Goal: Transaction & Acquisition: Book appointment/travel/reservation

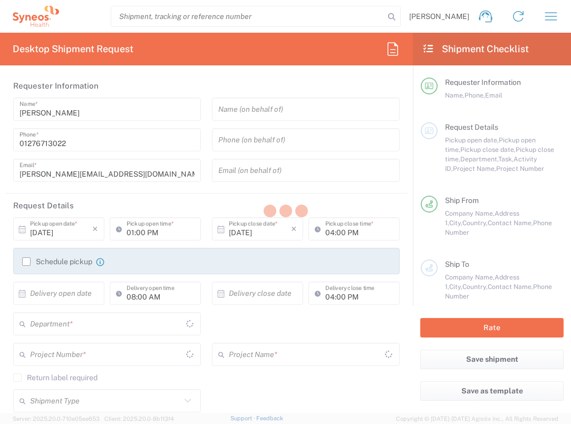
type input "[GEOGRAPHIC_DATA]"
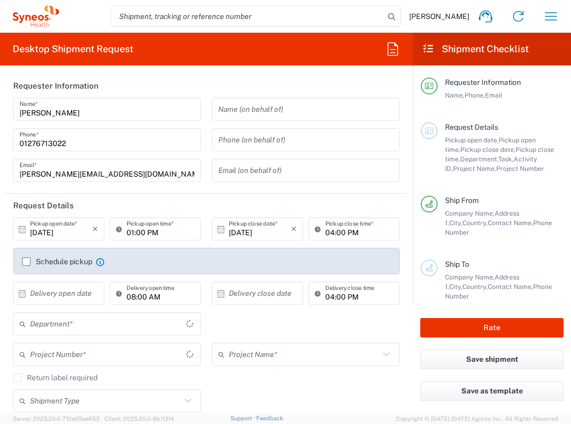
type input "3235"
type input "[GEOGRAPHIC_DATA]"
type input "Syneos Health UK Limited"
click at [71, 295] on input "text" at bounding box center [61, 293] width 62 height 18
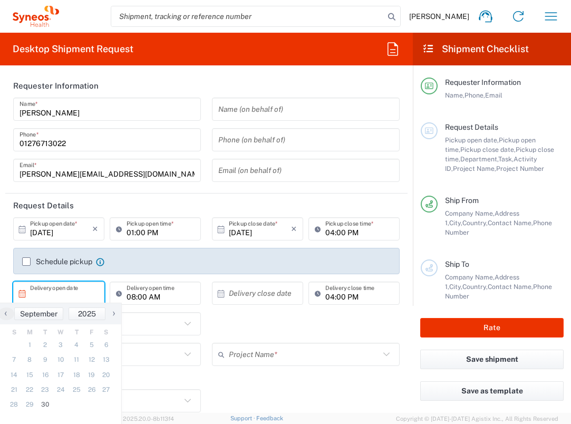
click at [115, 309] on span "›" at bounding box center [114, 313] width 16 height 13
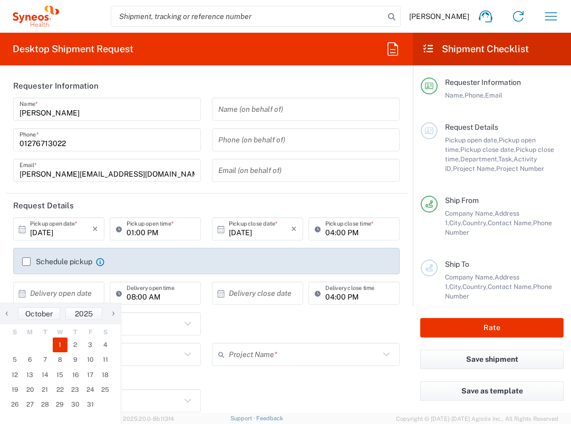
drag, startPoint x: 63, startPoint y: 342, endPoint x: 139, endPoint y: 314, distance: 80.4
click at [63, 342] on span "1" at bounding box center [60, 344] width 15 height 15
type input "[DATE]"
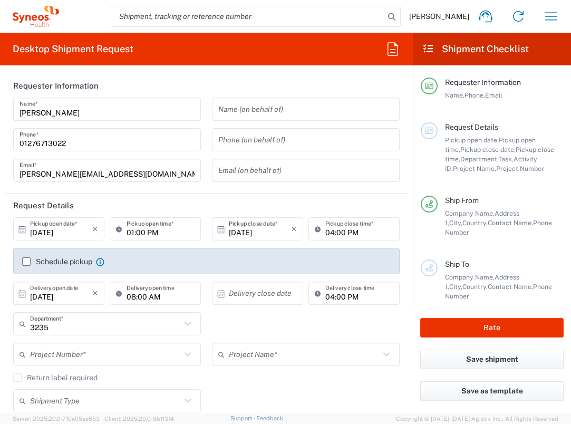
click at [261, 298] on input "text" at bounding box center [260, 293] width 62 height 18
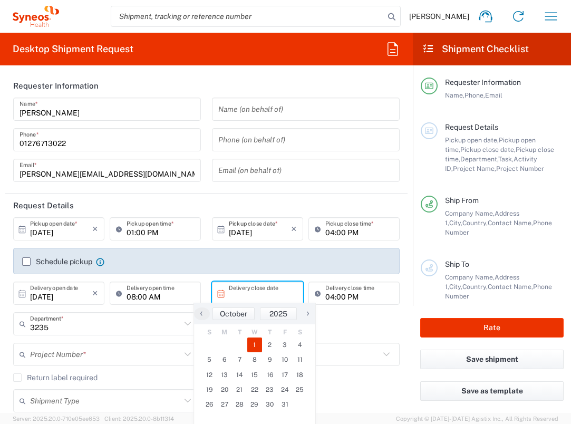
click at [257, 346] on span "1" at bounding box center [254, 344] width 15 height 15
type input "[DATE]"
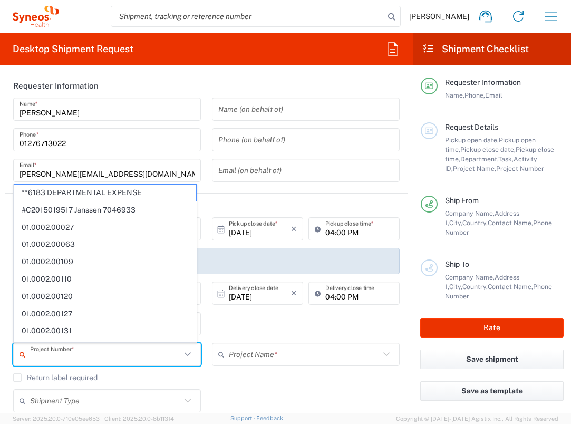
click at [108, 351] on input "text" at bounding box center [105, 354] width 151 height 18
click at [250, 377] on agx-checkbox-control "Return label required" at bounding box center [206, 377] width 386 height 8
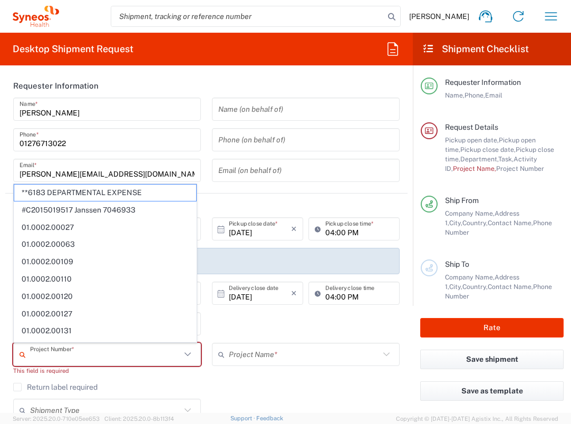
click at [131, 353] on input "text" at bounding box center [105, 354] width 151 height 18
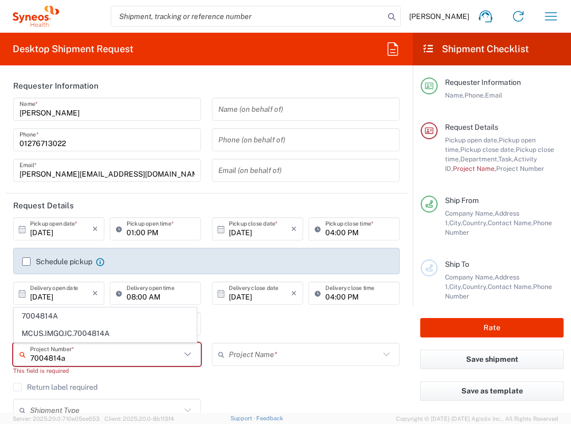
click at [125, 320] on span "7004814A" at bounding box center [105, 316] width 182 height 16
type input "7004814A"
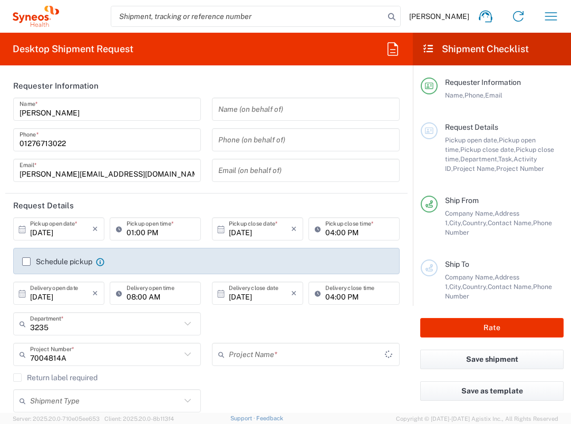
type input "BioNTech 7004814A"
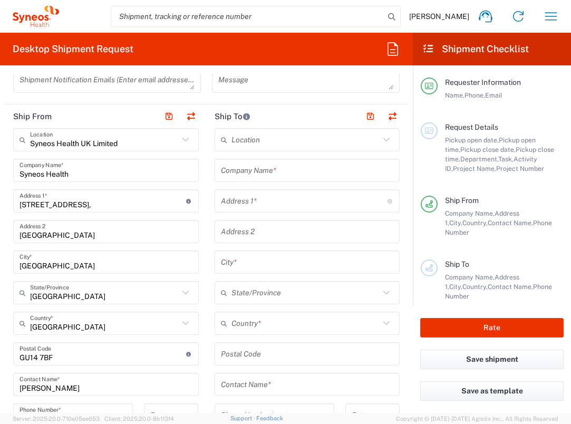
scroll to position [359, 0]
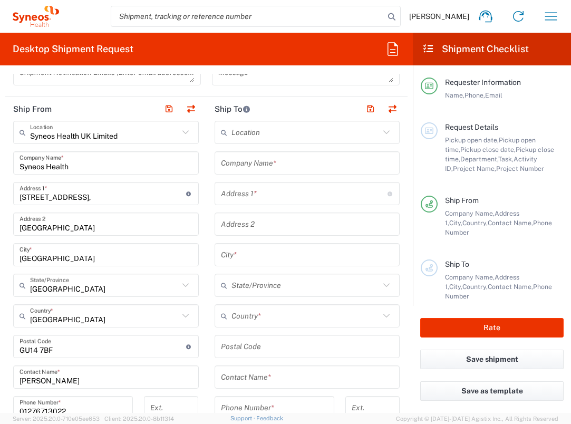
click at [274, 163] on input "text" at bounding box center [307, 163] width 173 height 18
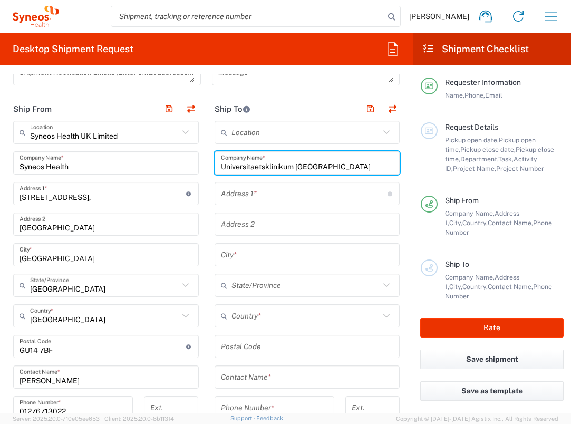
type input "Universitaetsklinikum [GEOGRAPHIC_DATA]"
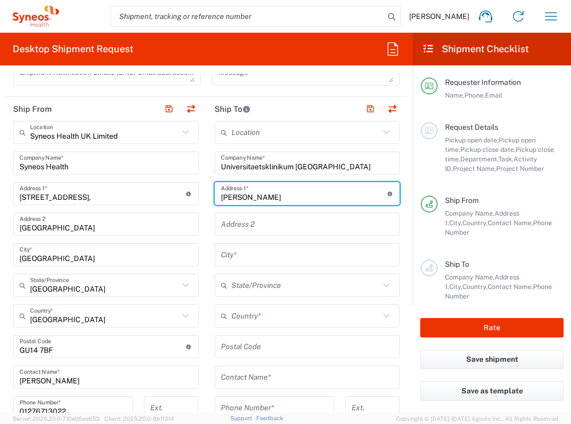
type input "[PERSON_NAME]-Allee 23"
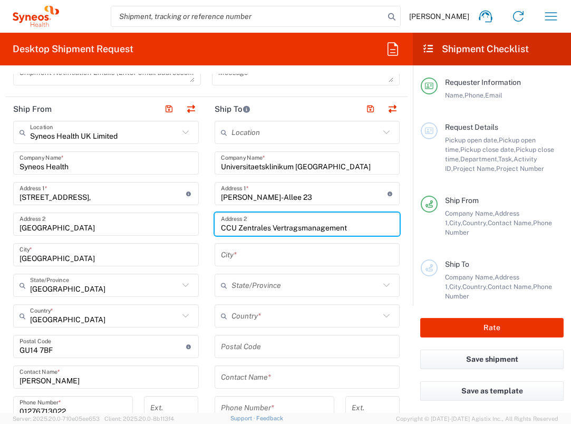
type input "CCU Zentrales Vertragsmanagement"
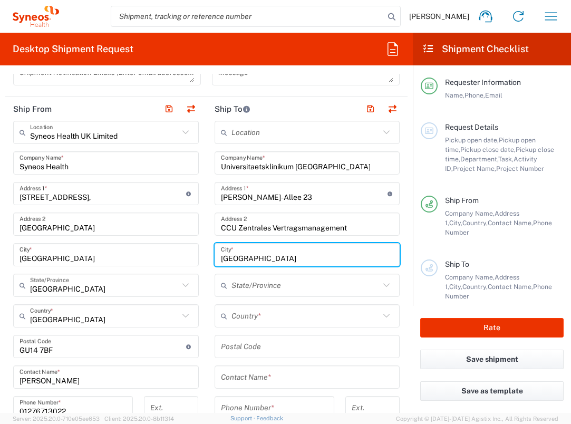
type input "[GEOGRAPHIC_DATA]"
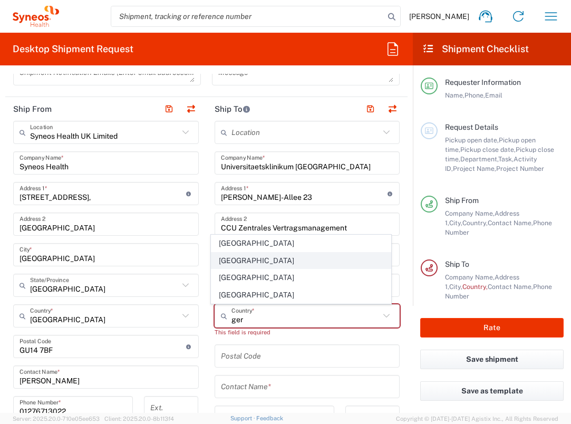
click at [238, 256] on span "[GEOGRAPHIC_DATA]" at bounding box center [300, 261] width 179 height 16
type input "[GEOGRAPHIC_DATA]"
type input "Sender/Shipper"
type input "Delivery Duty Paid"
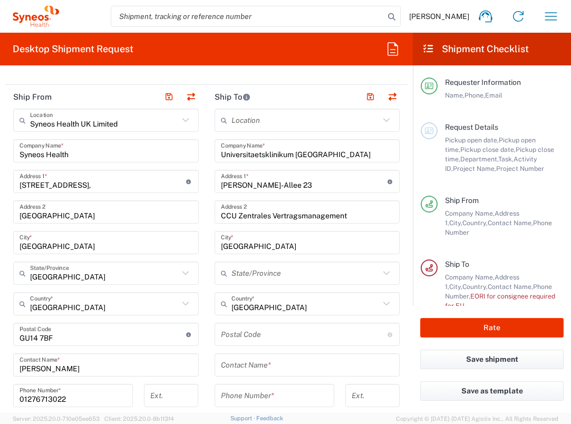
scroll to position [373, 0]
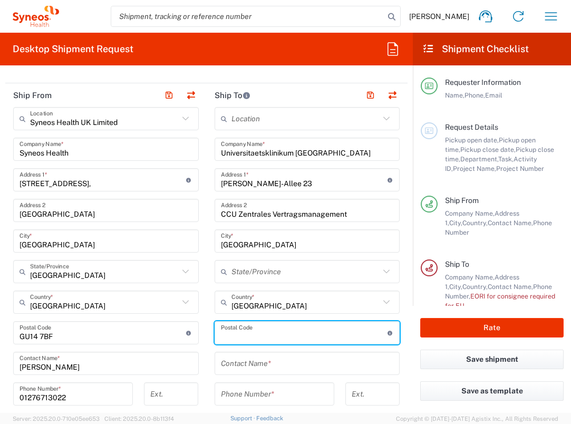
click at [260, 327] on input "undefined" at bounding box center [304, 333] width 167 height 18
type input "89081"
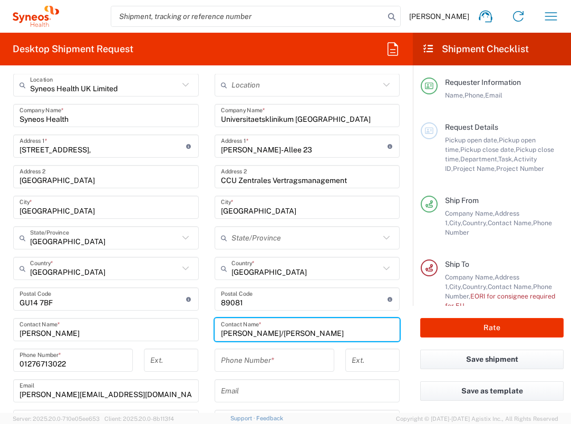
scroll to position [410, 0]
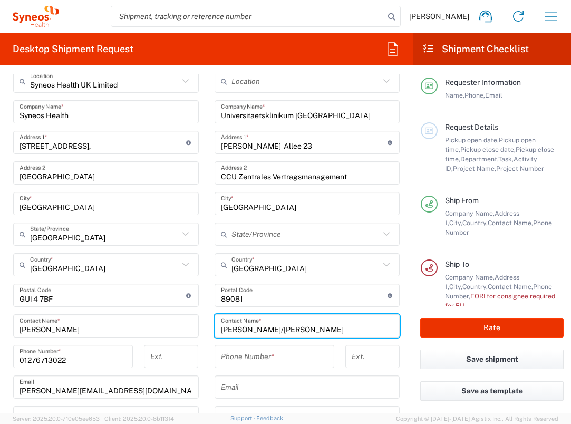
type input "[PERSON_NAME]/[PERSON_NAME]"
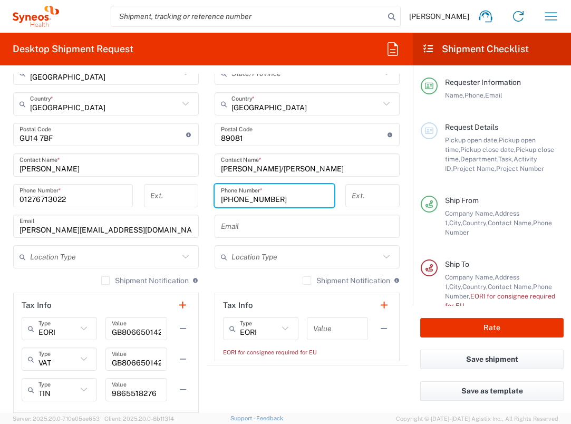
scroll to position [573, 0]
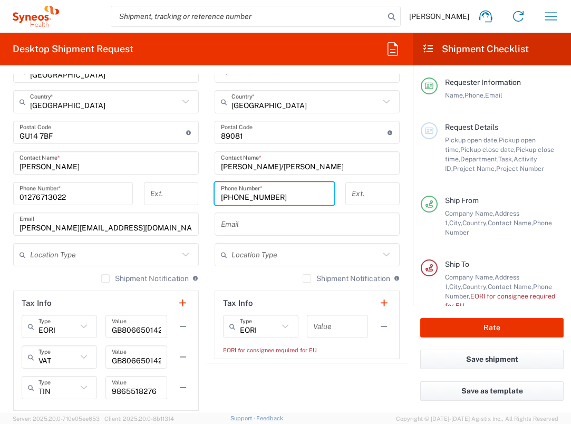
type input "[PHONE_NUMBER]"
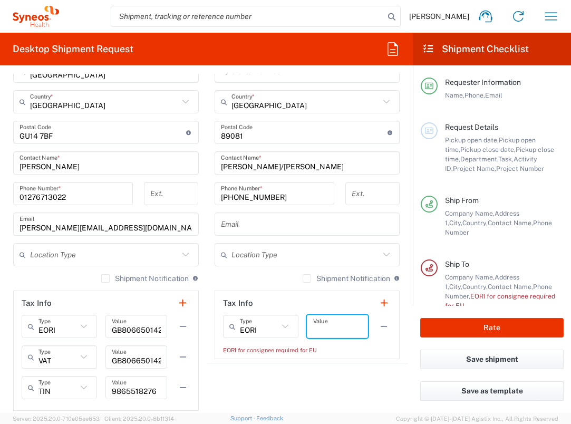
click at [332, 330] on input "text" at bounding box center [337, 326] width 48 height 18
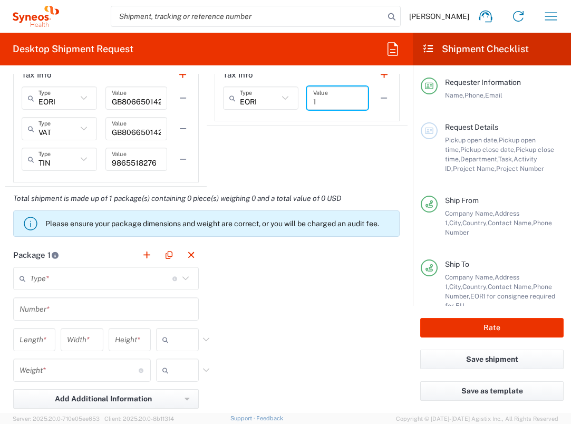
scroll to position [862, 0]
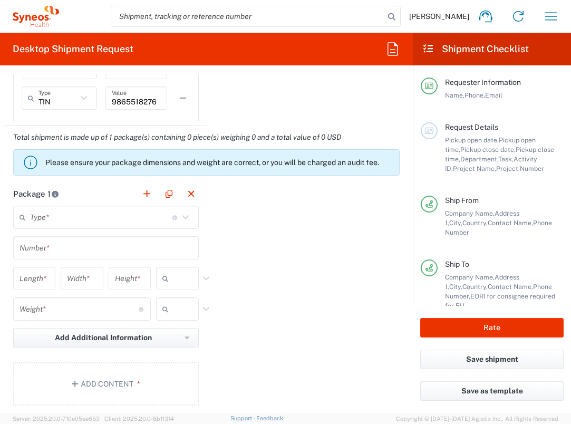
type input "1"
click at [161, 212] on input "text" at bounding box center [101, 217] width 142 height 18
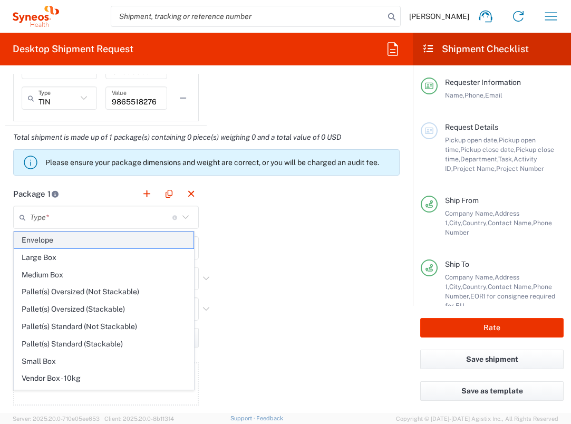
click at [128, 236] on span "Envelope" at bounding box center [103, 240] width 179 height 16
type input "Envelope"
type input "1"
type input "9.5"
type input "12.5"
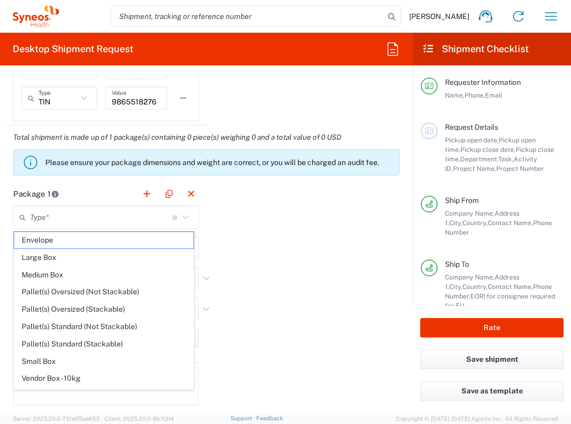
type input "0.25"
type input "in"
type input "0.45"
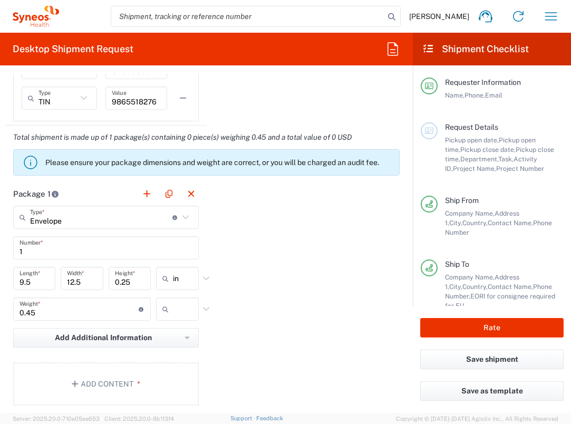
click at [173, 310] on input "text" at bounding box center [186, 308] width 26 height 17
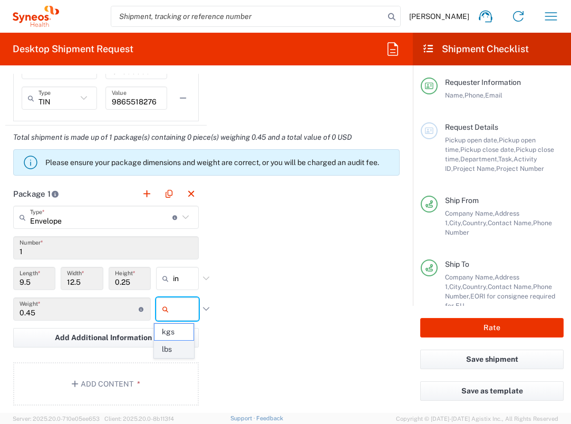
click at [176, 350] on span "lbs" at bounding box center [174, 349] width 40 height 16
type input "lbs"
click at [131, 377] on button "Add Content *" at bounding box center [106, 383] width 186 height 43
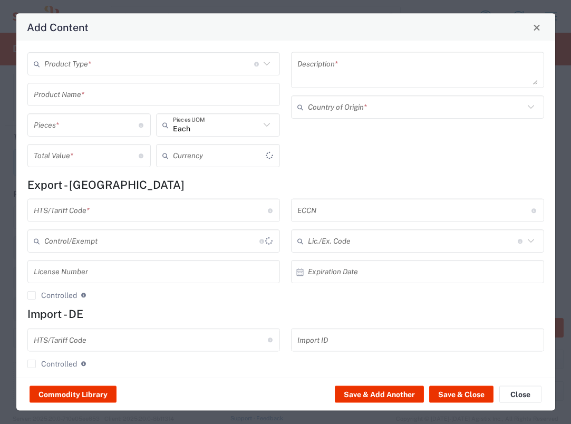
type input "US Dollar"
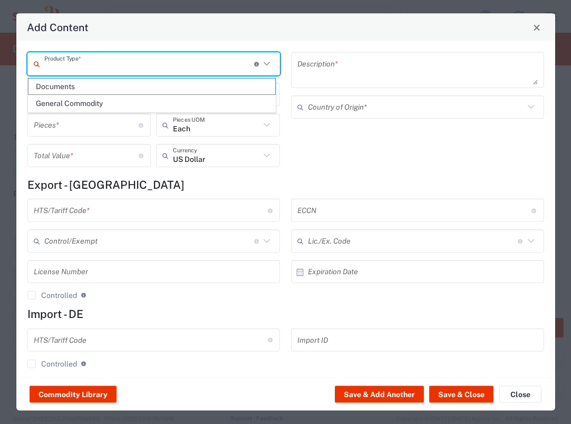
click at [124, 64] on input "text" at bounding box center [149, 63] width 210 height 18
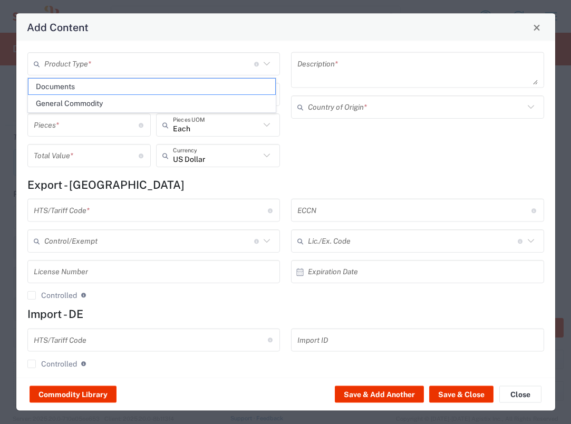
click at [122, 81] on span "Documents" at bounding box center [151, 87] width 247 height 16
type input "Documents"
type input "1"
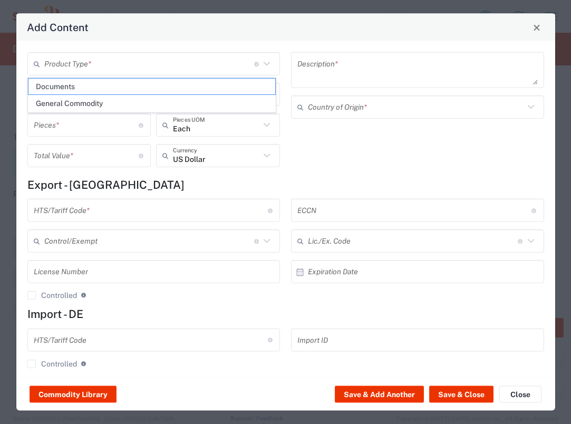
type textarea "Documents"
type input "[GEOGRAPHIC_DATA]"
type input "0000.00.0000"
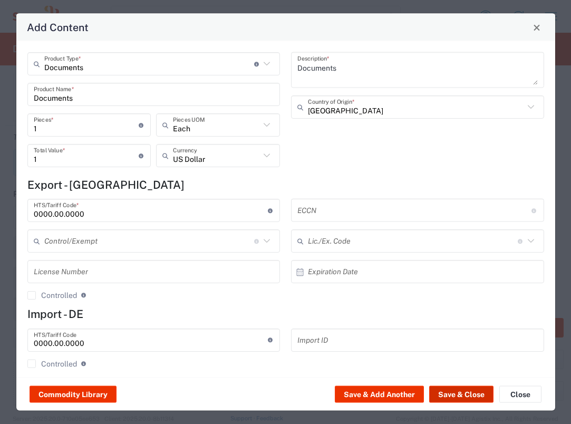
click at [453, 396] on button "Save & Close" at bounding box center [461, 394] width 64 height 17
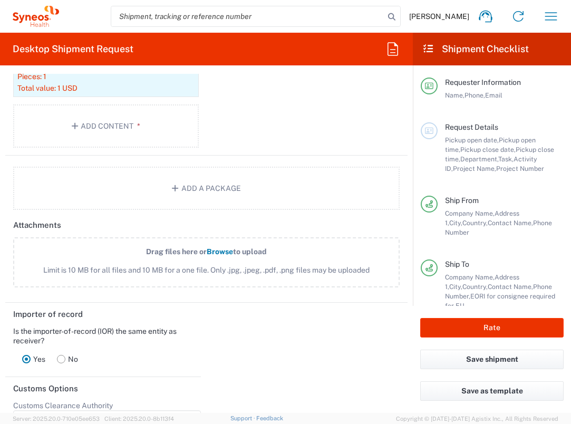
scroll to position [1396, 0]
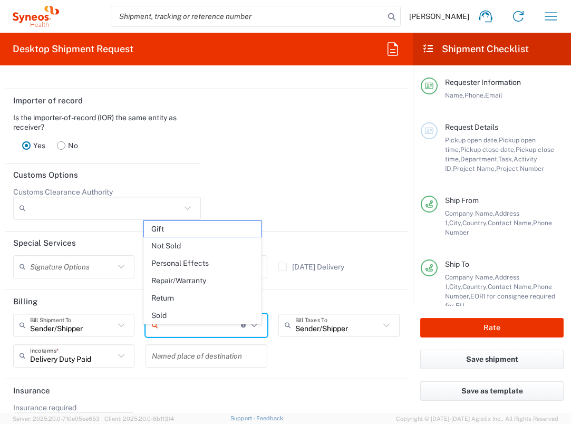
click at [207, 334] on input "text" at bounding box center [201, 325] width 79 height 18
click at [200, 245] on span "Not Sold" at bounding box center [202, 246] width 117 height 16
type input "Not Sold"
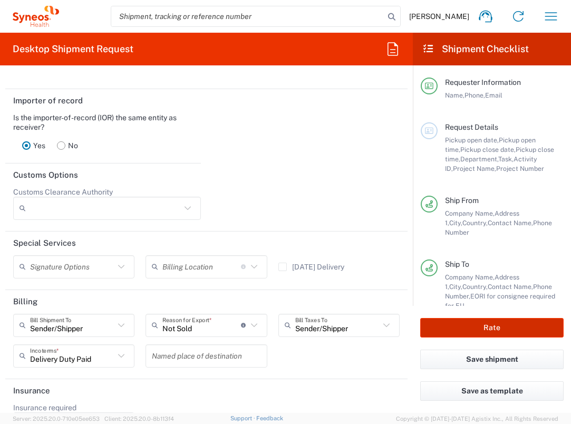
drag, startPoint x: 465, startPoint y: 323, endPoint x: 356, endPoint y: 323, distance: 109.1
click at [464, 323] on button "Rate" at bounding box center [491, 328] width 143 height 20
type input "7004814A"
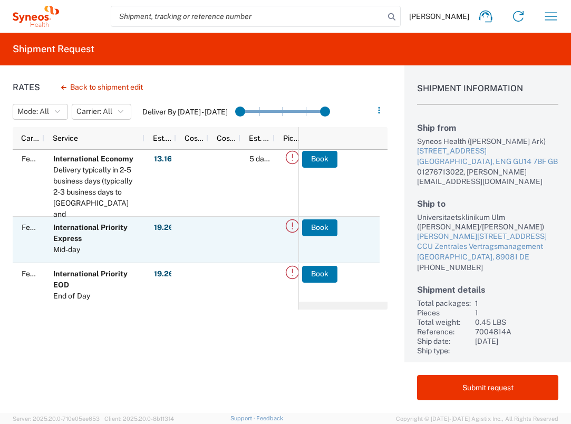
scroll to position [2, 0]
click at [306, 228] on button "Book" at bounding box center [319, 227] width 35 height 17
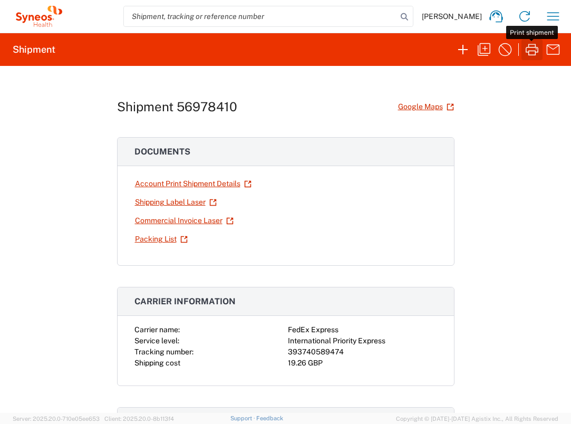
click at [532, 48] on icon "button" at bounding box center [531, 49] width 17 height 17
click at [549, 15] on icon "button" at bounding box center [553, 16] width 17 height 17
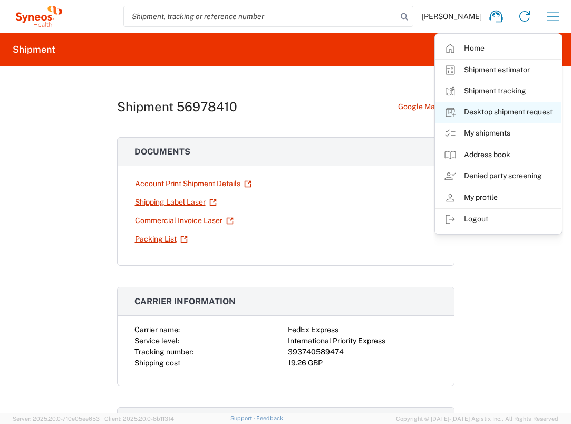
click at [539, 110] on link "Desktop shipment request" at bounding box center [497, 112] width 125 height 21
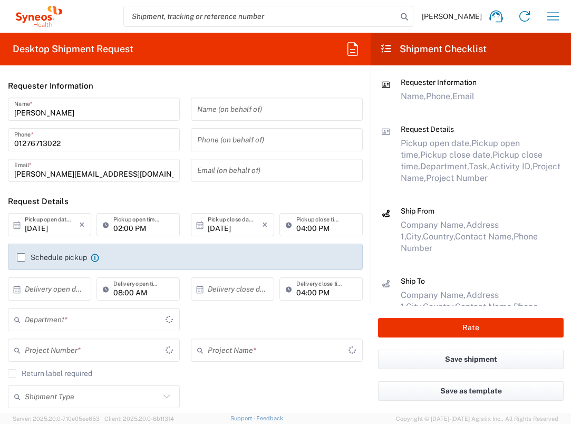
type input "[GEOGRAPHIC_DATA]"
type input "3235"
click at [60, 289] on input "text" at bounding box center [52, 289] width 54 height 18
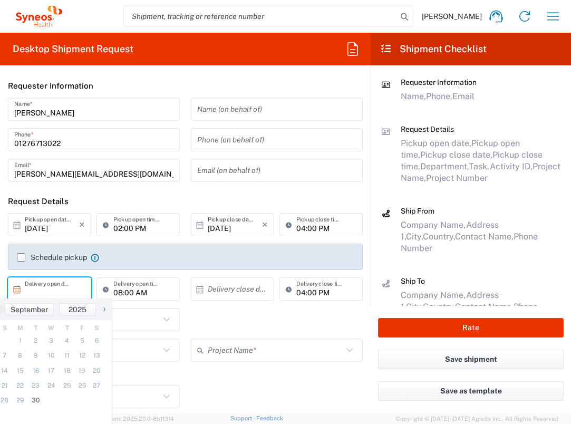
click at [101, 313] on span "›" at bounding box center [104, 309] width 16 height 13
click at [55, 342] on span "1" at bounding box center [50, 340] width 15 height 15
type input "[DATE]"
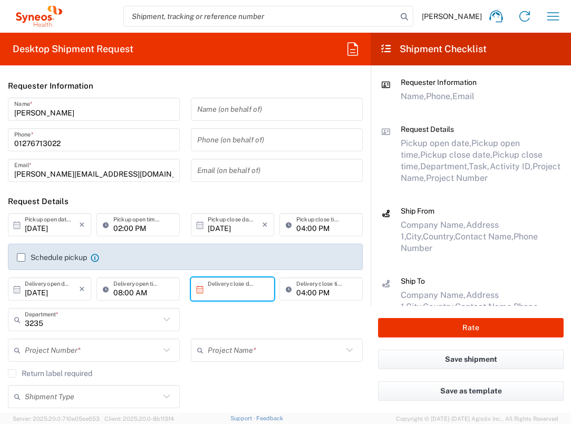
click at [219, 290] on input "text" at bounding box center [235, 289] width 54 height 18
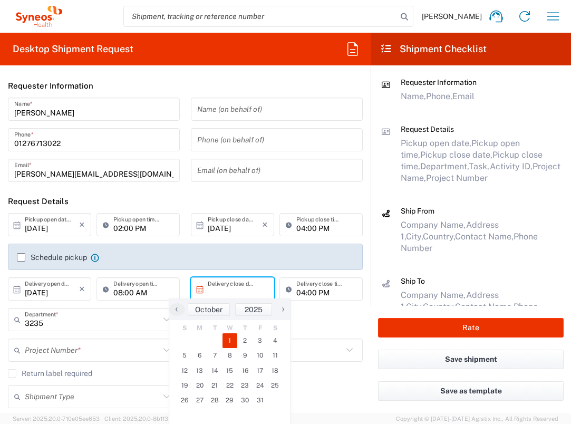
click at [229, 342] on span "1" at bounding box center [229, 340] width 15 height 15
type input "[DATE]"
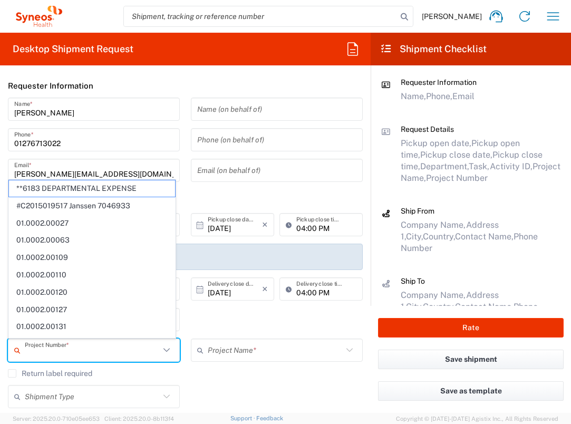
click at [89, 347] on input "text" at bounding box center [92, 350] width 135 height 18
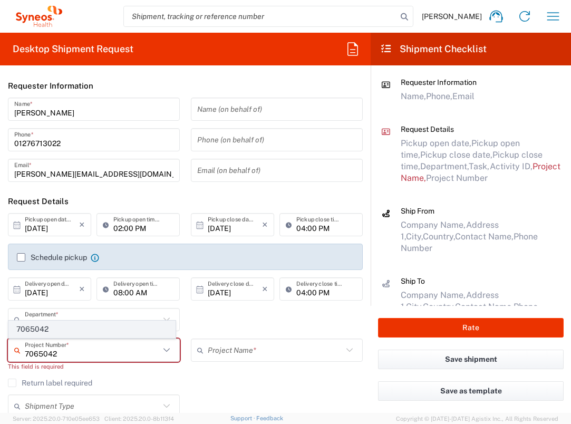
type input "7065042"
click at [67, 335] on span "7065042" at bounding box center [92, 329] width 166 height 16
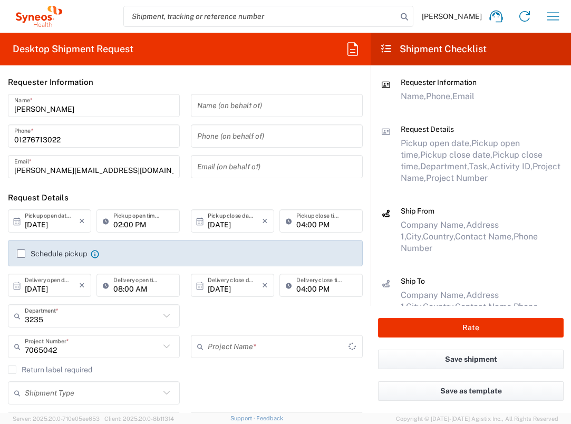
type input "7065042  Qilu Pharmaceutica"
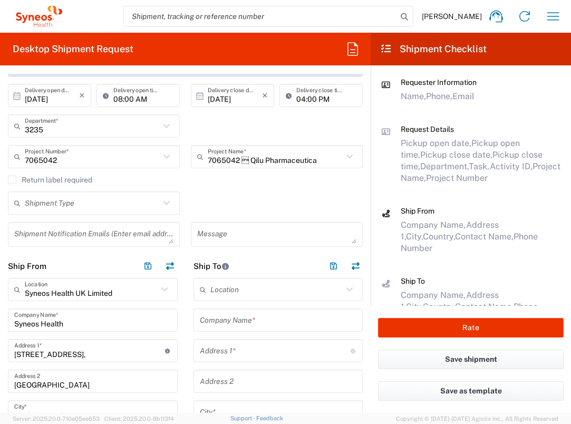
scroll to position [194, 0]
click at [261, 322] on input "text" at bounding box center [278, 320] width 157 height 18
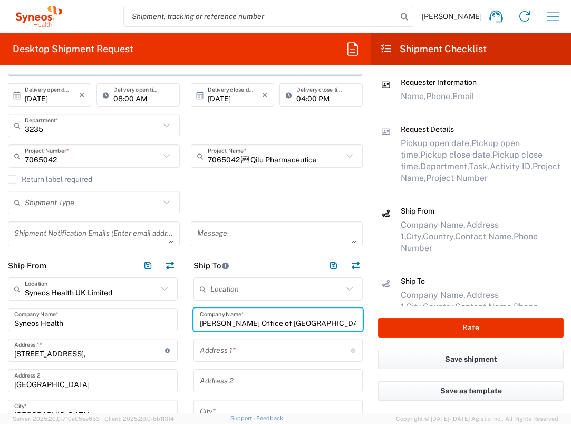
type input "[PERSON_NAME] Office of [GEOGRAPHIC_DATA] Faculty"
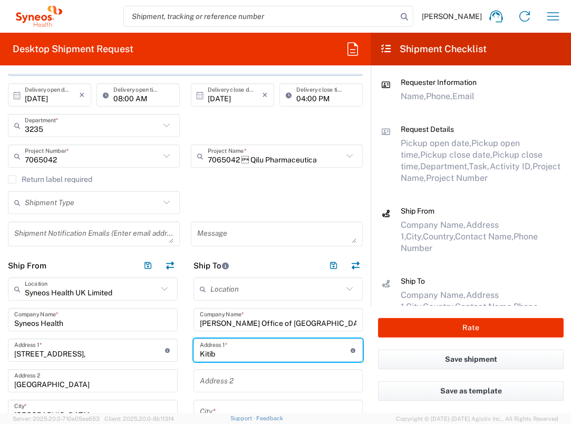
type input "Kitibil Mahallesi, Dile Uni Onkoloji"
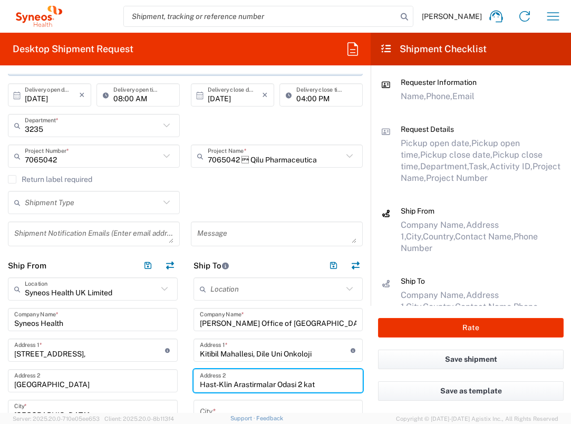
type input "Hast-Klin Arastirmalar Odasi 2 kat"
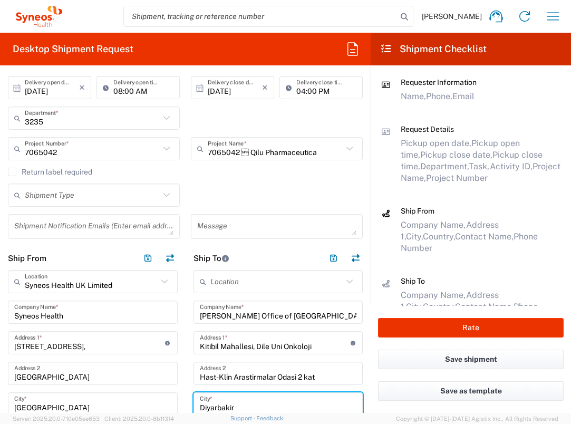
type input "Diyarbakir"
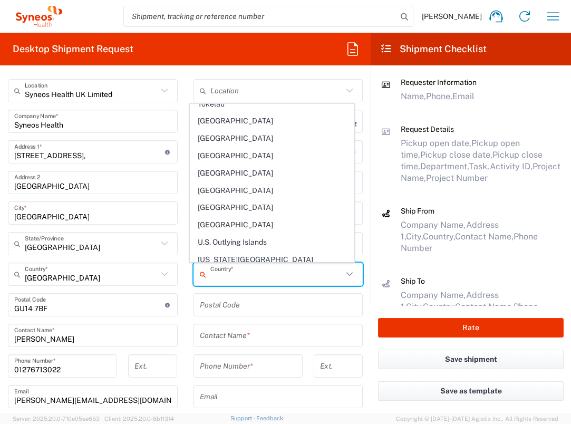
scroll to position [3912, 0]
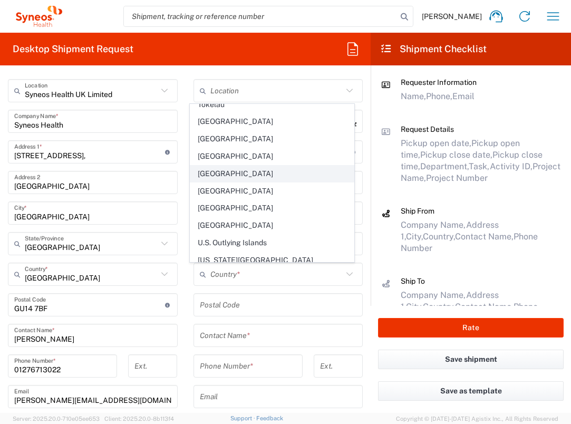
click at [209, 166] on span "[GEOGRAPHIC_DATA]" at bounding box center [271, 174] width 163 height 16
type input "[GEOGRAPHIC_DATA]"
type input "Sender/Shipper"
type input "Delivery Duty Paid"
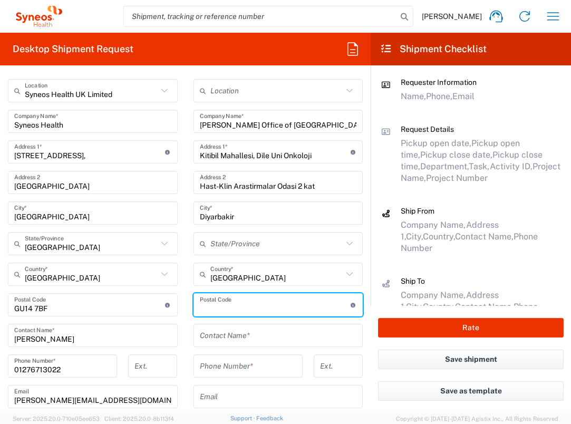
click at [243, 301] on input "undefined" at bounding box center [275, 305] width 151 height 18
type input "21200"
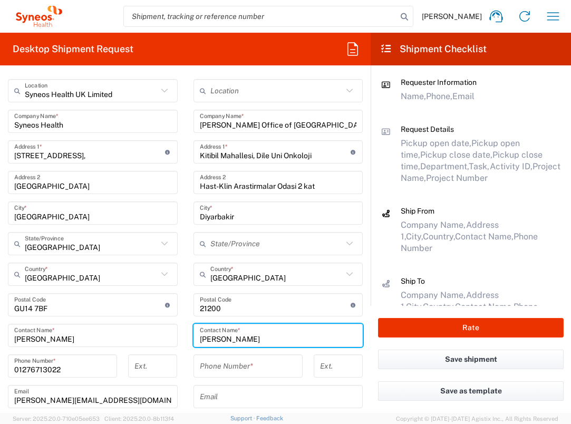
type input "[PERSON_NAME]"
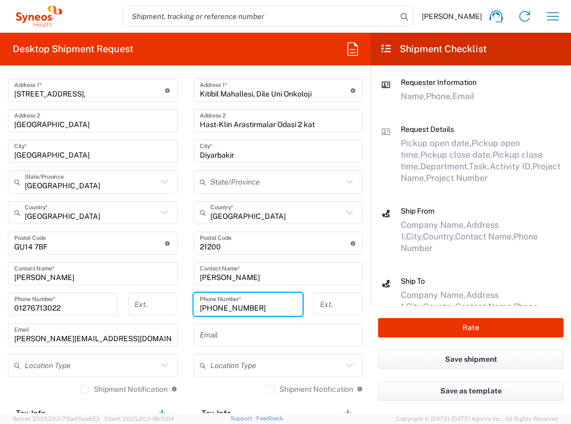
scroll to position [587, 0]
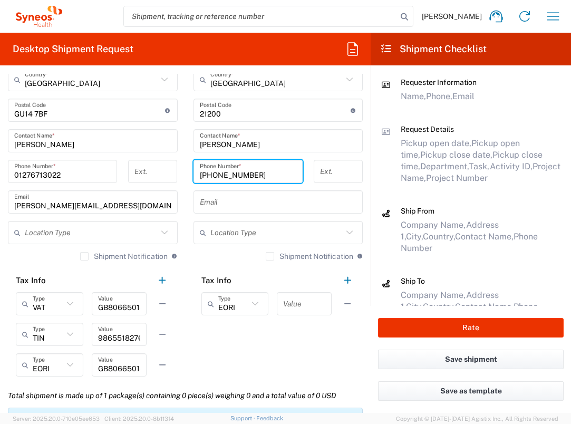
type input "[PHONE_NUMBER]"
click at [296, 299] on input "text" at bounding box center [304, 304] width 42 height 18
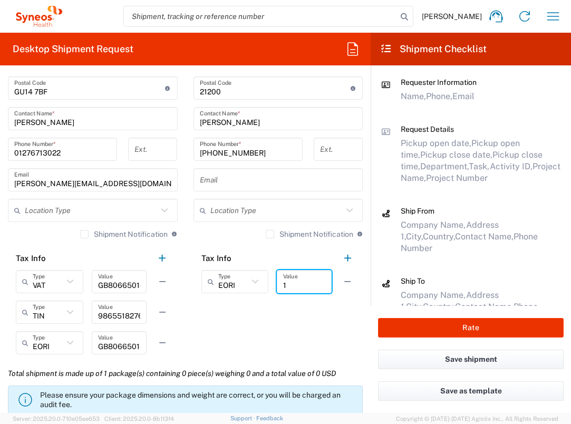
scroll to position [692, 0]
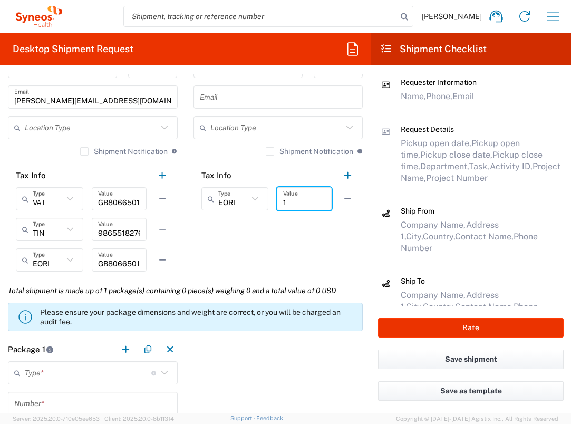
type input "1"
click at [133, 361] on div "Type * Material used to package goods" at bounding box center [93, 372] width 170 height 23
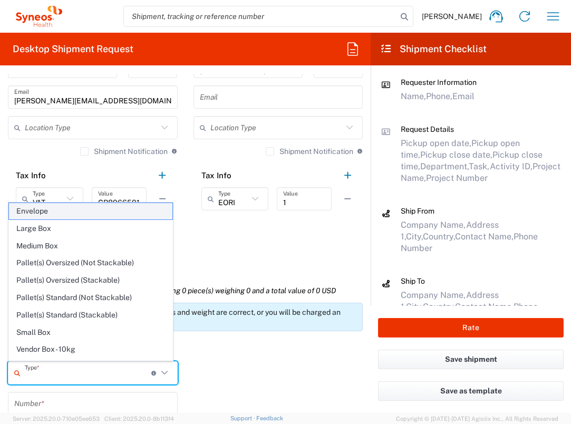
click at [97, 212] on span "Envelope" at bounding box center [90, 211] width 163 height 16
type input "Envelope"
type input "1"
type input "9.5"
type input "12.5"
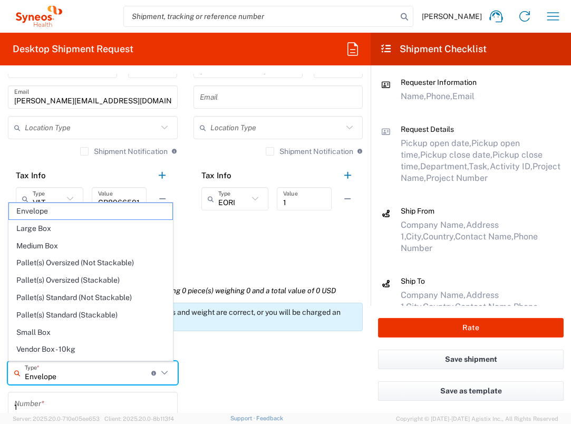
type input "0.25"
type input "in"
type input "0.45"
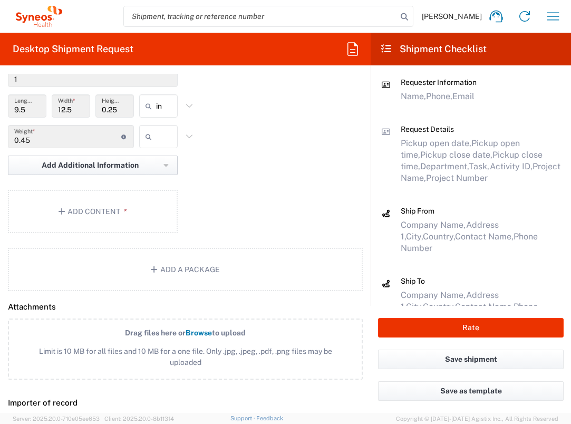
scroll to position [1018, 0]
click at [173, 137] on input "text" at bounding box center [169, 137] width 26 height 17
click at [167, 180] on span "lbs" at bounding box center [154, 178] width 35 height 16
type input "lbs"
click at [152, 200] on button "Add Content *" at bounding box center [93, 212] width 170 height 43
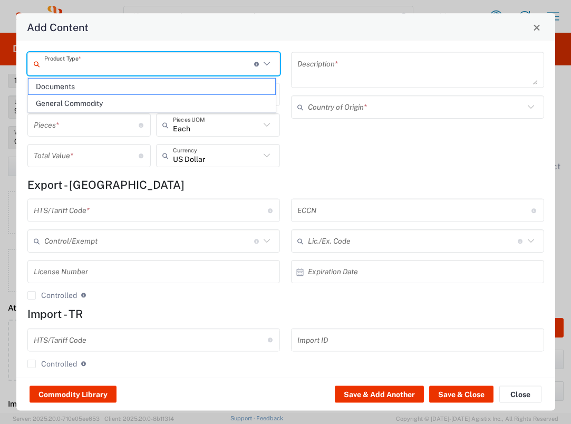
click at [153, 67] on input "text" at bounding box center [149, 63] width 210 height 18
drag, startPoint x: 151, startPoint y: 90, endPoint x: 161, endPoint y: 101, distance: 15.3
click at [151, 90] on span "Documents" at bounding box center [151, 87] width 247 height 16
type input "Documents"
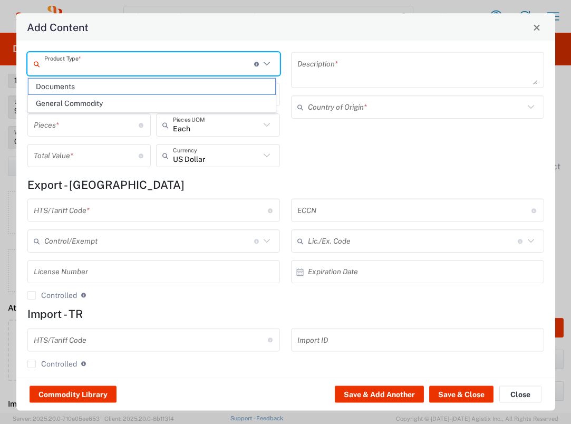
type input "1"
type textarea "Documents"
type input "[GEOGRAPHIC_DATA]"
type input "0000.00.0000"
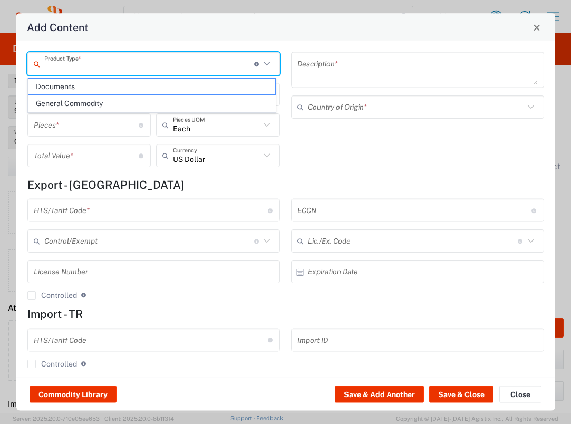
type input "0000.00.0000"
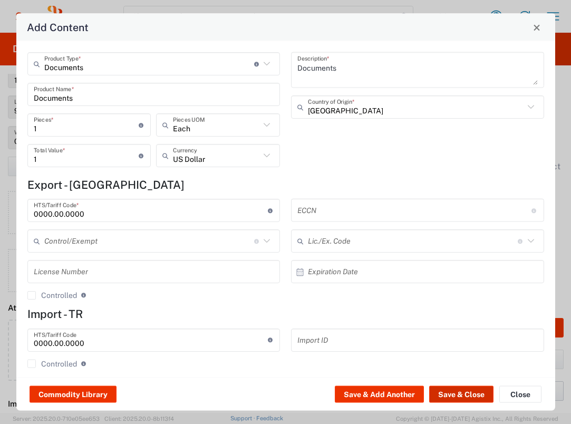
drag, startPoint x: 439, startPoint y: 391, endPoint x: 423, endPoint y: 382, distance: 18.4
click at [439, 391] on button "Save & Close" at bounding box center [461, 394] width 64 height 17
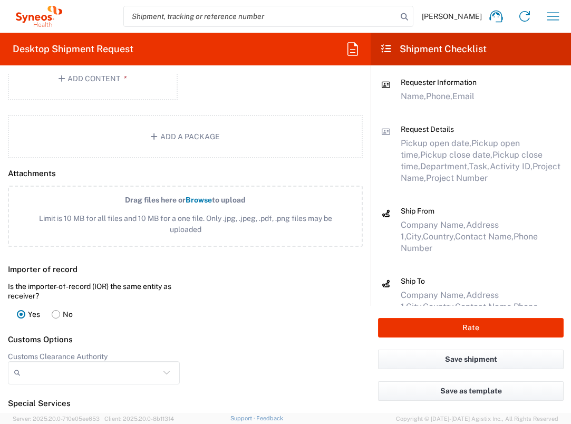
scroll to position [1396, 0]
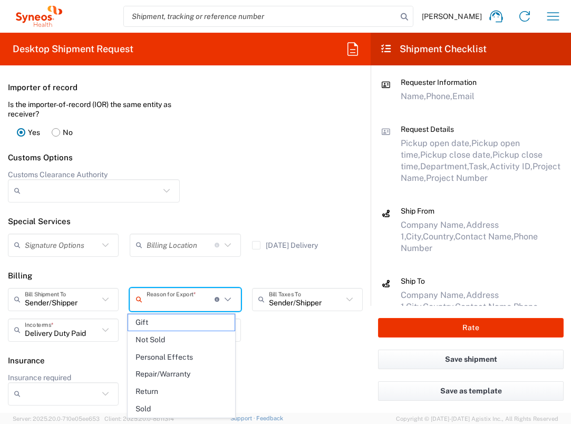
click at [193, 302] on input "text" at bounding box center [181, 299] width 68 height 18
click at [180, 323] on span "Gift" at bounding box center [181, 322] width 106 height 16
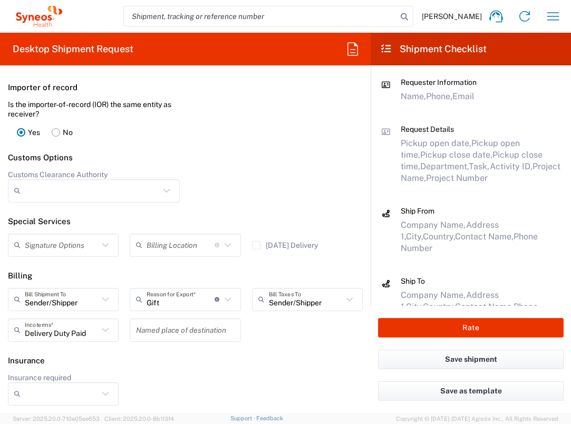
click at [221, 298] on icon at bounding box center [228, 300] width 14 height 14
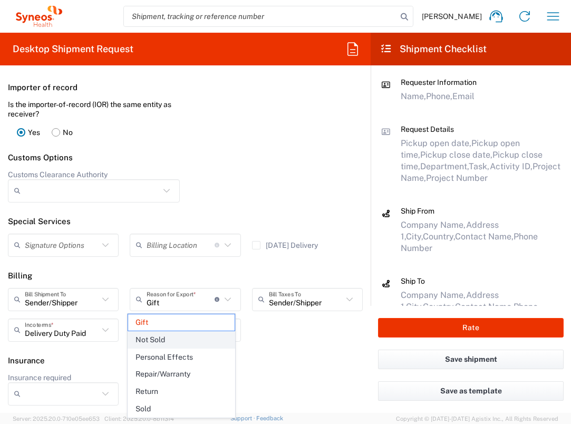
click at [200, 332] on span "Not Sold" at bounding box center [181, 340] width 106 height 16
type input "Not Sold"
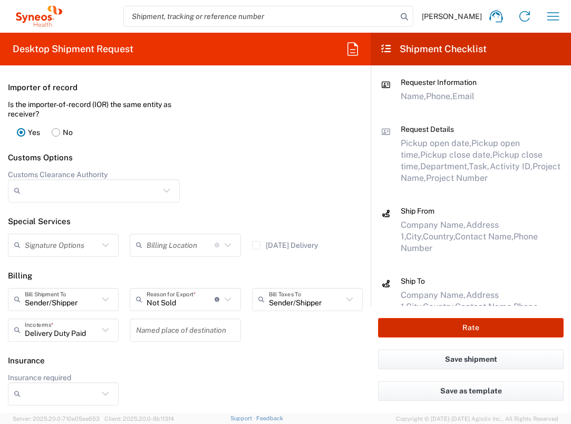
click at [440, 332] on button "Rate" at bounding box center [471, 328] width 186 height 20
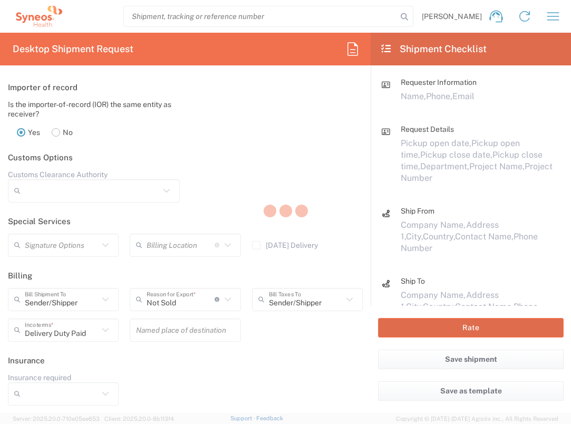
type input "7065042"
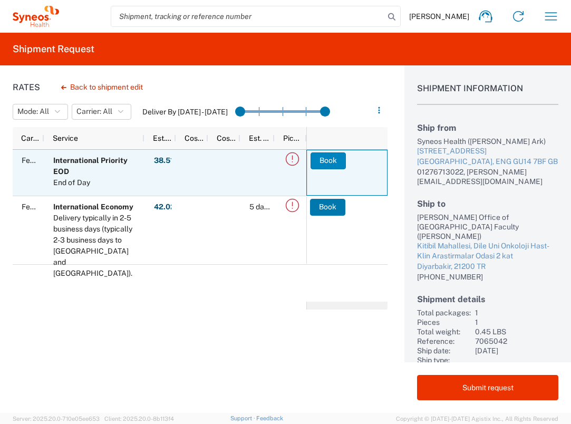
click at [321, 158] on button "Book" at bounding box center [328, 160] width 35 height 17
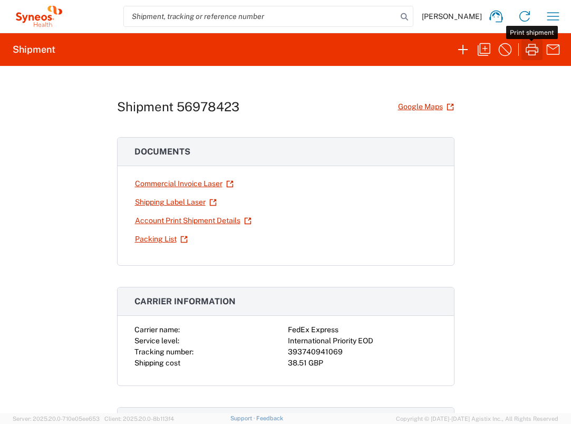
click at [536, 51] on icon "button" at bounding box center [531, 49] width 17 height 17
click at [552, 17] on icon "button" at bounding box center [553, 16] width 17 height 17
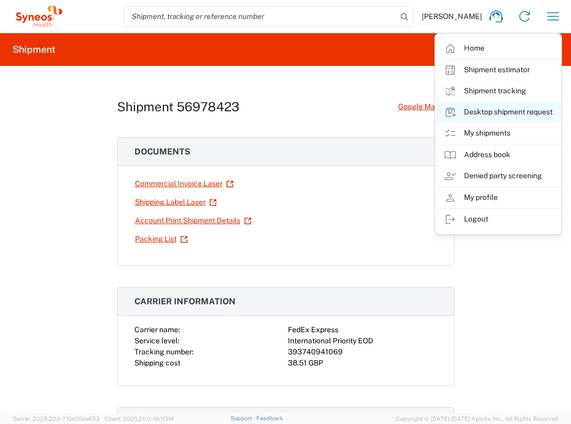
click at [493, 113] on link "Desktop shipment request" at bounding box center [497, 112] width 125 height 21
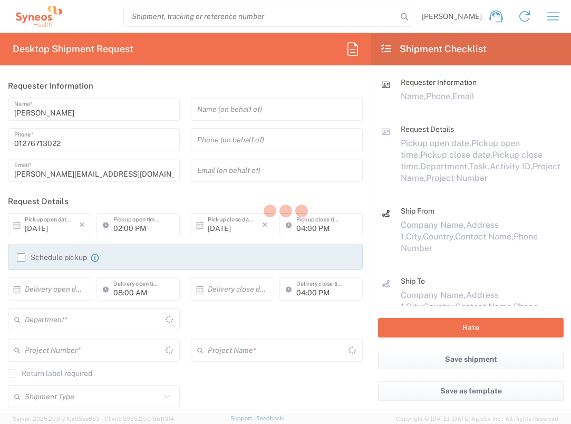
type input "[GEOGRAPHIC_DATA]"
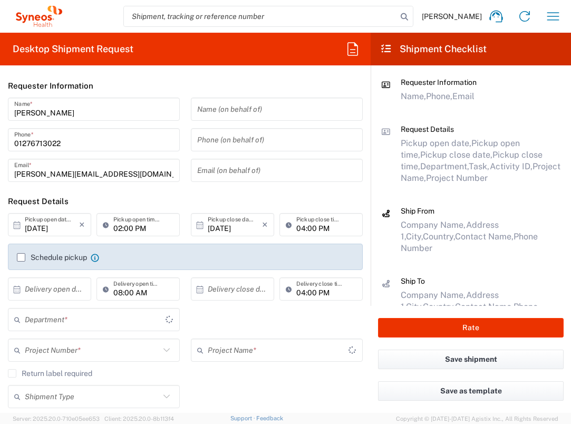
type input "3235"
click at [72, 286] on input "text" at bounding box center [52, 289] width 54 height 18
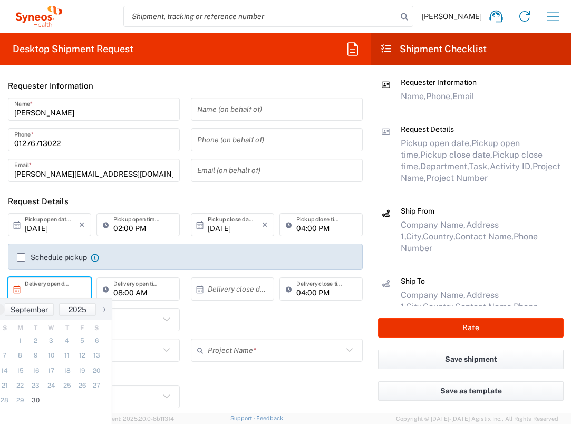
click at [106, 309] on span "›" at bounding box center [104, 309] width 16 height 13
click at [56, 343] on span "1" at bounding box center [50, 340] width 15 height 15
type input "[DATE]"
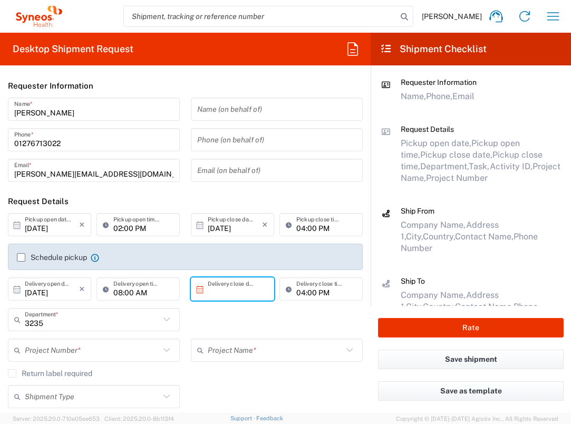
click at [237, 294] on input "text" at bounding box center [235, 289] width 54 height 18
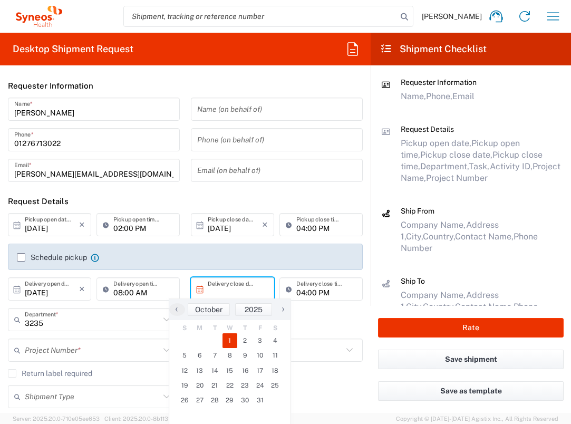
click at [233, 344] on span "1" at bounding box center [229, 340] width 15 height 15
type input "[DATE]"
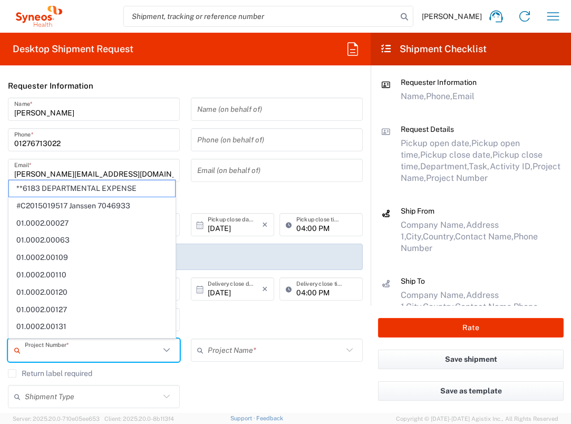
click at [122, 350] on input "text" at bounding box center [92, 350] width 135 height 18
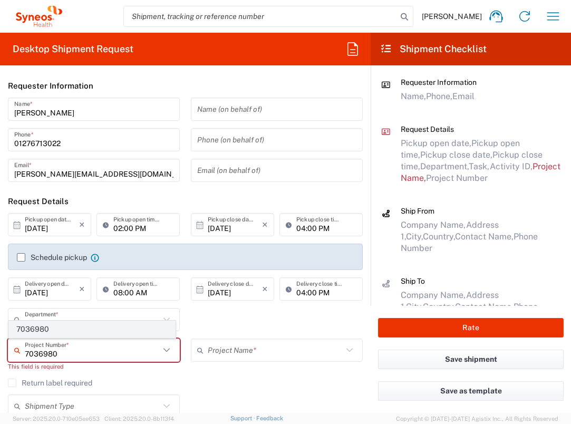
type input "7036980"
click at [88, 324] on span "7036980" at bounding box center [92, 329] width 166 height 16
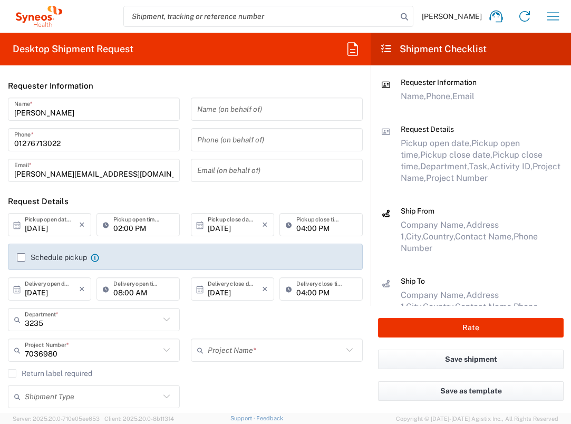
type input "Alexion 7036980"
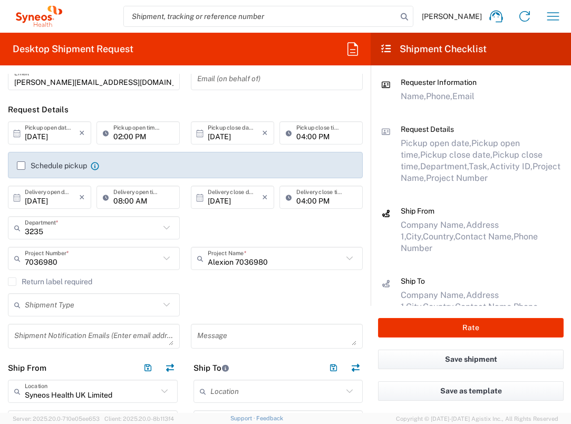
scroll to position [168, 0]
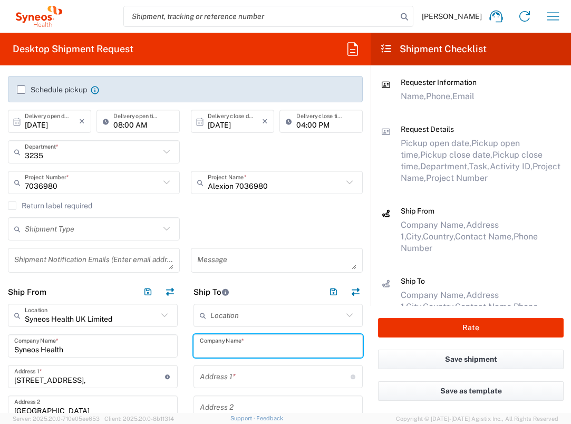
click at [269, 343] on input "text" at bounding box center [278, 346] width 157 height 18
type input "Seg Center for Advanced Studies & Tech"
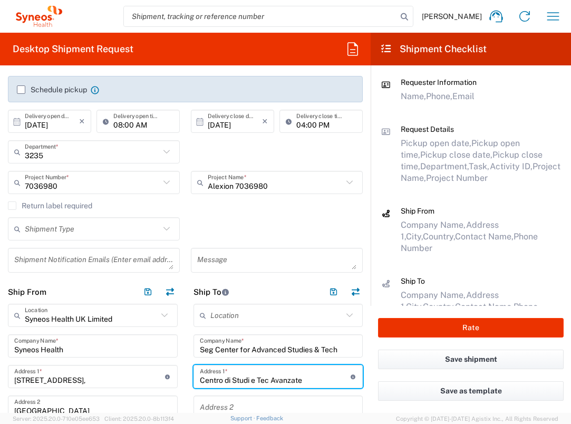
type input "Centro di Studi e Tec Avanzate"
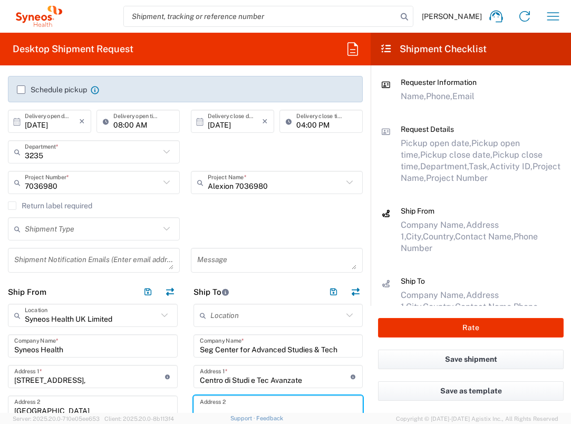
scroll to position [171, 0]
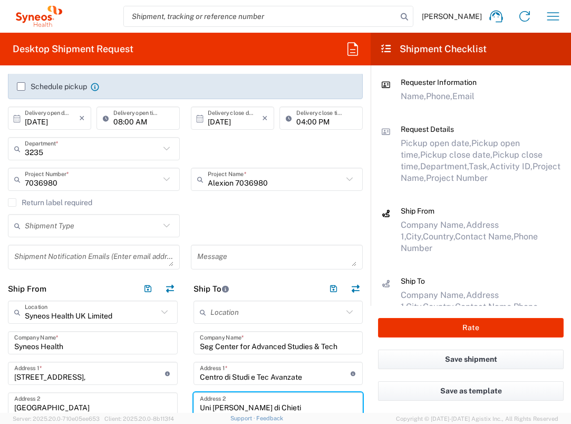
type input "Uni [PERSON_NAME] di Chieti"
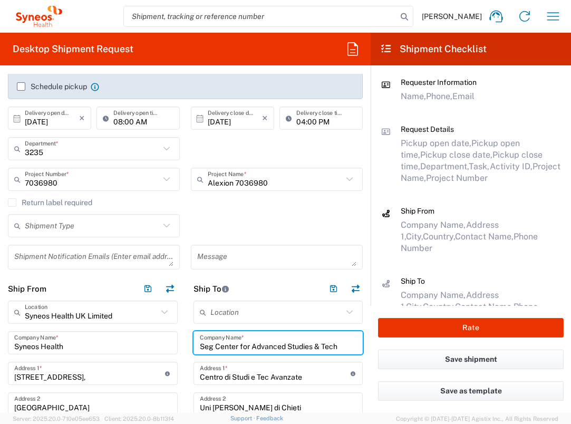
drag, startPoint x: 217, startPoint y: 346, endPoint x: 342, endPoint y: 343, distance: 125.5
click at [342, 343] on input "Seg Center for Advanced Studies & Tech" at bounding box center [278, 343] width 157 height 18
type input "Seg CAST - Centro di Studi e Tec Avanzate"
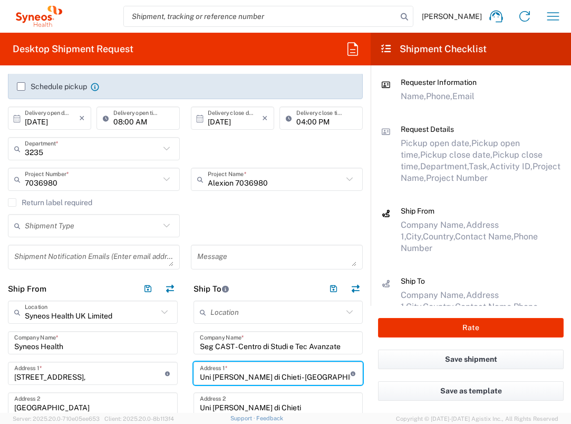
type input "Uni [PERSON_NAME] di Chieti - [GEOGRAPHIC_DATA]"
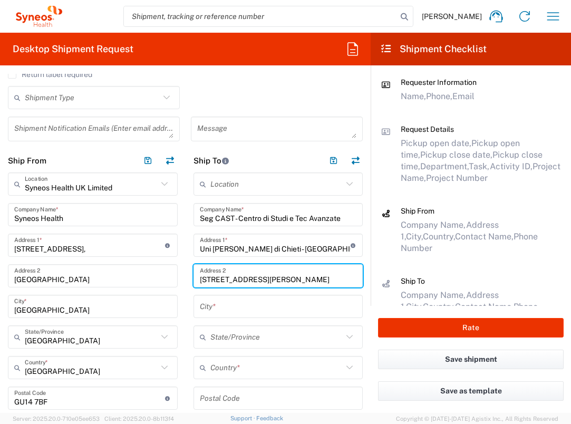
scroll to position [362, 0]
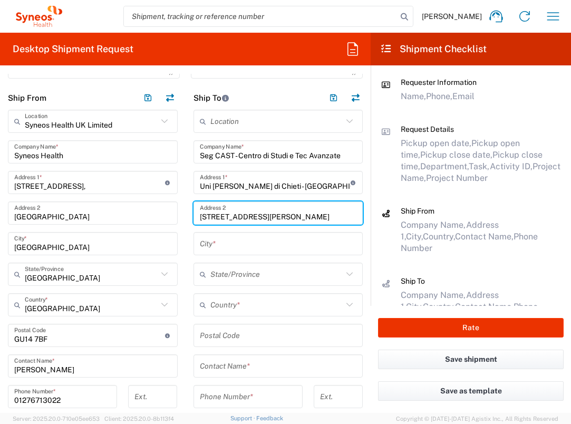
type input "[STREET_ADDRESS][PERSON_NAME]"
click at [260, 244] on input "text" at bounding box center [278, 244] width 157 height 18
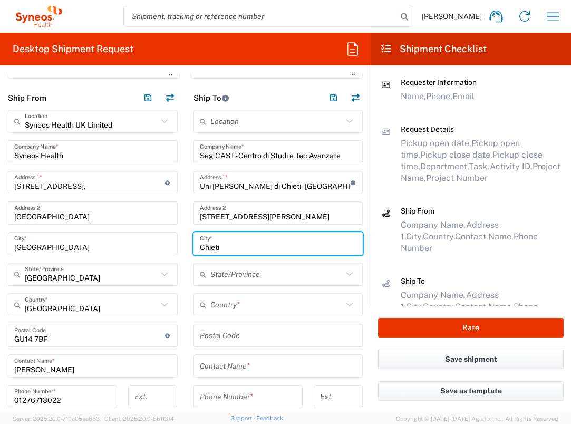
type input "Chieti"
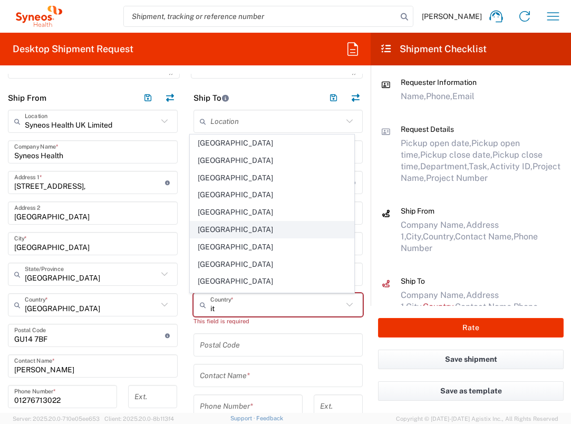
click at [211, 232] on span "[GEOGRAPHIC_DATA]" at bounding box center [271, 229] width 163 height 16
type input "[GEOGRAPHIC_DATA]"
type input "Sender/Shipper"
type input "Delivery Duty Paid"
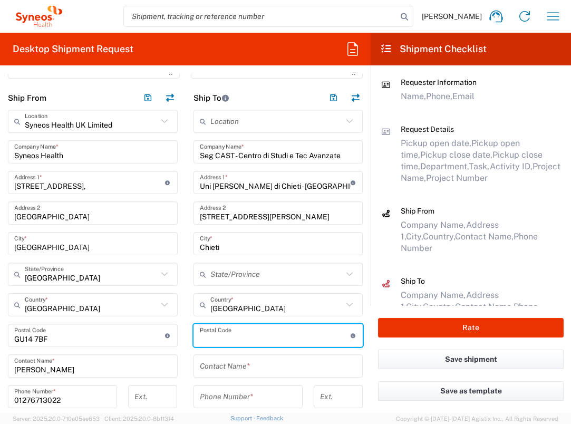
click at [240, 330] on input "undefined" at bounding box center [275, 335] width 151 height 18
type input "66100"
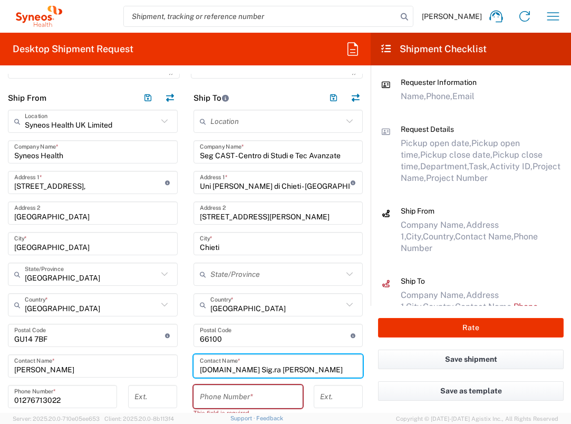
type input "[DOMAIN_NAME] Sig.ra [PERSON_NAME]"
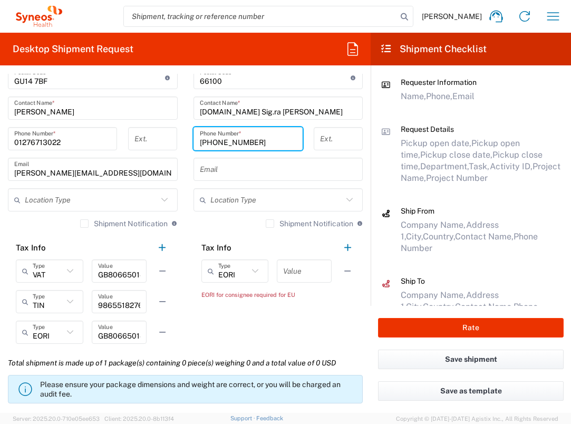
scroll to position [642, 0]
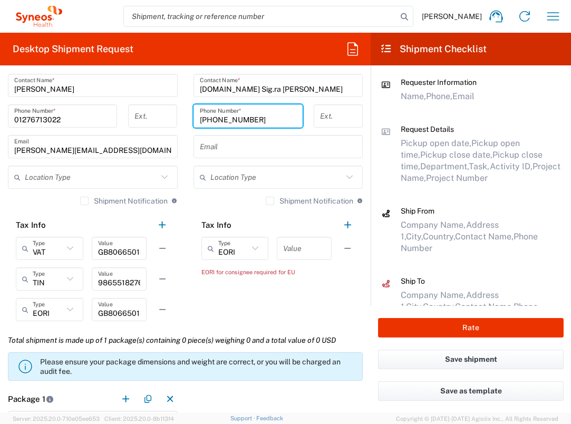
type input "[PHONE_NUMBER]"
click at [285, 249] on input "text" at bounding box center [304, 248] width 42 height 18
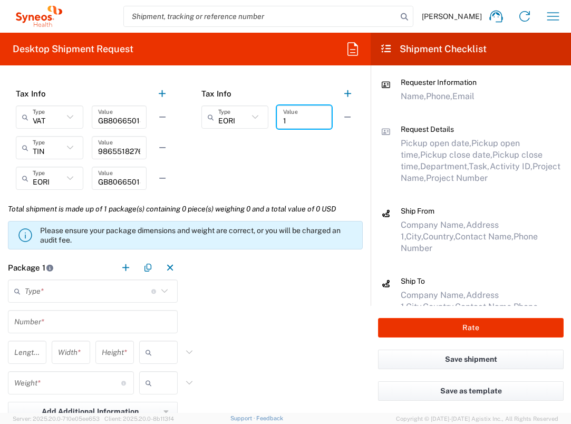
scroll to position [850, 0]
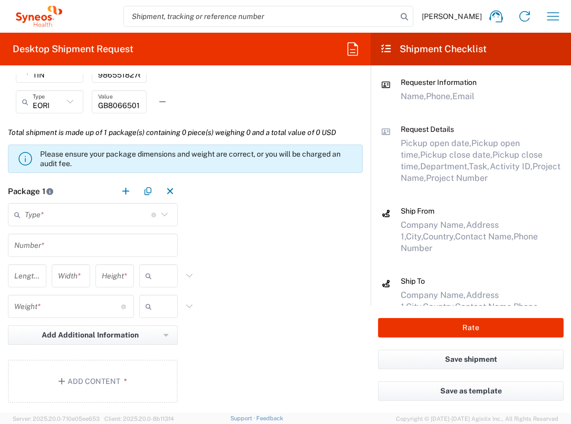
type input "1"
click at [133, 216] on input "text" at bounding box center [88, 215] width 127 height 18
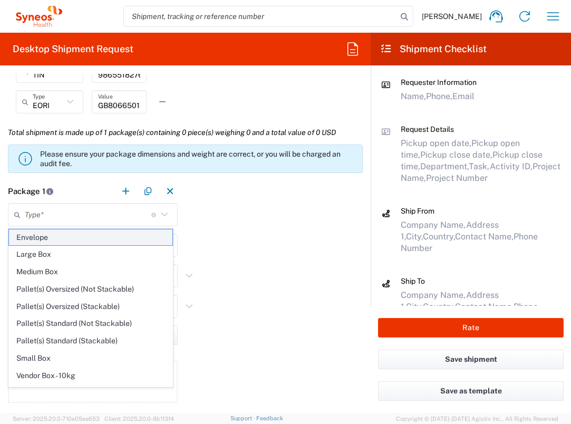
click at [123, 237] on span "Envelope" at bounding box center [90, 237] width 163 height 16
type input "Envelope"
type input "1"
type input "9.5"
type input "12.5"
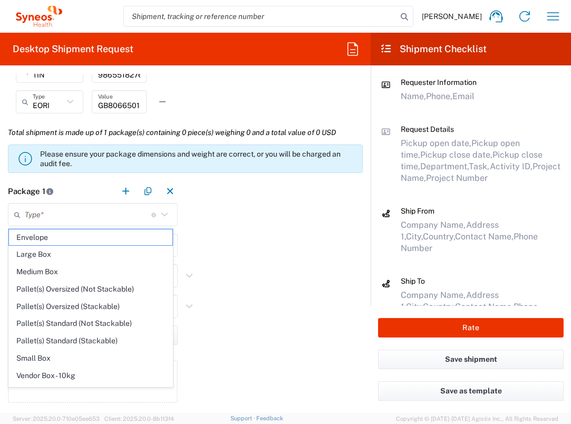
type input "0.25"
type input "in"
type input "0.45"
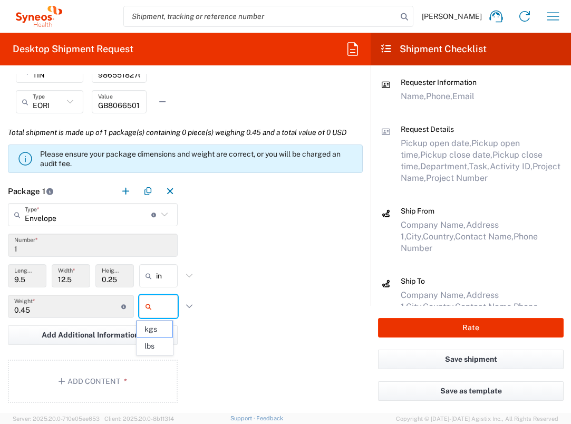
click at [157, 300] on input "text" at bounding box center [169, 306] width 26 height 17
click at [159, 342] on span "lbs" at bounding box center [154, 346] width 35 height 16
type input "lbs"
click at [122, 361] on button "Add Content *" at bounding box center [93, 381] width 170 height 43
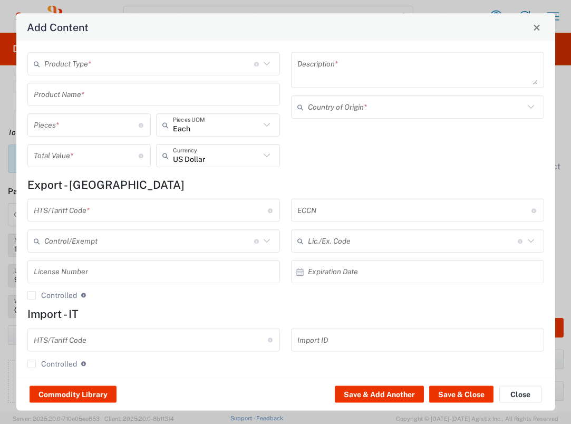
click at [176, 68] on input "text" at bounding box center [149, 63] width 210 height 18
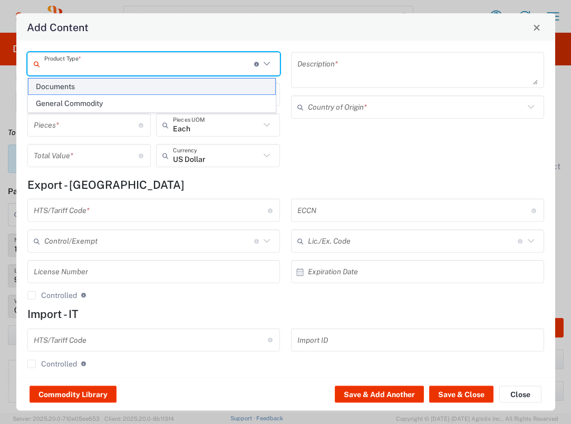
click at [164, 84] on span "Documents" at bounding box center [151, 87] width 247 height 16
type input "Documents"
type input "1"
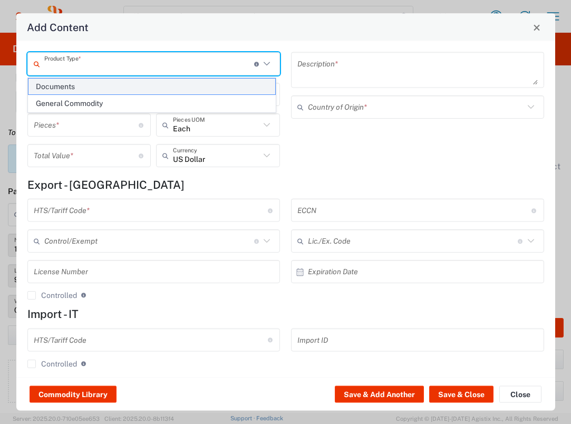
type textarea "Documents"
type input "[GEOGRAPHIC_DATA]"
type input "0000.00.0000"
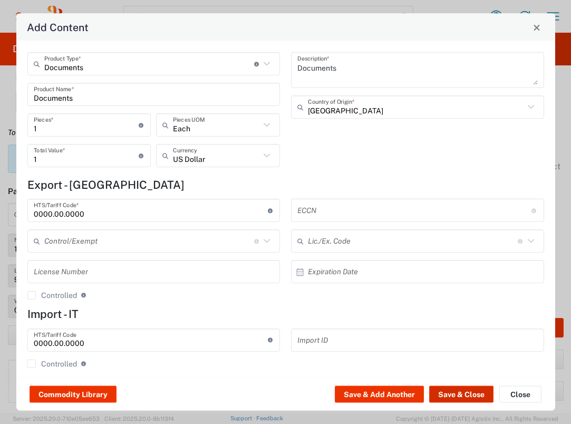
click at [448, 401] on button "Save & Close" at bounding box center [461, 394] width 64 height 17
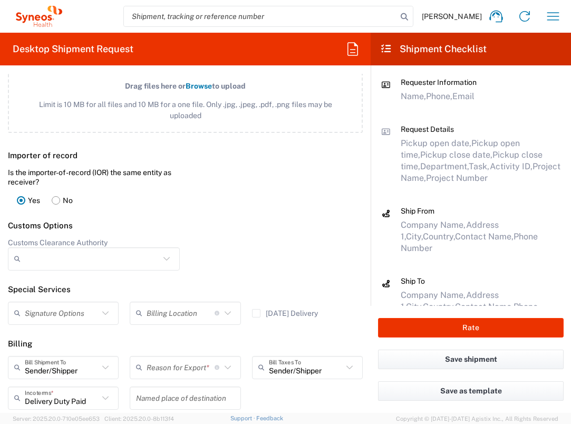
scroll to position [1330, 0]
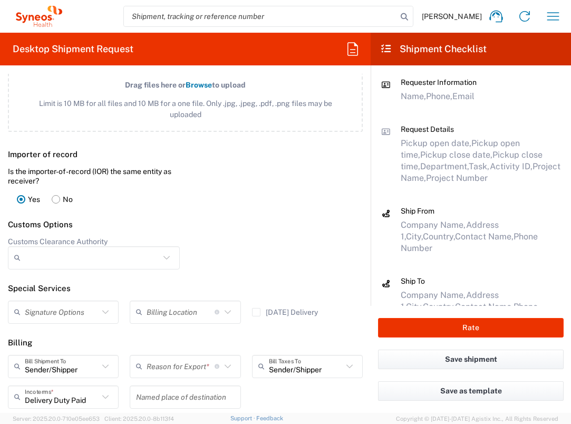
click at [191, 366] on input "text" at bounding box center [181, 366] width 68 height 18
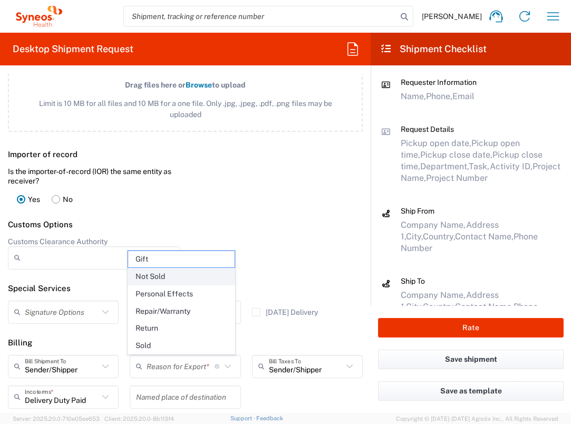
click at [192, 280] on span "Not Sold" at bounding box center [181, 276] width 106 height 16
type input "Not Sold"
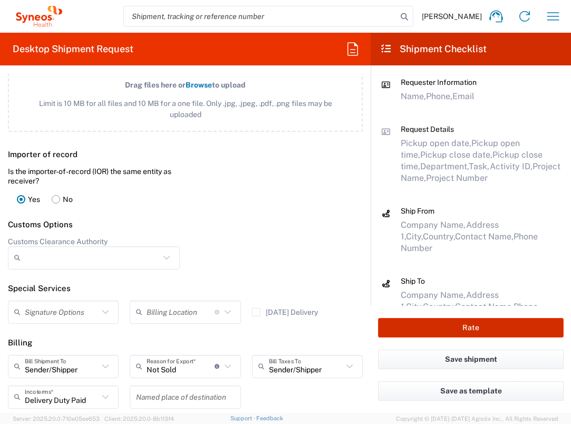
click at [429, 325] on button "Rate" at bounding box center [471, 328] width 186 height 20
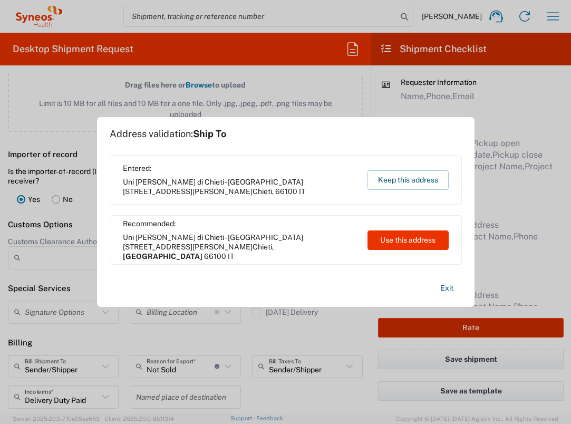
type input "7036980"
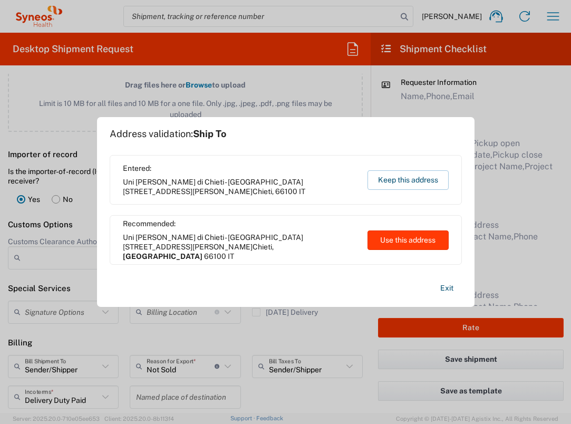
click at [395, 238] on button "Use this address" at bounding box center [407, 240] width 81 height 20
type input "[GEOGRAPHIC_DATA]"
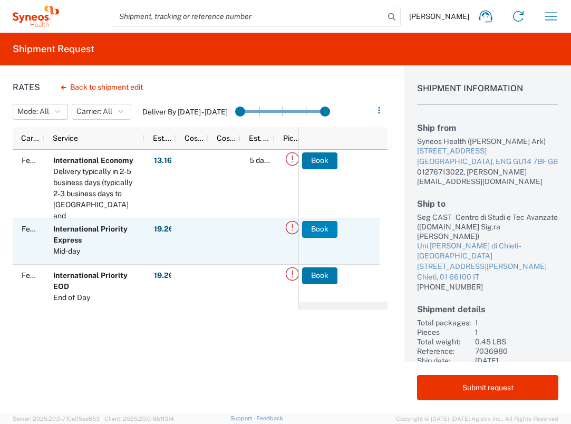
click at [323, 227] on button "Book" at bounding box center [319, 229] width 35 height 17
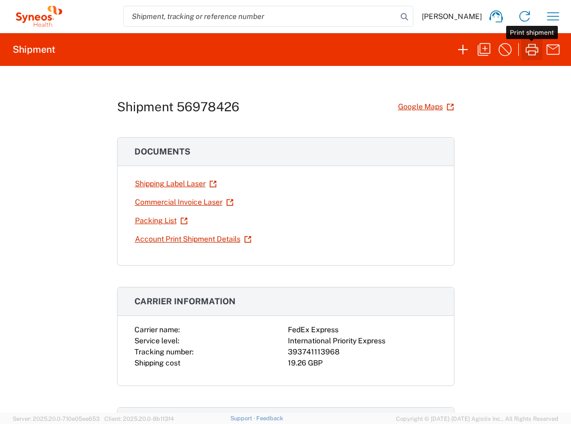
click at [525, 53] on icon "button" at bounding box center [531, 49] width 17 height 17
click at [554, 17] on icon "button" at bounding box center [553, 16] width 17 height 17
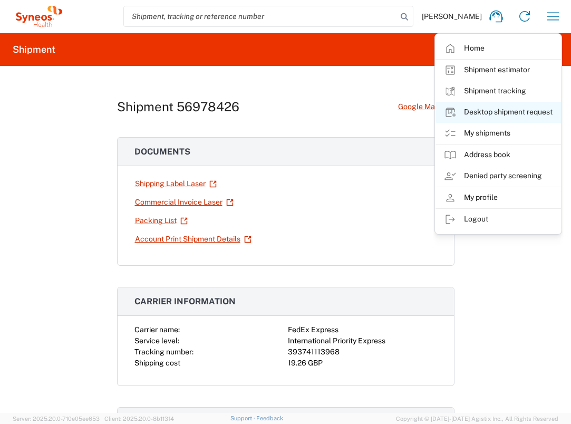
click at [515, 109] on link "Desktop shipment request" at bounding box center [497, 112] width 125 height 21
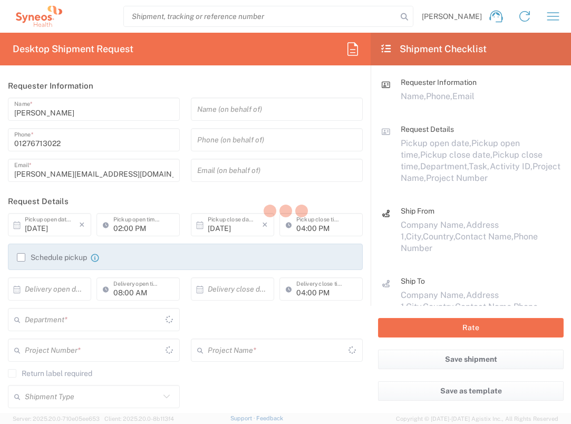
type input "[GEOGRAPHIC_DATA]"
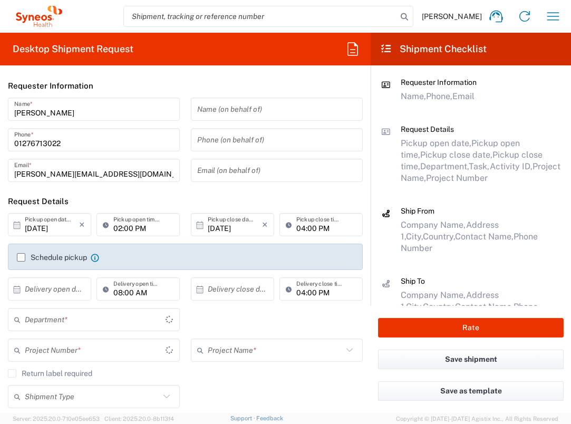
type input "3235"
click at [69, 287] on input "text" at bounding box center [52, 289] width 54 height 18
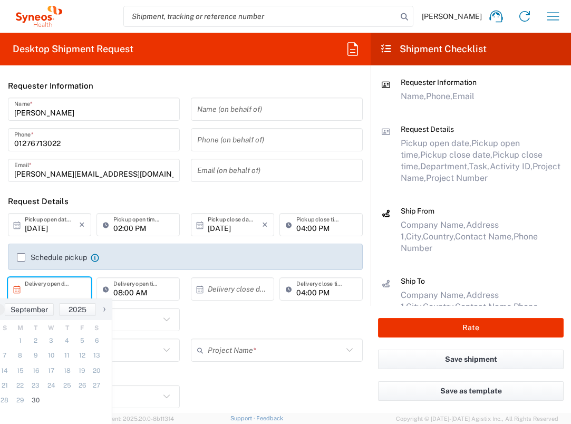
click at [105, 311] on span "›" at bounding box center [104, 309] width 16 height 13
click at [53, 344] on span "1" at bounding box center [50, 340] width 15 height 15
type input "[DATE]"
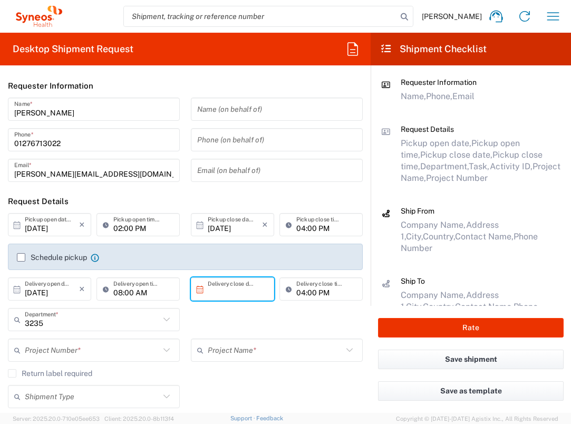
click at [237, 287] on input "text" at bounding box center [235, 289] width 54 height 18
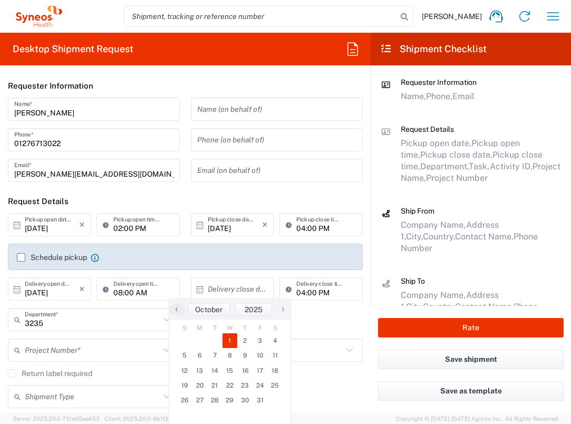
click at [228, 339] on span "1" at bounding box center [229, 340] width 15 height 15
type input "[DATE]"
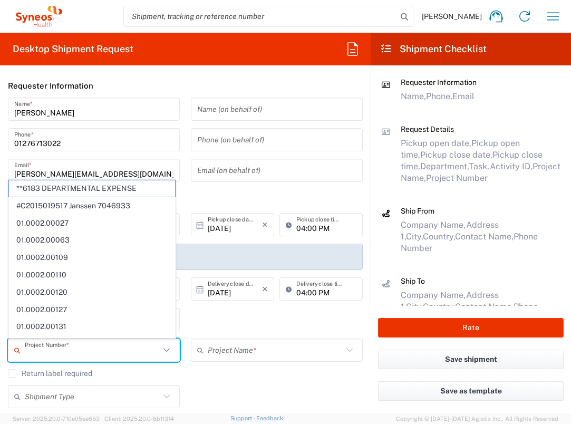
click at [121, 346] on input "text" at bounding box center [92, 350] width 135 height 18
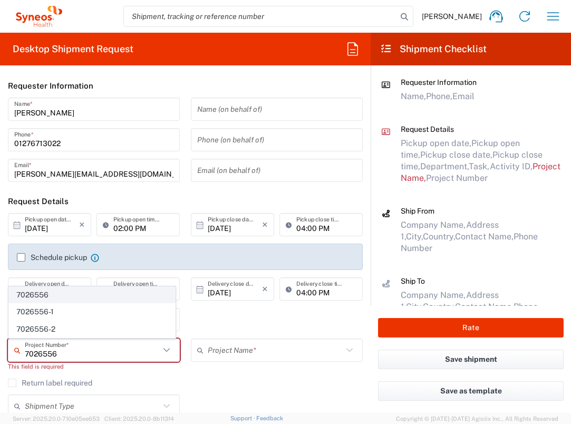
type input "7026556"
click at [84, 299] on span "7026556" at bounding box center [92, 295] width 166 height 16
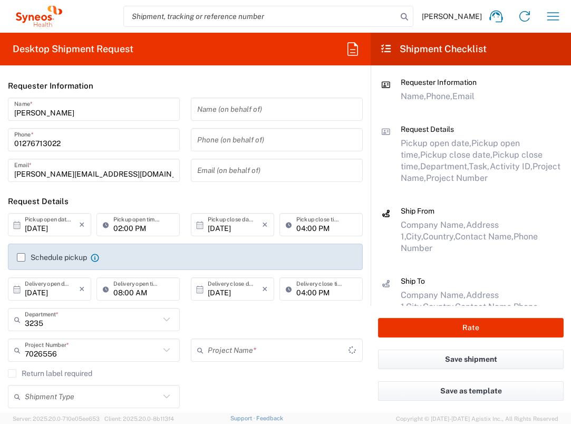
type input "Daiichi 7026556"
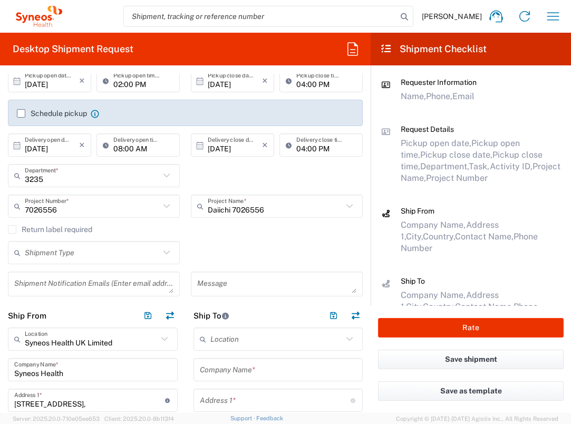
scroll to position [211, 0]
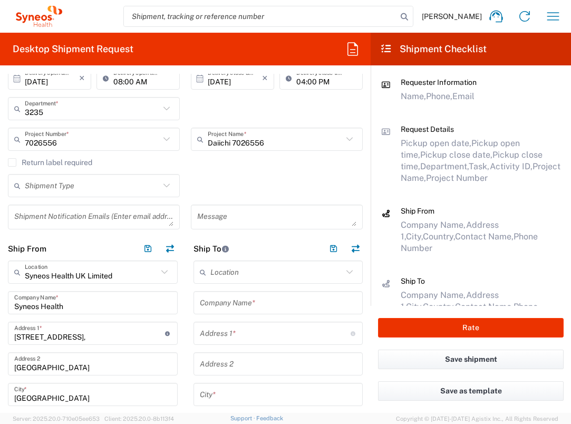
click at [266, 300] on input "text" at bounding box center [278, 303] width 157 height 18
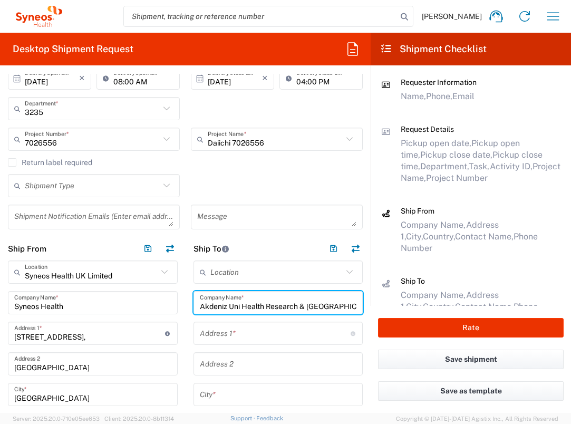
type input "Akdeniz Uni Health Research & [GEOGRAPHIC_DATA]"
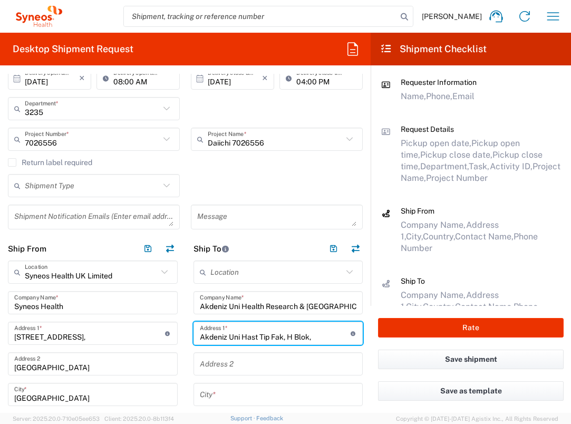
type input "Akdeniz Uni Hast Tip Fak, H Blok,"
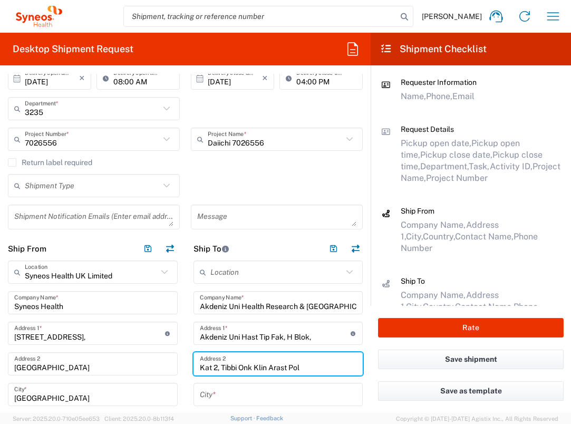
type input "Kat 2, Tibbi Onk Klin Arast Pol"
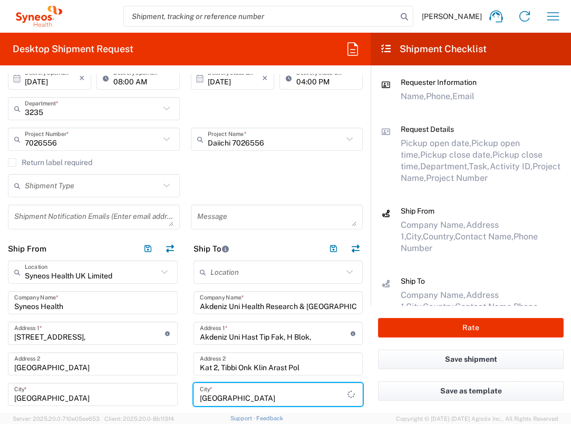
type input "[GEOGRAPHIC_DATA]"
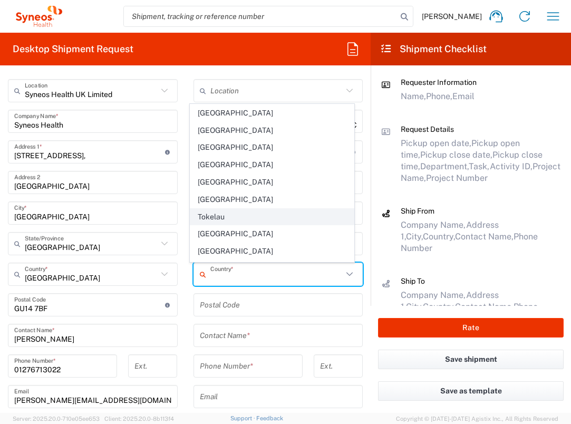
scroll to position [3802, 0]
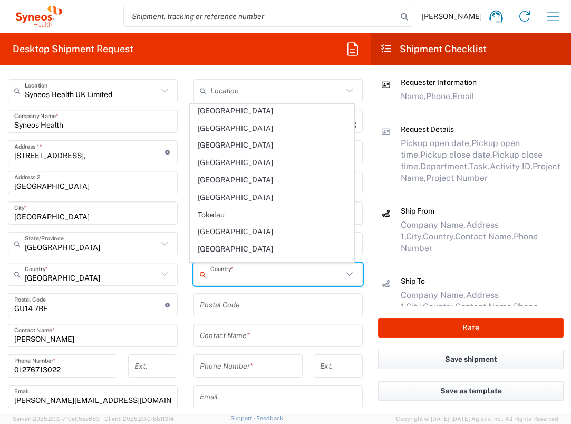
click at [222, 276] on span "[GEOGRAPHIC_DATA]" at bounding box center [271, 284] width 163 height 16
type input "[GEOGRAPHIC_DATA]"
type input "Sender/Shipper"
type input "Delivery Duty Paid"
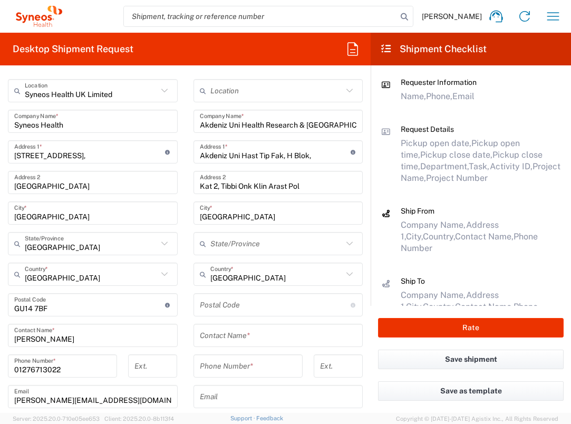
click at [231, 307] on input "undefined" at bounding box center [275, 305] width 151 height 18
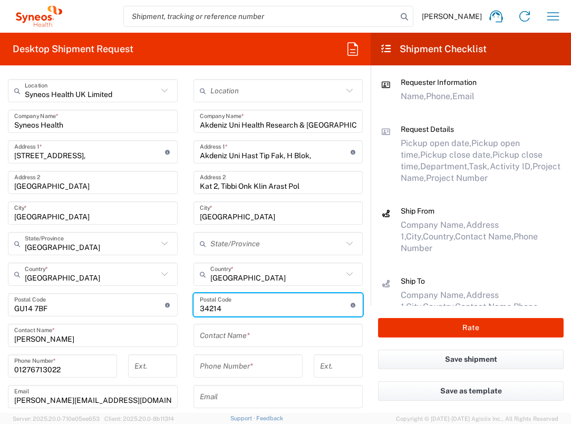
type input "34214"
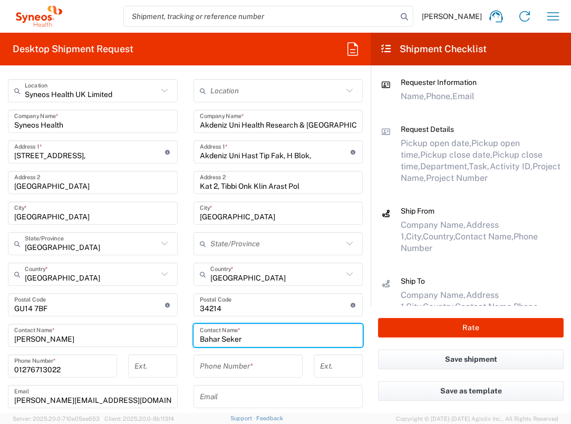
type input "Bahar Seker"
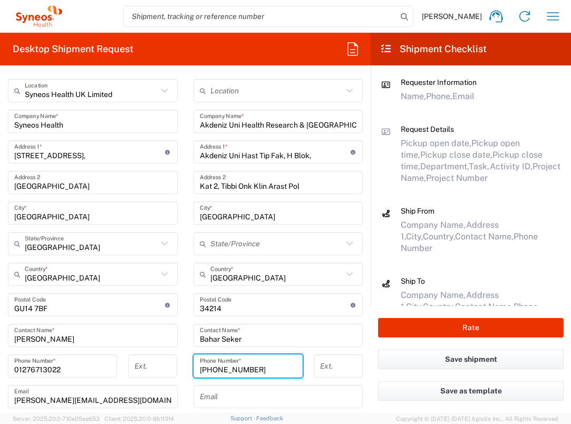
scroll to position [569, 0]
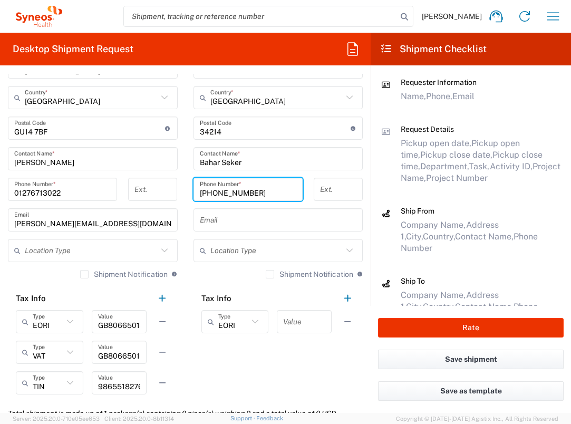
type input "[PHONE_NUMBER]"
click at [299, 316] on input "text" at bounding box center [304, 322] width 42 height 18
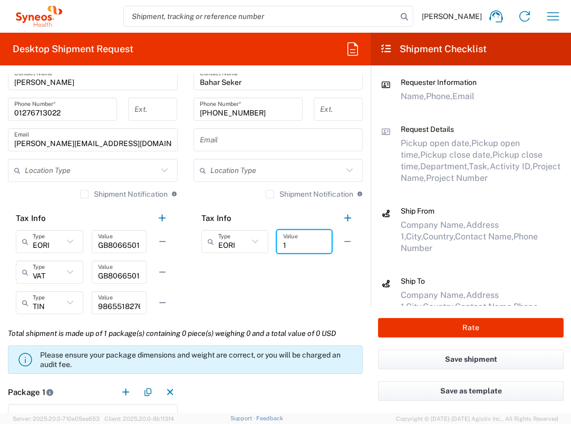
scroll to position [707, 0]
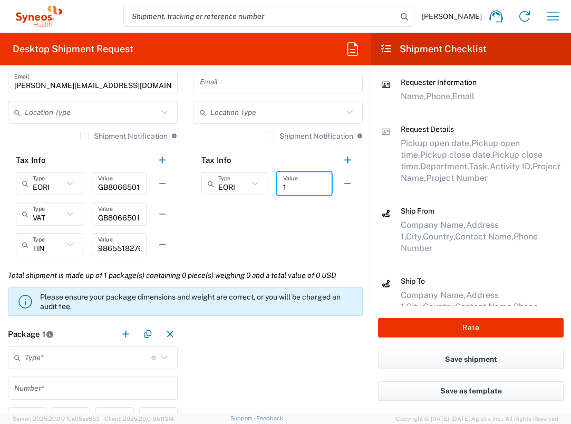
type input "1"
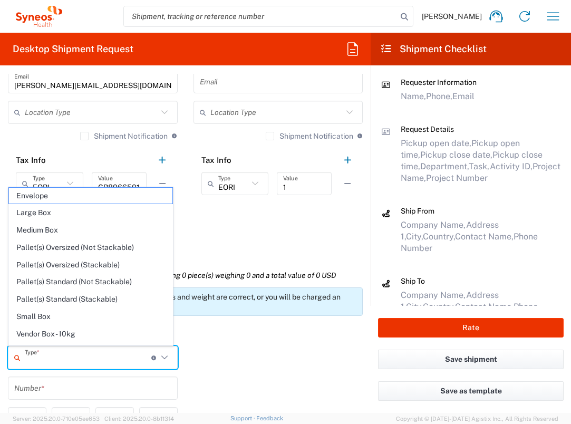
click at [71, 361] on input "text" at bounding box center [88, 357] width 127 height 18
click at [70, 190] on span "Envelope" at bounding box center [90, 196] width 163 height 16
type input "Envelope"
type input "1"
type input "9.5"
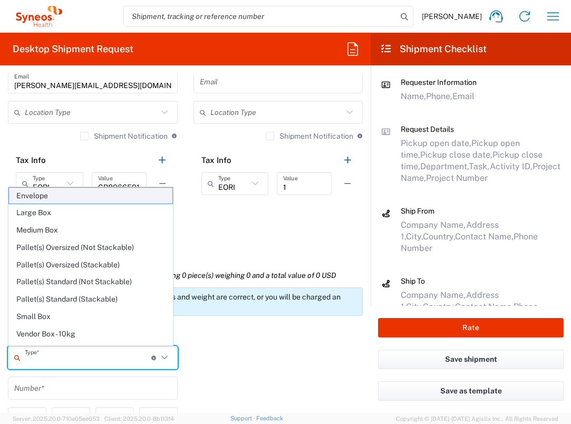
type input "12.5"
type input "0.25"
type input "in"
type input "0.45"
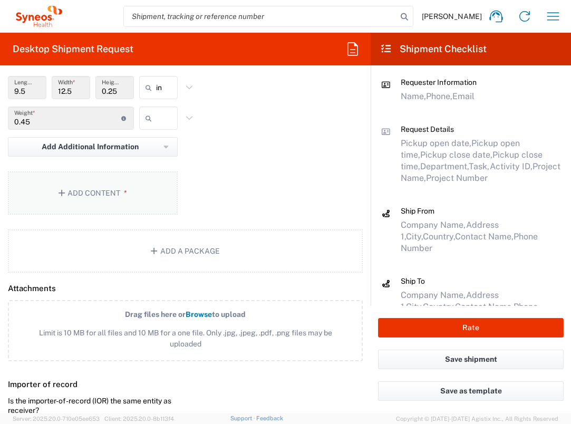
scroll to position [1030, 0]
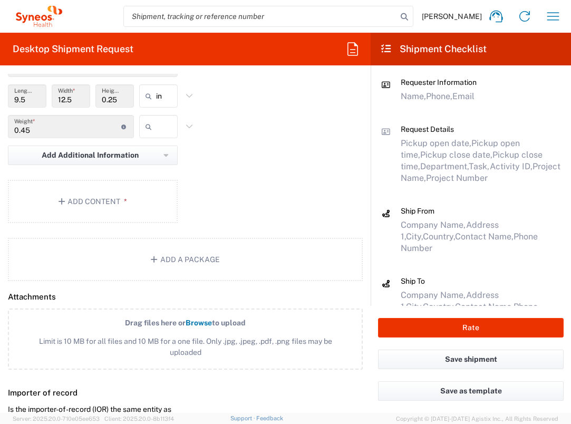
click at [151, 133] on icon at bounding box center [150, 126] width 11 height 17
click at [154, 161] on span "lbs" at bounding box center [154, 167] width 35 height 16
type input "lbs"
click at [149, 192] on button "Add Content *" at bounding box center [93, 201] width 170 height 43
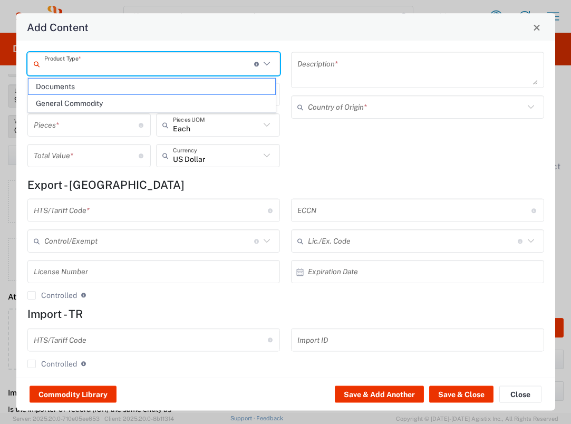
click at [131, 64] on input "text" at bounding box center [149, 63] width 210 height 18
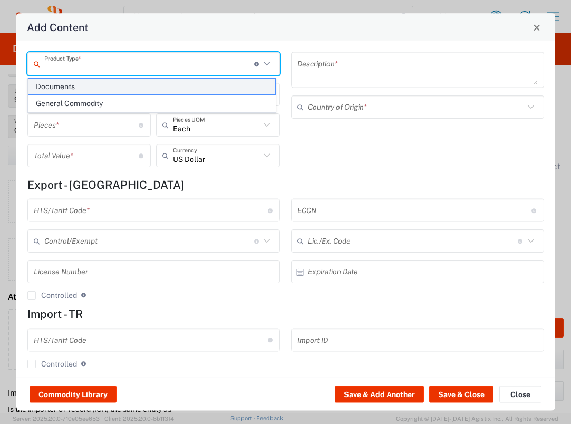
click at [129, 79] on span "Documents" at bounding box center [151, 87] width 247 height 16
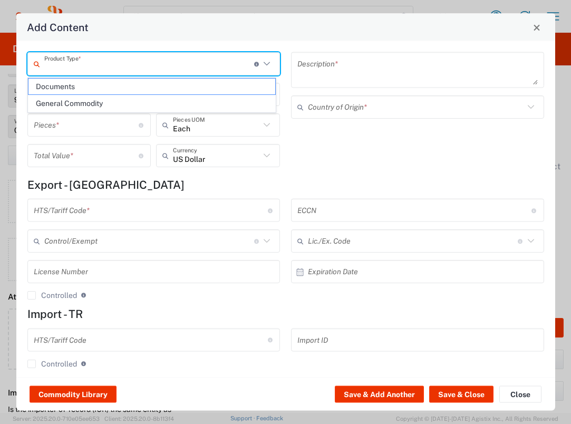
type input "Documents"
type input "1"
type textarea "Documents"
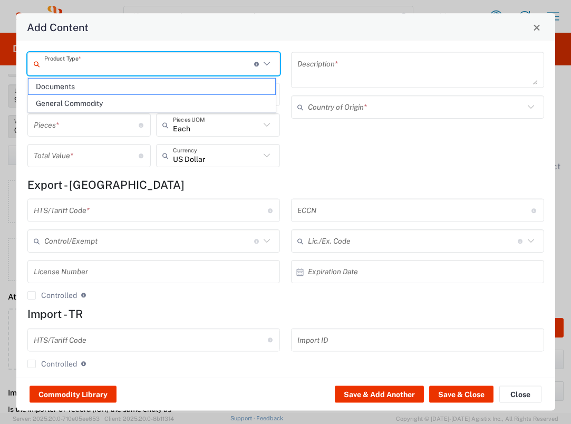
type input "[GEOGRAPHIC_DATA]"
type input "0000.00.0000"
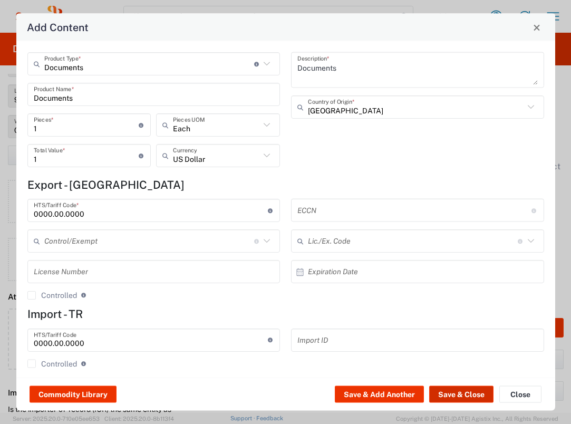
click at [458, 394] on button "Save & Close" at bounding box center [461, 394] width 64 height 17
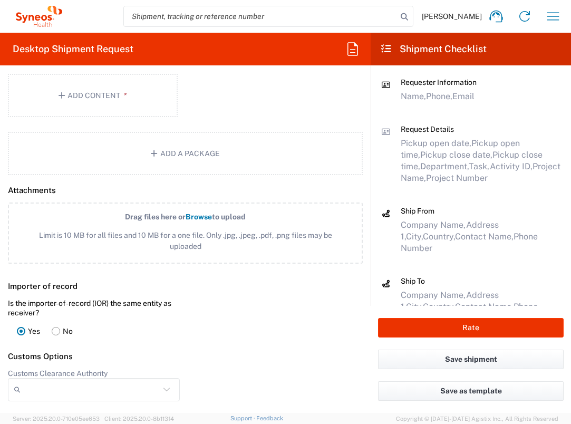
scroll to position [1317, 0]
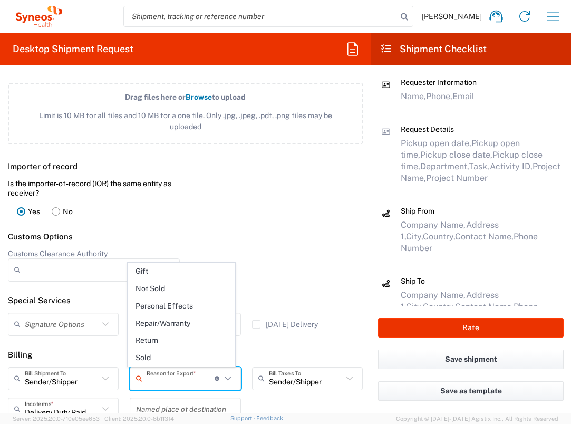
click at [202, 383] on input "text" at bounding box center [181, 378] width 68 height 18
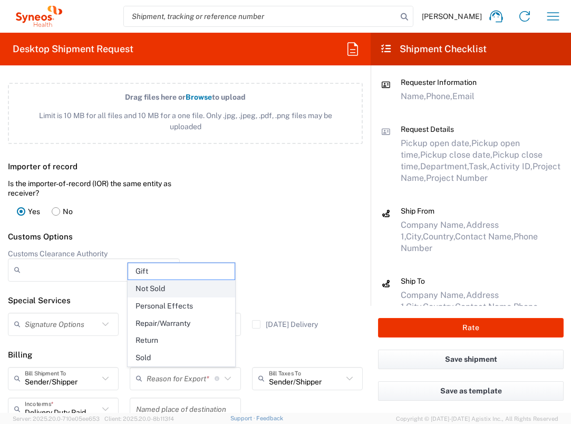
click at [191, 283] on span "Not Sold" at bounding box center [181, 288] width 106 height 16
type input "Not Sold"
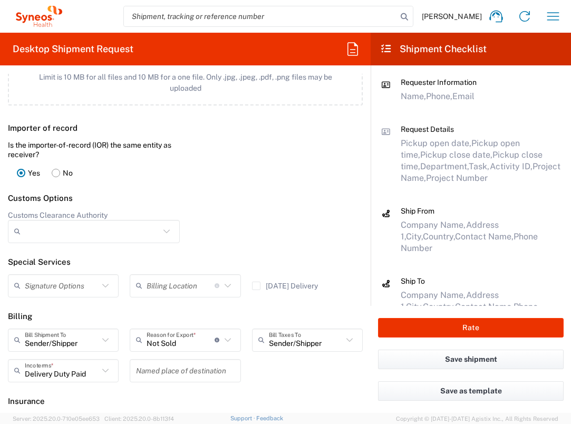
scroll to position [1396, 0]
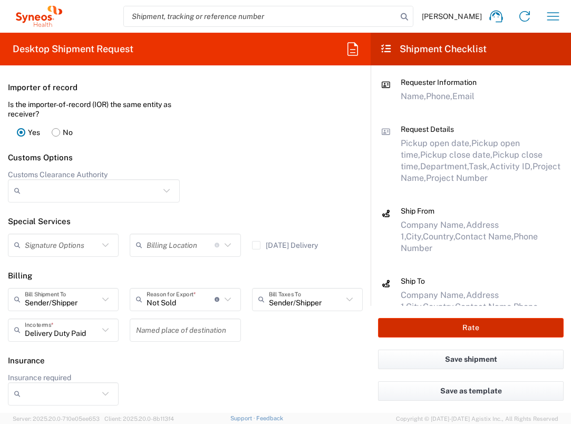
click at [441, 320] on button "Rate" at bounding box center [471, 328] width 186 height 20
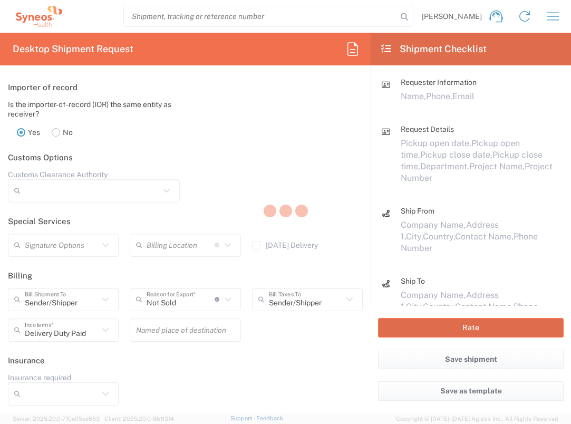
type input "7026556"
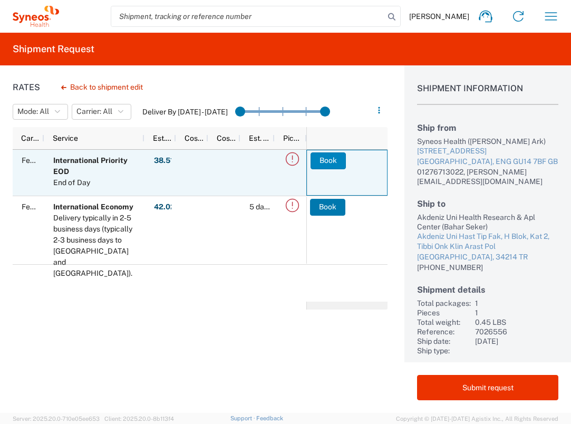
click at [337, 160] on button "Book" at bounding box center [328, 160] width 35 height 17
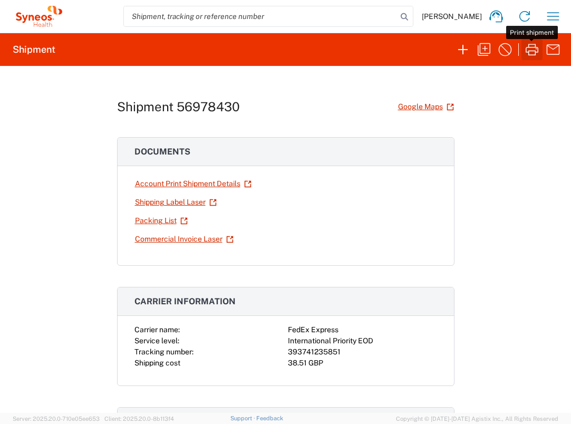
click at [531, 49] on icon "button" at bounding box center [531, 49] width 17 height 17
click at [533, 49] on icon "button" at bounding box center [531, 49] width 17 height 17
click at [554, 17] on icon "button" at bounding box center [553, 16] width 17 height 17
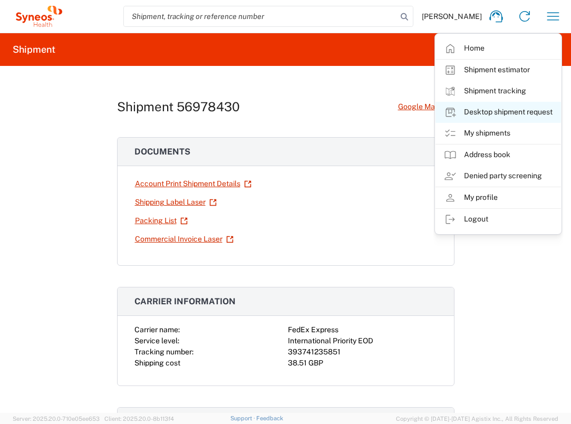
click at [532, 111] on link "Desktop shipment request" at bounding box center [497, 112] width 125 height 21
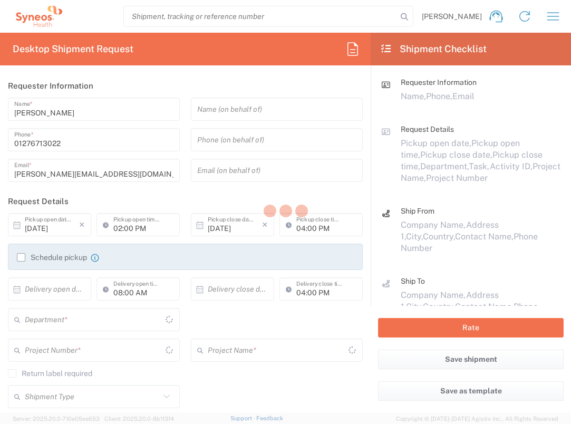
type input "[GEOGRAPHIC_DATA]"
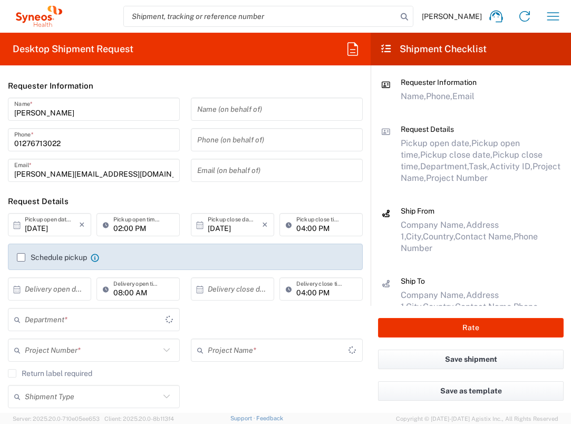
type input "3235"
click at [67, 289] on input "text" at bounding box center [52, 289] width 54 height 18
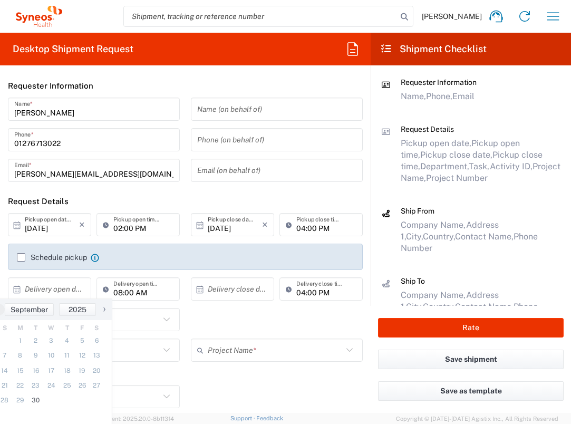
click at [104, 311] on span "›" at bounding box center [104, 309] width 16 height 13
drag, startPoint x: 51, startPoint y: 340, endPoint x: 108, endPoint y: 334, distance: 57.2
click at [51, 340] on span "1" at bounding box center [50, 340] width 15 height 15
type input "[DATE]"
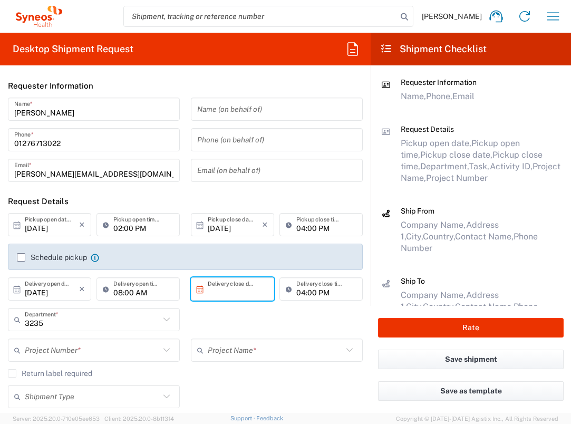
click at [230, 296] on input "text" at bounding box center [235, 289] width 54 height 18
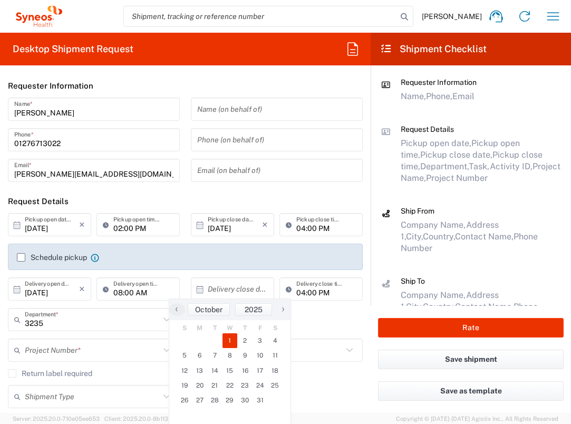
drag, startPoint x: 235, startPoint y: 345, endPoint x: 219, endPoint y: 345, distance: 15.8
click at [235, 345] on span "1" at bounding box center [229, 340] width 15 height 15
type input "[DATE]"
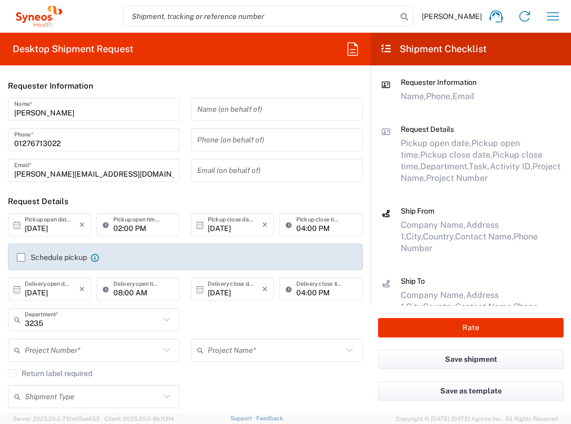
drag, startPoint x: 127, startPoint y: 350, endPoint x: 131, endPoint y: 353, distance: 5.7
click at [128, 350] on input "text" at bounding box center [92, 350] width 135 height 18
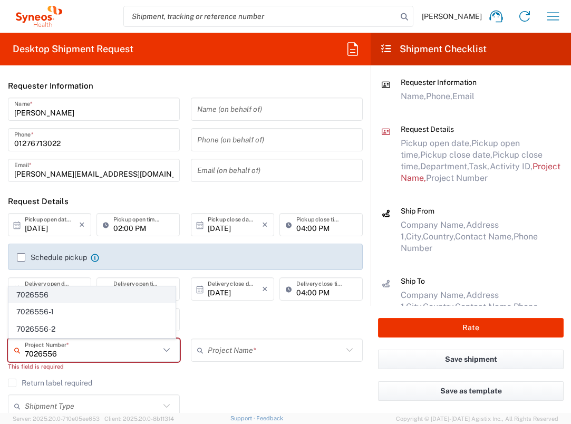
type input "7026556"
click at [99, 298] on span "7026556" at bounding box center [92, 295] width 166 height 16
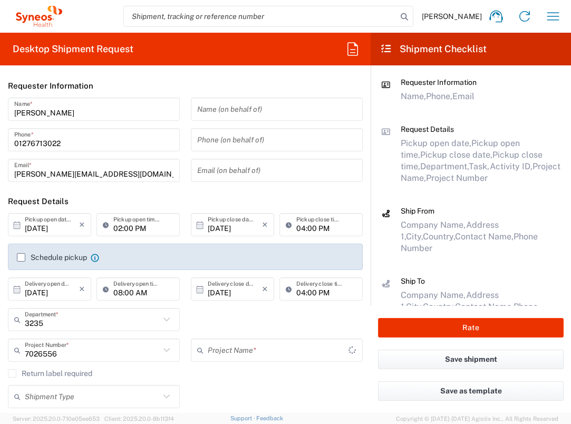
type input "Daiichi 7026556"
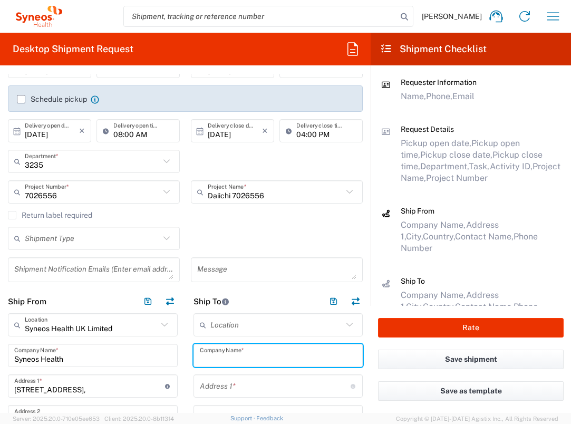
click at [260, 356] on input "text" at bounding box center [278, 355] width 157 height 18
type input "[PERSON_NAME] [PERSON_NAME]"
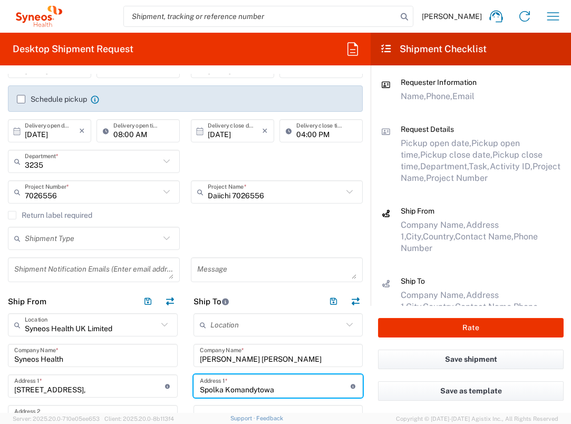
type input "Spolka Komandytowa"
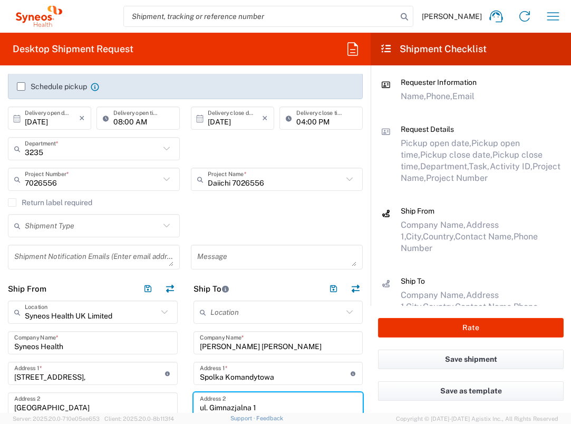
type input "ul. Gimnazjalna 1"
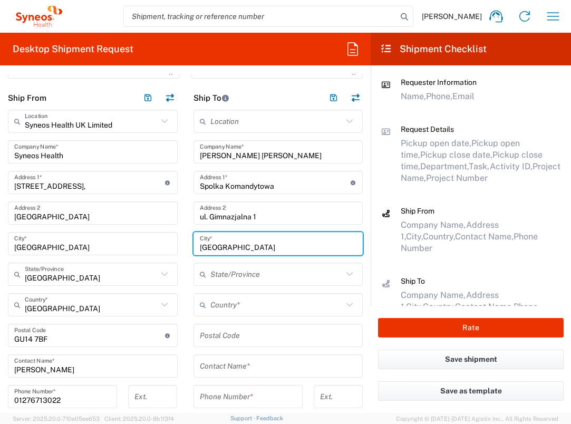
type input "[GEOGRAPHIC_DATA]"
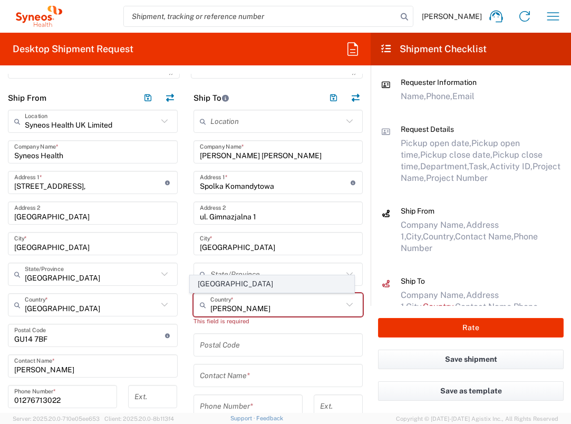
click at [210, 288] on span "[GEOGRAPHIC_DATA]" at bounding box center [271, 284] width 163 height 16
type input "[GEOGRAPHIC_DATA]"
type input "Sender/Shipper"
type input "Delivery Duty Paid"
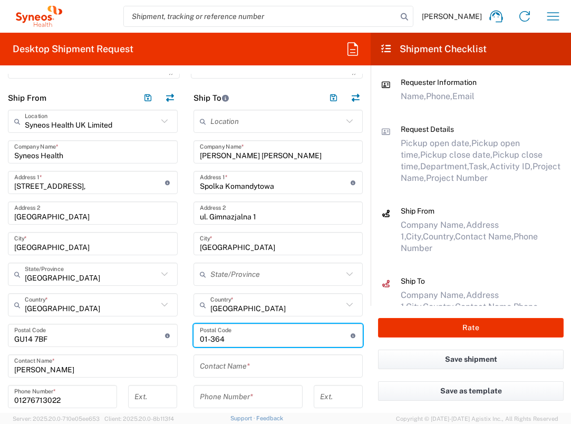
type input "01-364"
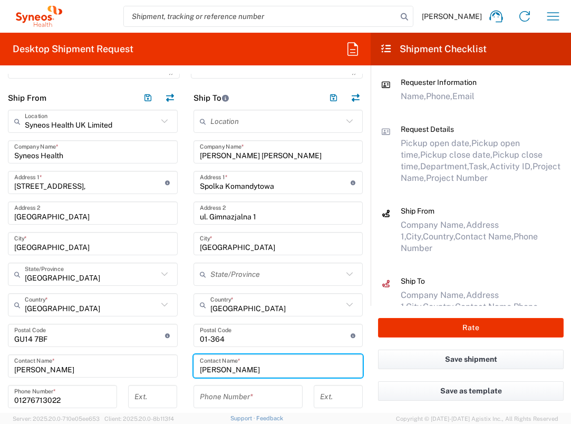
type input "[PERSON_NAME]"
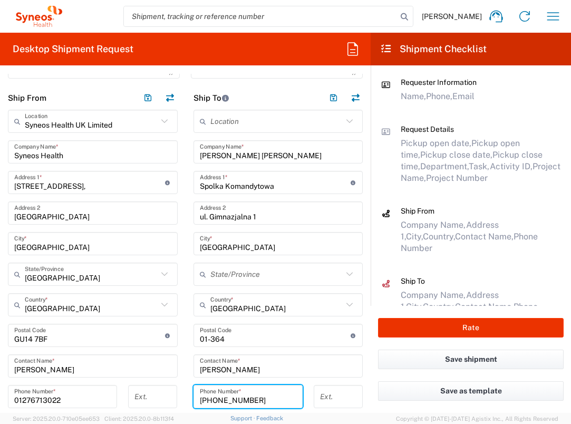
type input "[PHONE_NUMBER]"
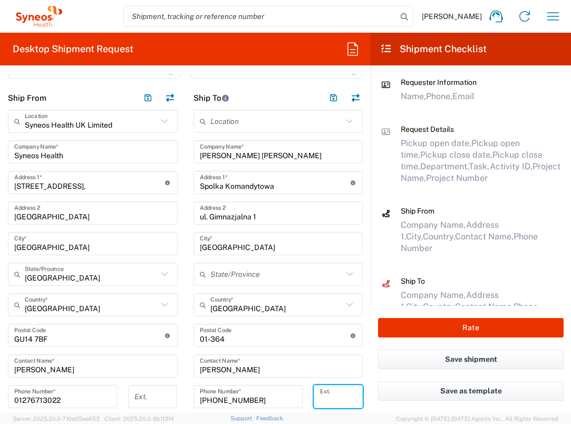
scroll to position [545, 0]
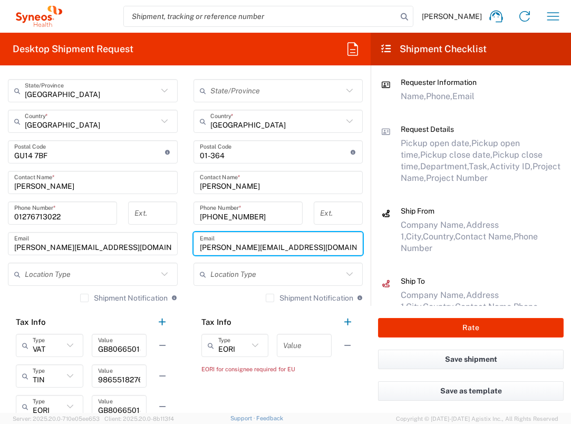
type input "[PERSON_NAME][EMAIL_ADDRESS][DOMAIN_NAME]"
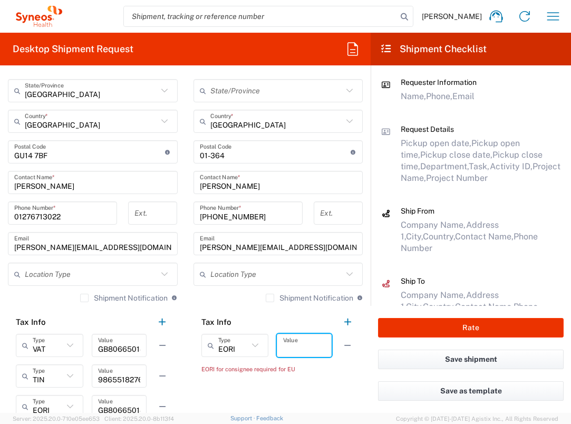
click at [283, 343] on input "text" at bounding box center [304, 345] width 42 height 18
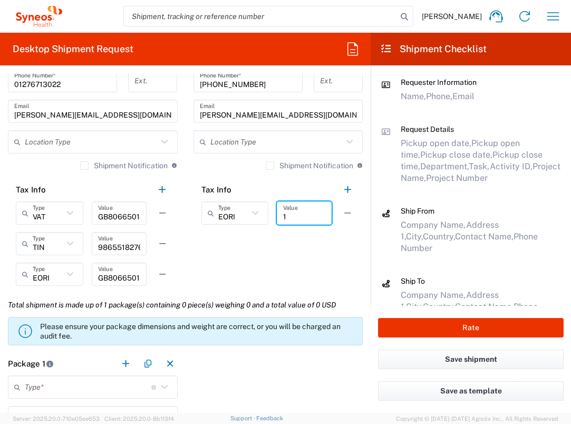
scroll to position [808, 0]
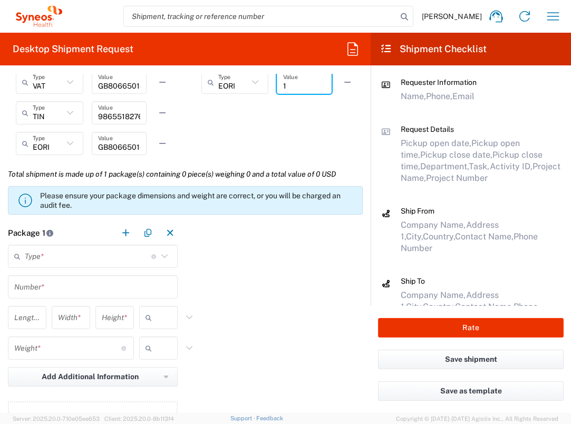
type input "1"
click at [122, 257] on input "text" at bounding box center [88, 256] width 127 height 18
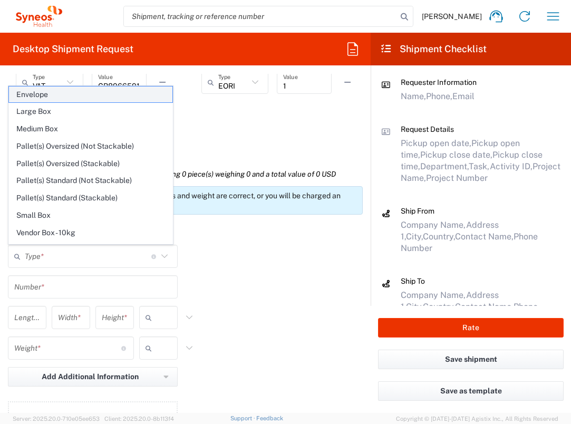
click at [70, 93] on span "Envelope" at bounding box center [90, 94] width 163 height 16
type input "Envelope"
type input "1"
type input "9.5"
type input "12.5"
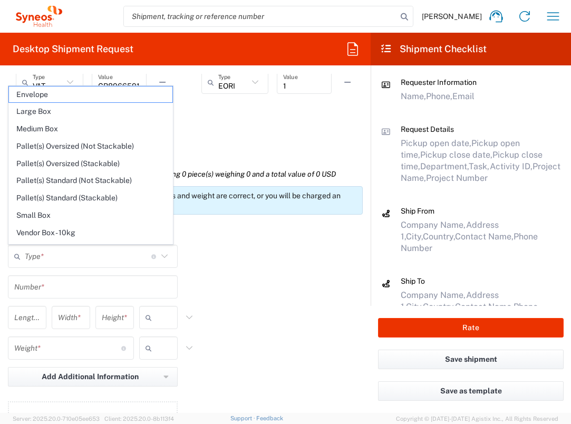
type input "0.25"
type input "in"
type input "0.45"
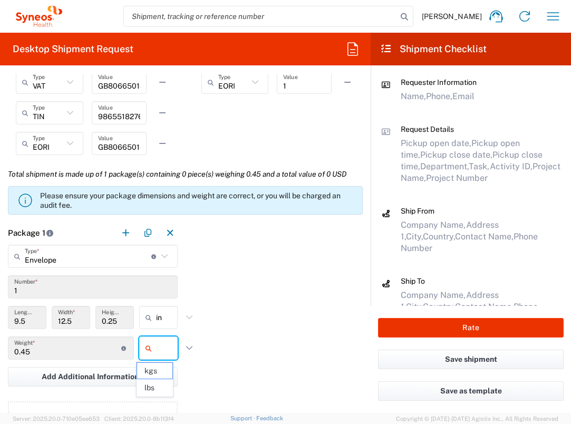
click at [157, 346] on input "text" at bounding box center [169, 347] width 26 height 17
click at [165, 386] on span "lbs" at bounding box center [154, 388] width 35 height 16
type input "lbs"
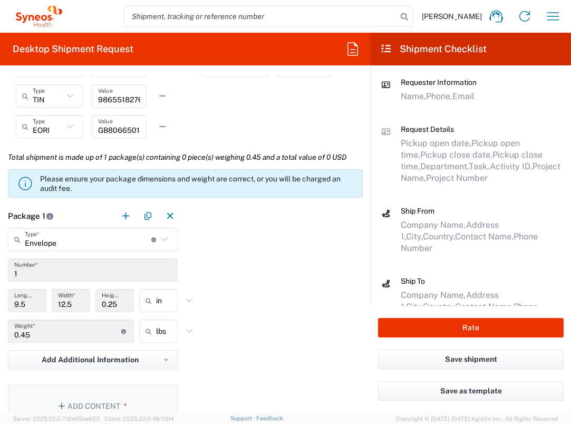
scroll to position [842, 0]
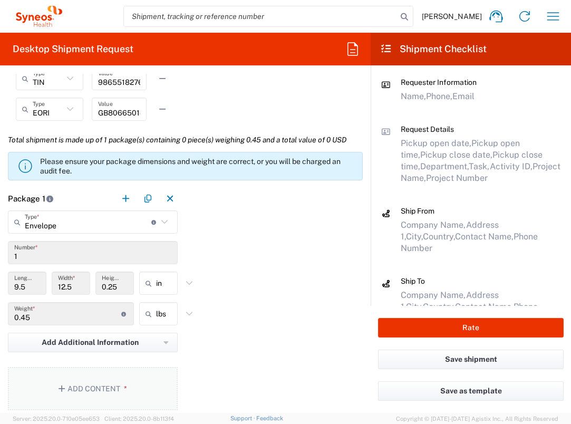
click at [127, 379] on button "Add Content *" at bounding box center [93, 388] width 170 height 43
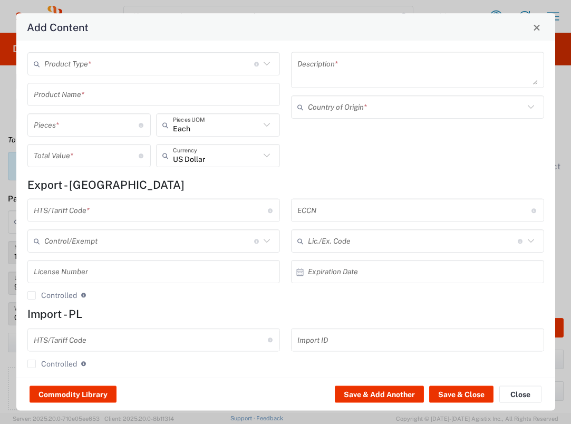
click at [155, 64] on input "text" at bounding box center [149, 63] width 210 height 18
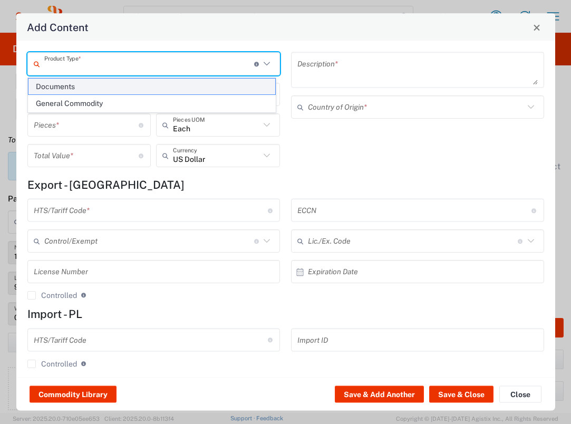
click at [135, 85] on span "Documents" at bounding box center [151, 87] width 247 height 16
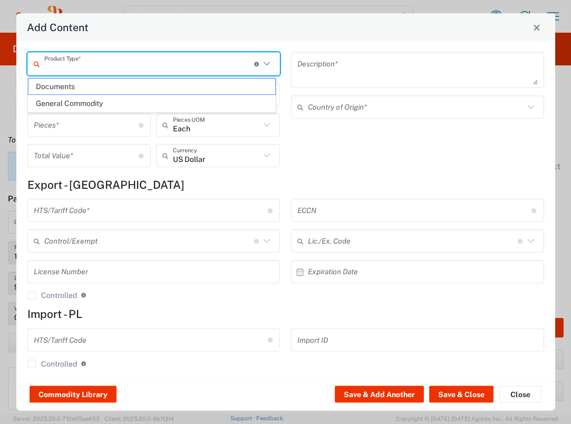
type input "Documents"
type input "1"
type textarea "Documents"
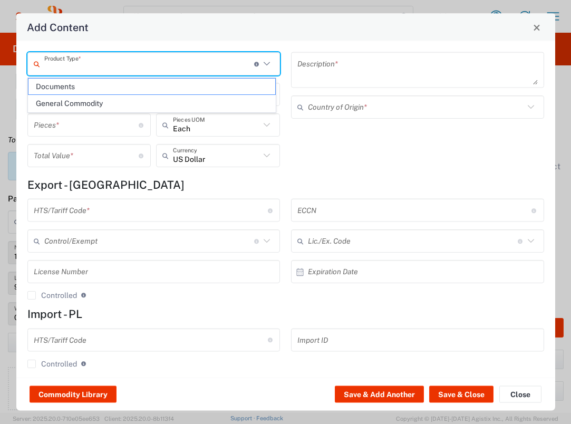
type input "[GEOGRAPHIC_DATA]"
type input "0000.00.0000"
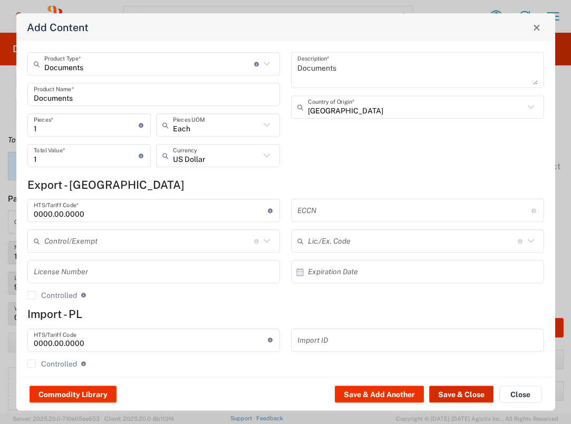
click at [444, 389] on button "Save & Close" at bounding box center [461, 394] width 64 height 17
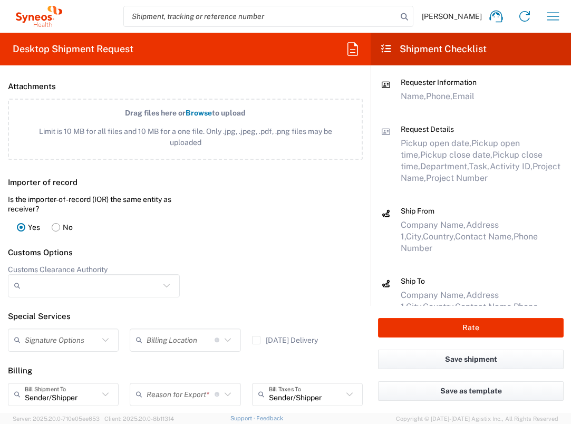
scroll to position [1396, 0]
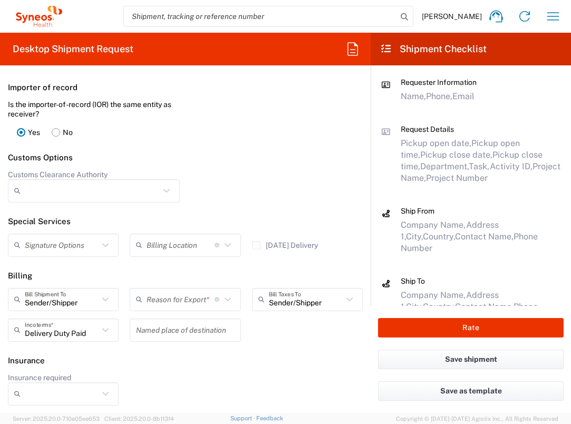
click at [168, 294] on input "text" at bounding box center [181, 299] width 68 height 18
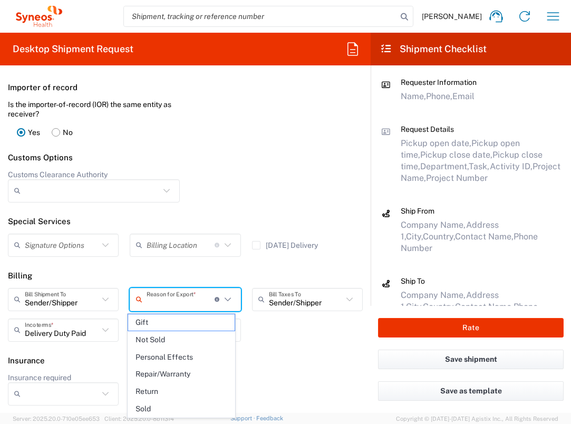
drag, startPoint x: 171, startPoint y: 340, endPoint x: 181, endPoint y: 341, distance: 10.6
click at [171, 340] on span "Not Sold" at bounding box center [181, 340] width 106 height 16
type input "Not Sold"
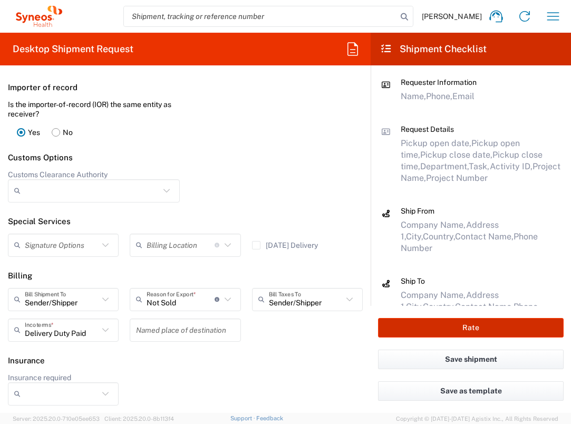
click at [410, 334] on button "Rate" at bounding box center [471, 328] width 186 height 20
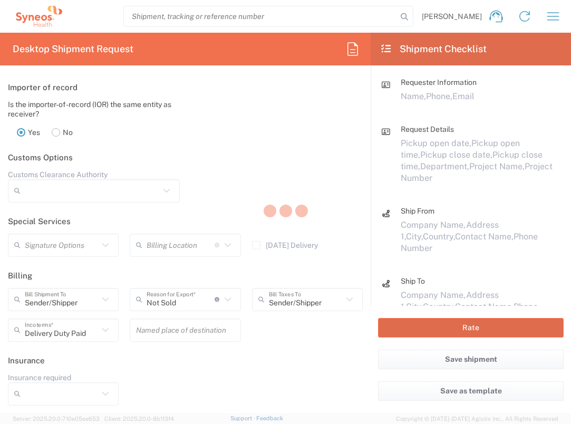
type input "7026556"
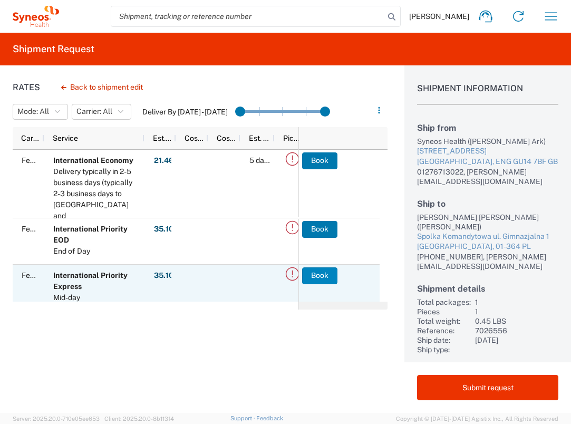
click at [309, 275] on button "Book" at bounding box center [319, 275] width 35 height 17
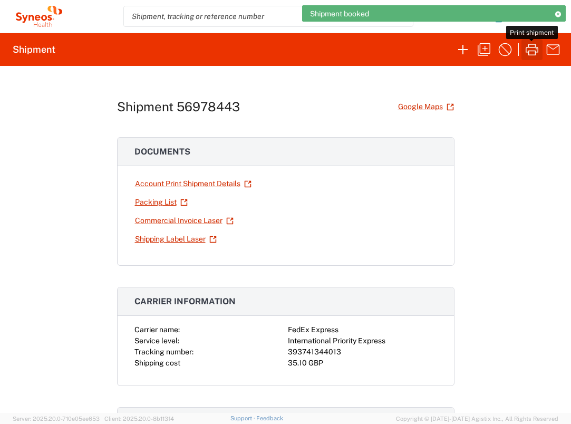
click at [535, 50] on icon "button" at bounding box center [531, 49] width 17 height 17
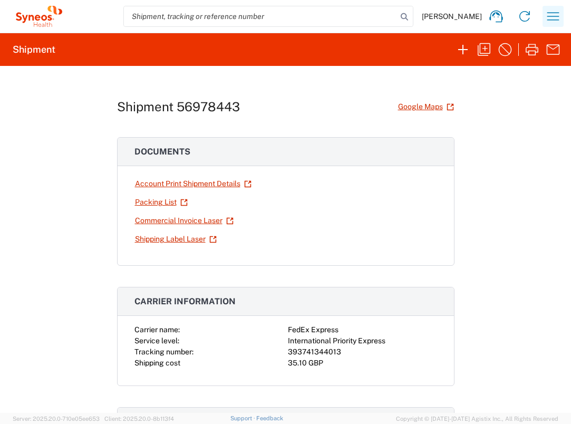
click at [548, 16] on icon "button" at bounding box center [553, 16] width 12 height 8
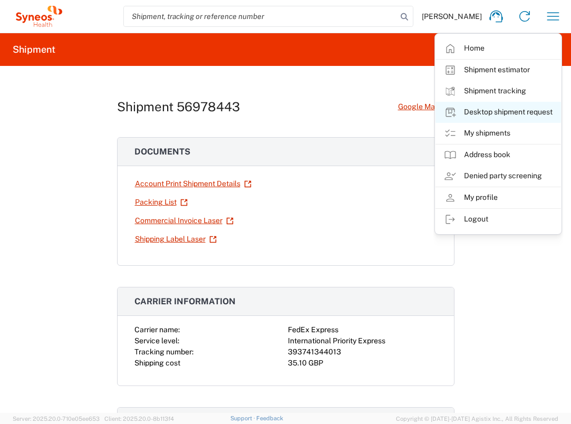
click at [538, 108] on link "Desktop shipment request" at bounding box center [497, 112] width 125 height 21
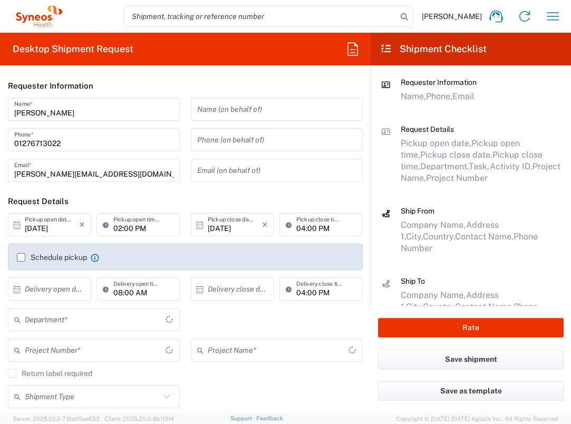
type input "[GEOGRAPHIC_DATA]"
type input "3235"
click at [76, 287] on input "text" at bounding box center [52, 289] width 54 height 18
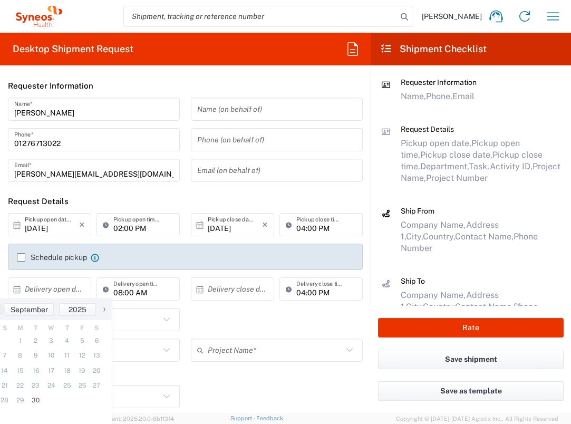
click at [105, 310] on span "›" at bounding box center [104, 309] width 16 height 13
click at [54, 342] on span "1" at bounding box center [50, 340] width 15 height 15
type input "[DATE]"
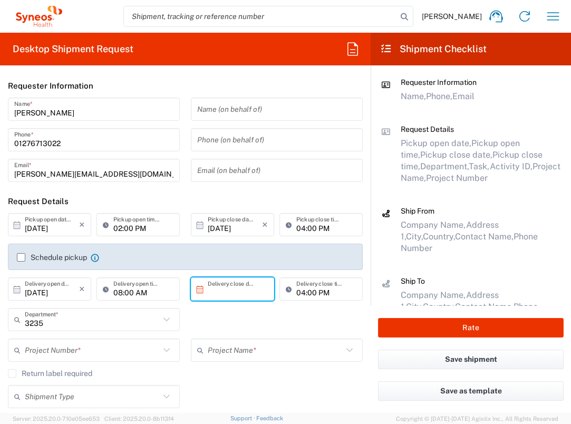
click at [239, 289] on input "text" at bounding box center [235, 289] width 54 height 18
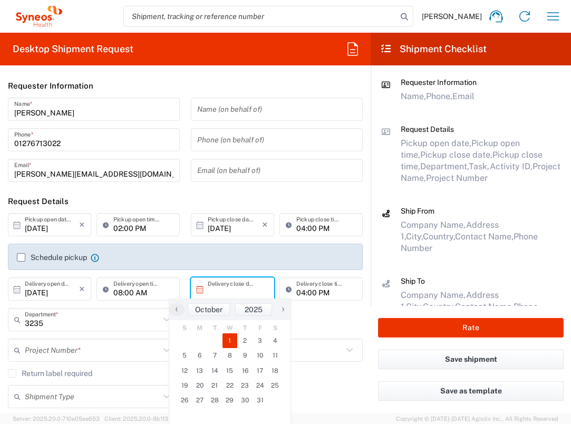
click at [231, 339] on span "1" at bounding box center [229, 340] width 15 height 15
type input "[DATE]"
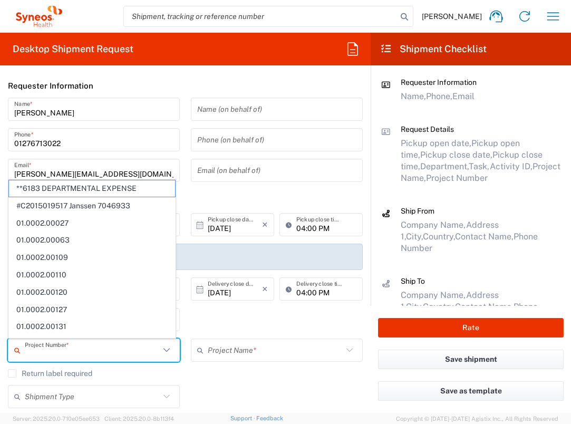
click at [111, 348] on input "text" at bounding box center [92, 350] width 135 height 18
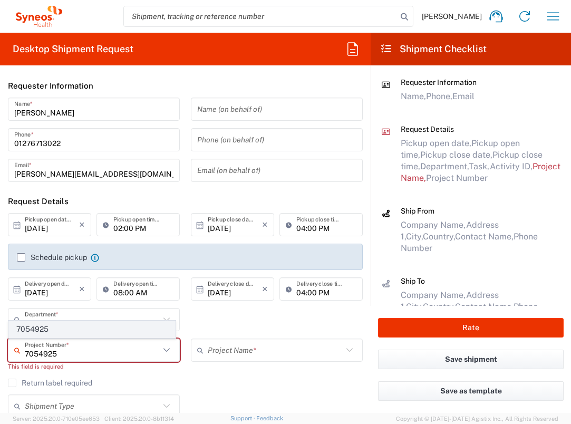
type input "7054925"
click at [79, 335] on span "7054925" at bounding box center [92, 329] width 166 height 16
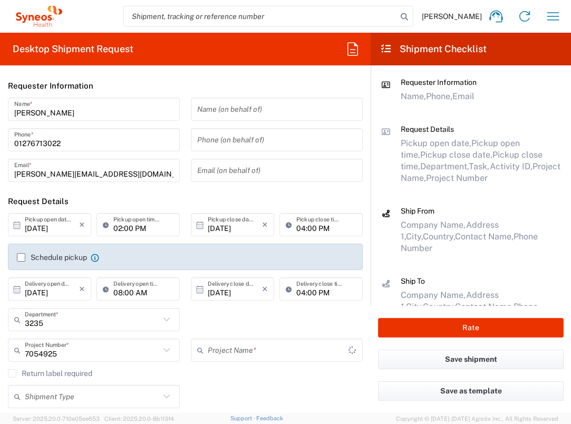
type input "Ferring 7054925"
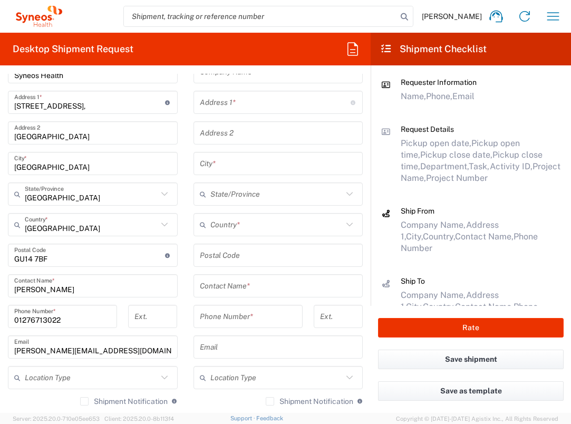
scroll to position [351, 0]
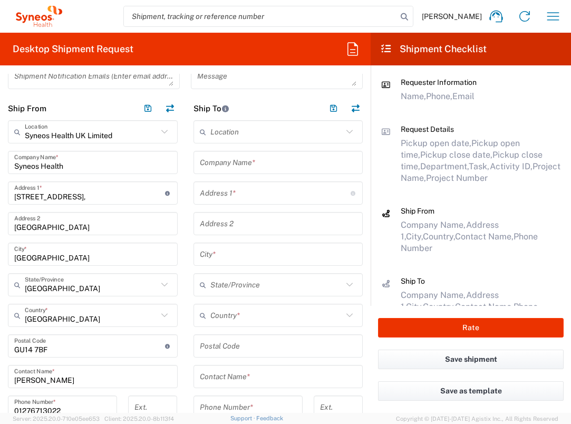
click at [285, 158] on input "text" at bounding box center [278, 162] width 157 height 18
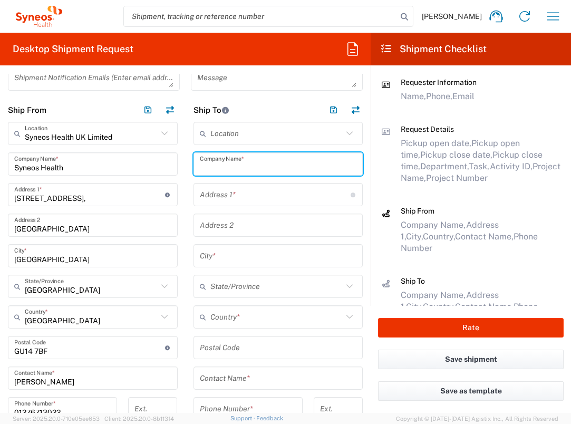
scroll to position [349, 0]
type input "Ferring Pharmaceuticals A/S"
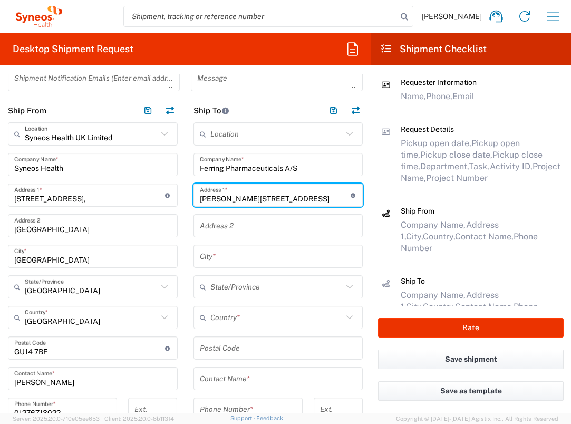
type input "[PERSON_NAME][STREET_ADDRESS]"
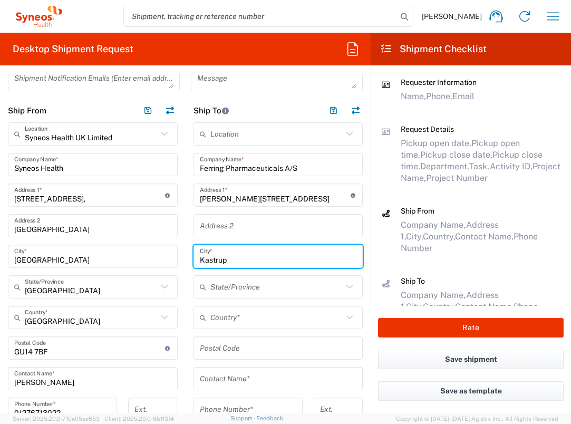
type input "Kastrup"
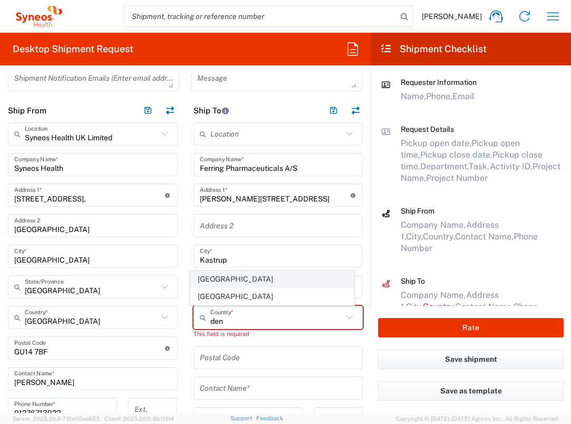
click at [217, 278] on span "[GEOGRAPHIC_DATA]" at bounding box center [271, 279] width 163 height 16
type input "[GEOGRAPHIC_DATA]"
type input "Sender/Shipper"
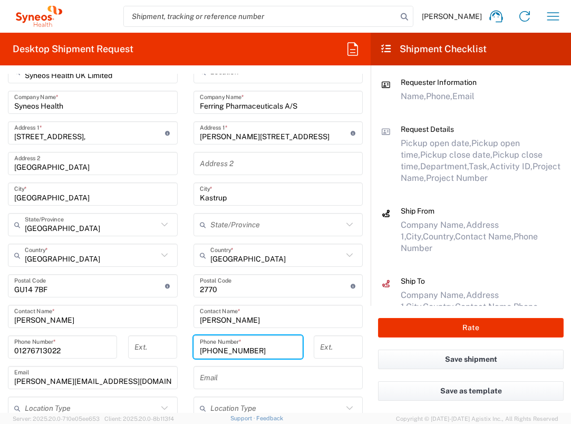
scroll to position [429, 0]
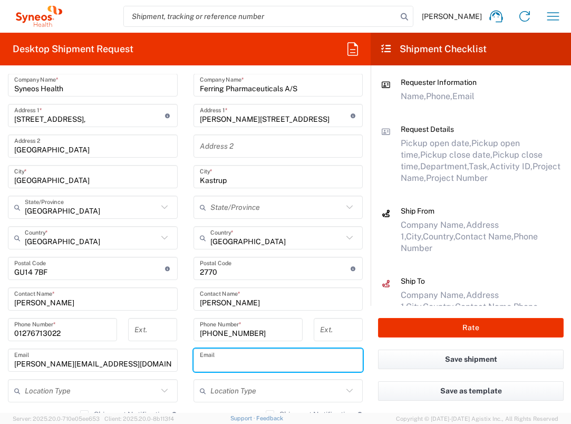
click at [284, 366] on input "text" at bounding box center [278, 360] width 157 height 18
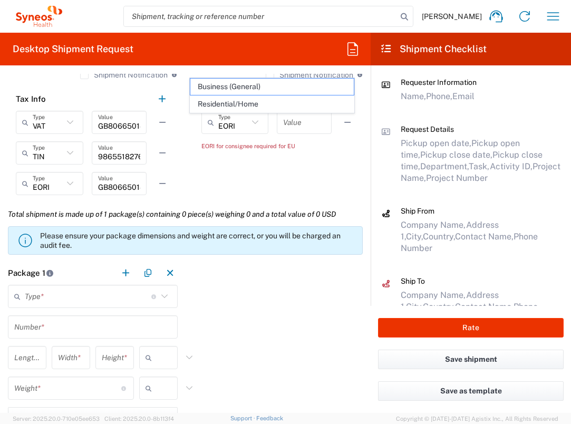
scroll to position [754, 0]
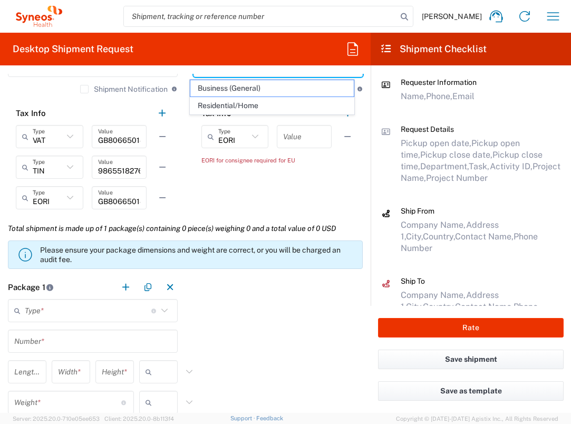
click at [287, 130] on input "text" at bounding box center [304, 137] width 42 height 18
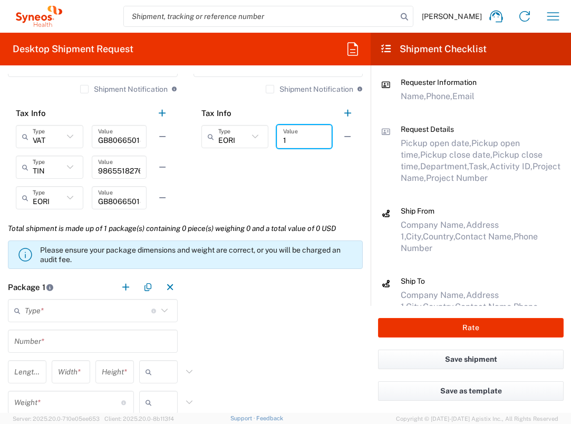
click at [100, 307] on input "text" at bounding box center [88, 311] width 127 height 18
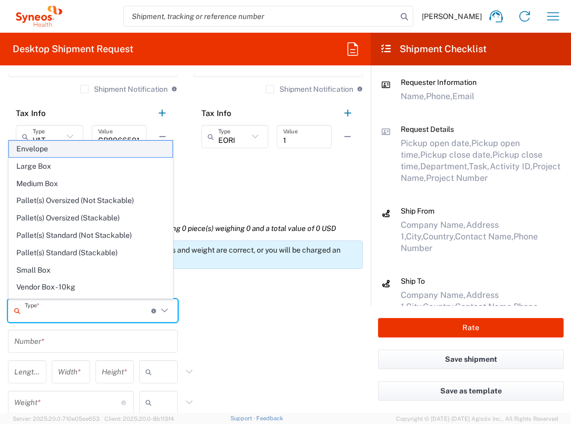
click at [77, 143] on span "Envelope" at bounding box center [90, 149] width 163 height 16
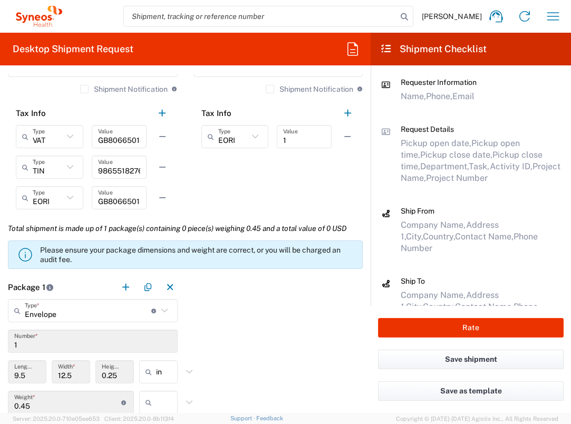
click at [166, 405] on input "text" at bounding box center [169, 402] width 26 height 17
click at [164, 376] on span "lbs" at bounding box center [154, 381] width 35 height 16
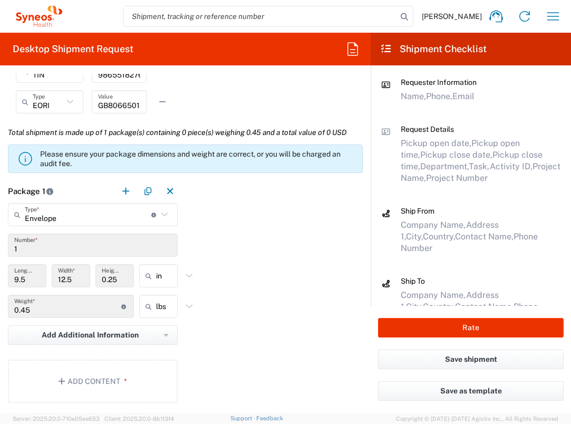
scroll to position [911, 0]
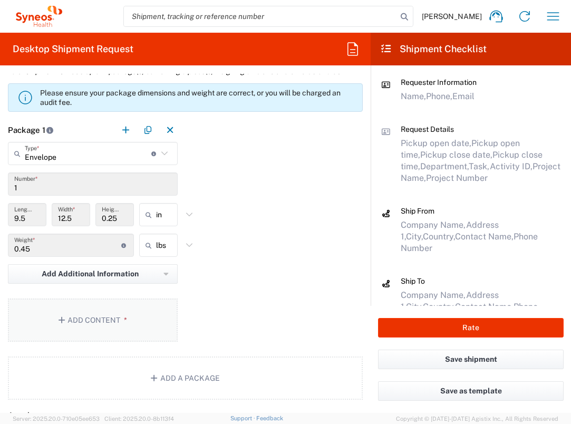
click at [144, 303] on button "Add Content *" at bounding box center [93, 319] width 170 height 43
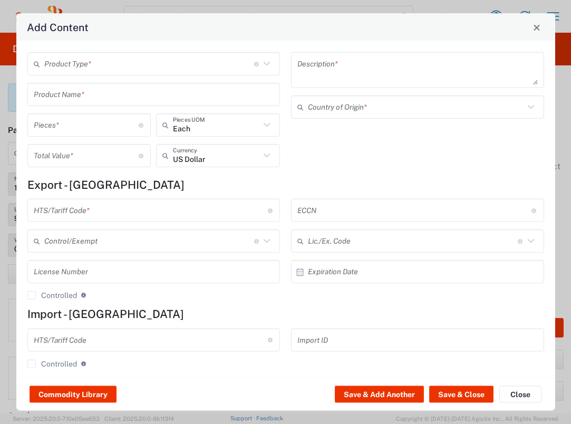
click at [156, 60] on input "text" at bounding box center [149, 63] width 210 height 18
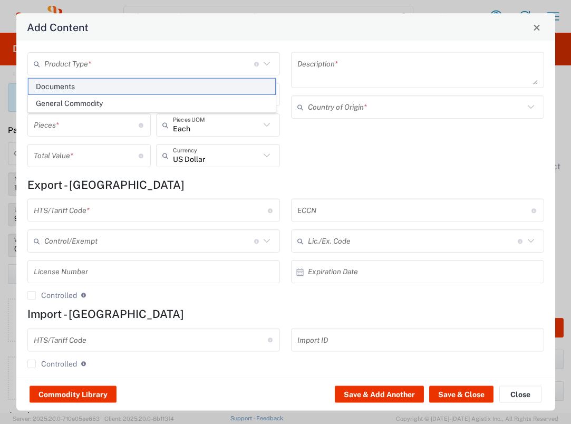
click at [159, 85] on span "Documents" at bounding box center [151, 87] width 247 height 16
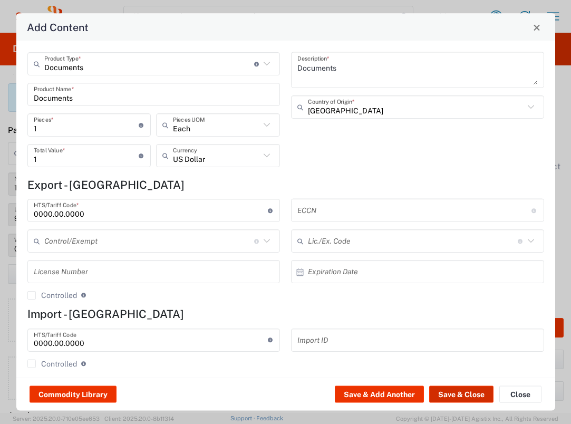
click at [458, 387] on button "Save & Close" at bounding box center [461, 394] width 64 height 17
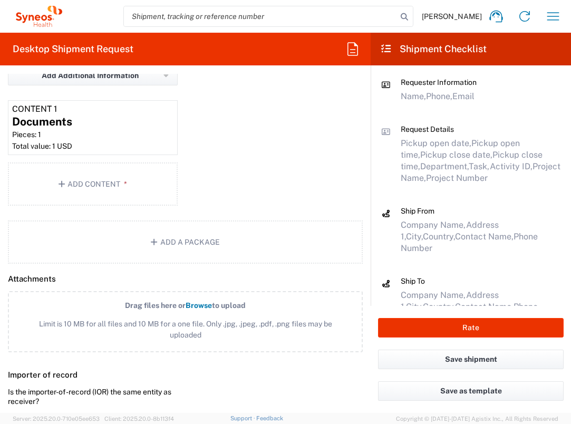
scroll to position [1277, 0]
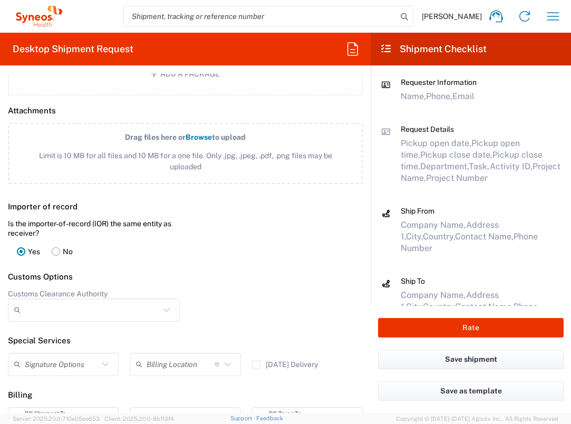
click at [69, 304] on input "Customs Clearance Authority" at bounding box center [92, 310] width 135 height 17
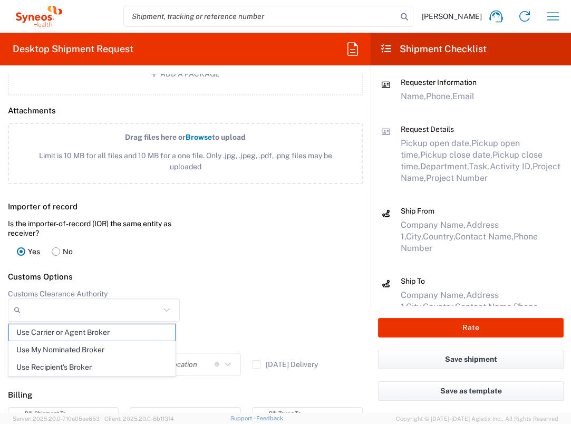
click at [247, 270] on header "Customs Options" at bounding box center [185, 277] width 371 height 24
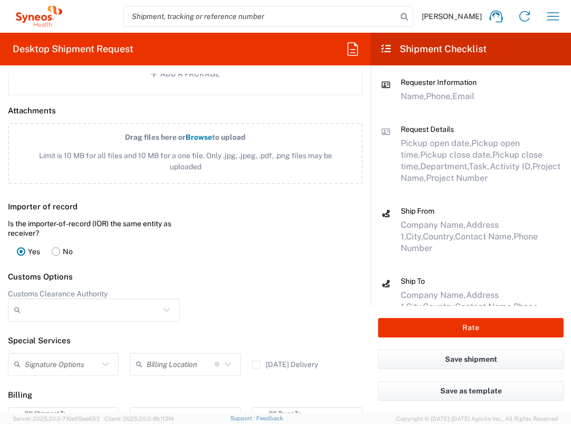
click at [188, 356] on input "text" at bounding box center [181, 364] width 68 height 18
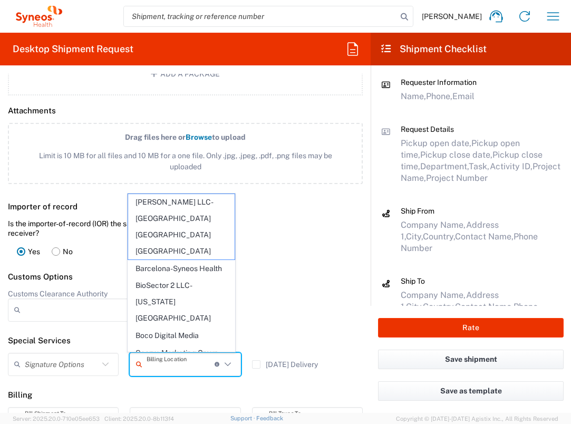
click at [293, 280] on header "Customs Options" at bounding box center [185, 277] width 371 height 24
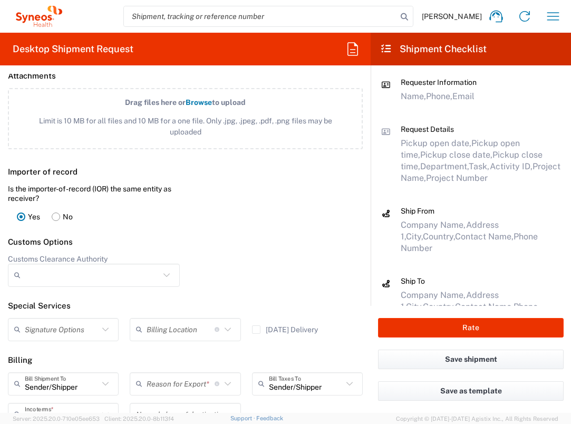
scroll to position [1396, 0]
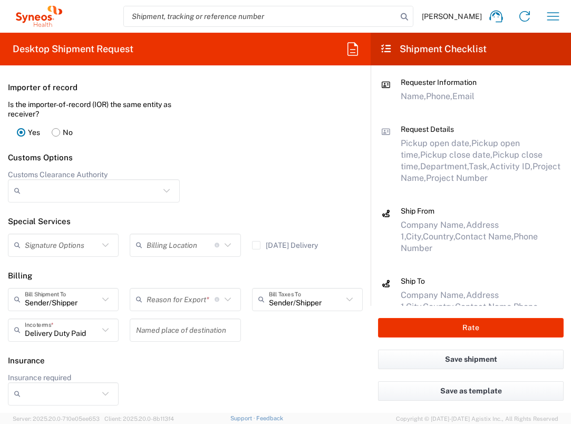
click at [202, 301] on input "text" at bounding box center [181, 299] width 68 height 18
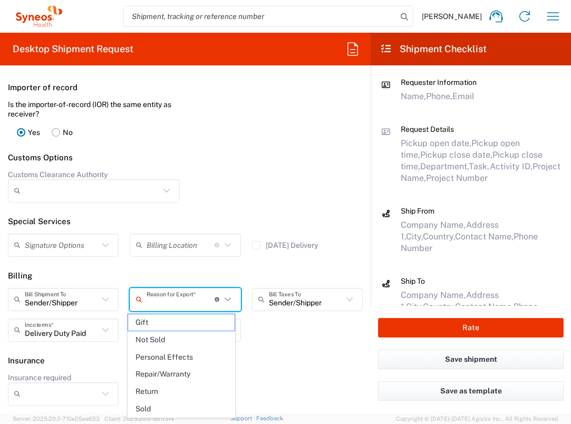
click at [193, 343] on span "Not Sold" at bounding box center [181, 340] width 106 height 16
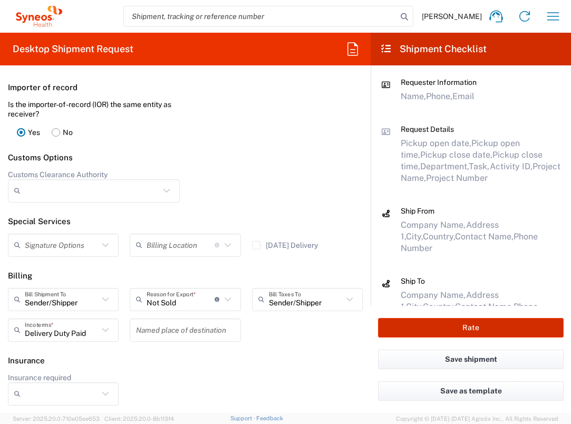
click at [397, 327] on button "Rate" at bounding box center [471, 328] width 186 height 20
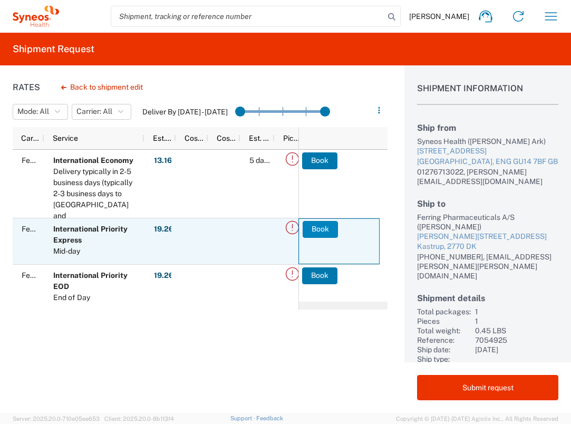
click at [307, 233] on button "Book" at bounding box center [320, 229] width 35 height 17
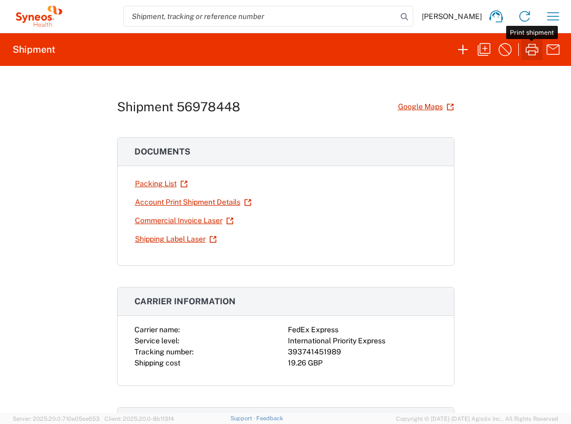
click at [528, 51] on icon "button" at bounding box center [532, 50] width 13 height 12
click at [557, 22] on icon "button" at bounding box center [553, 16] width 17 height 17
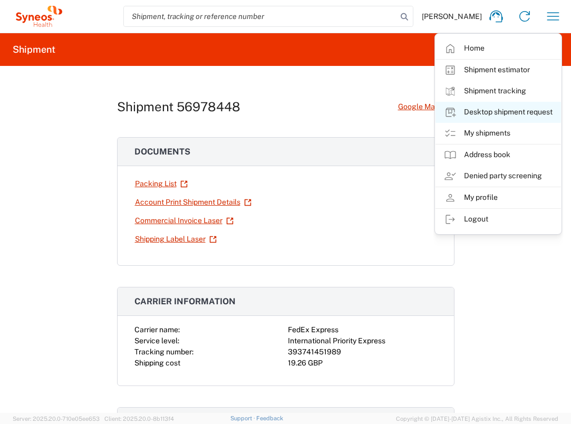
click at [528, 111] on link "Desktop shipment request" at bounding box center [497, 112] width 125 height 21
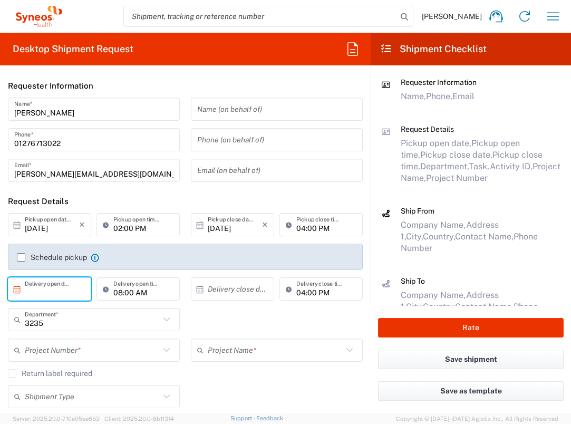
click at [41, 293] on input "text" at bounding box center [52, 289] width 54 height 18
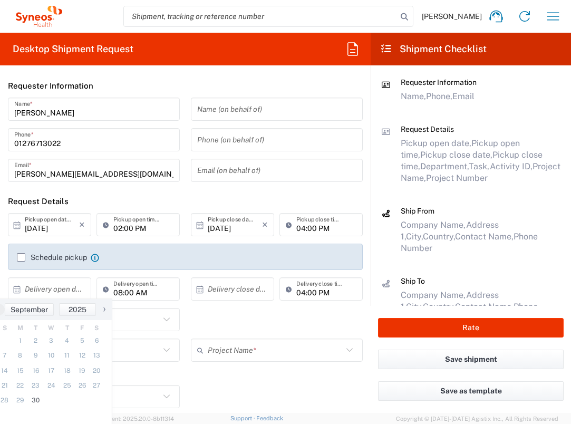
click at [105, 311] on span "›" at bounding box center [104, 309] width 16 height 13
click at [57, 343] on span "1" at bounding box center [50, 340] width 15 height 15
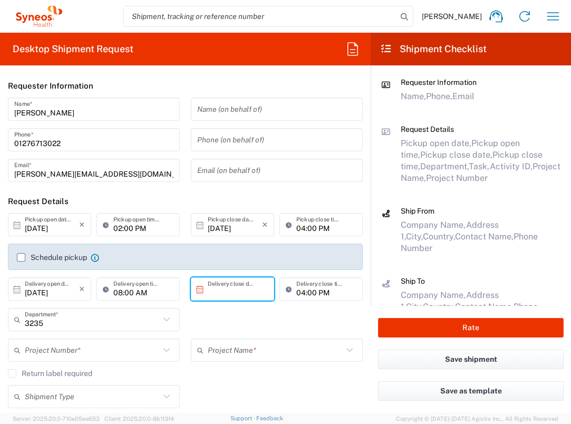
click at [234, 296] on input "text" at bounding box center [235, 289] width 54 height 18
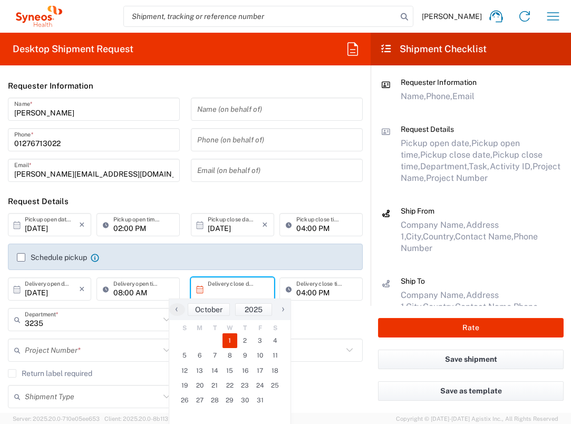
click at [226, 336] on span "1" at bounding box center [229, 340] width 15 height 15
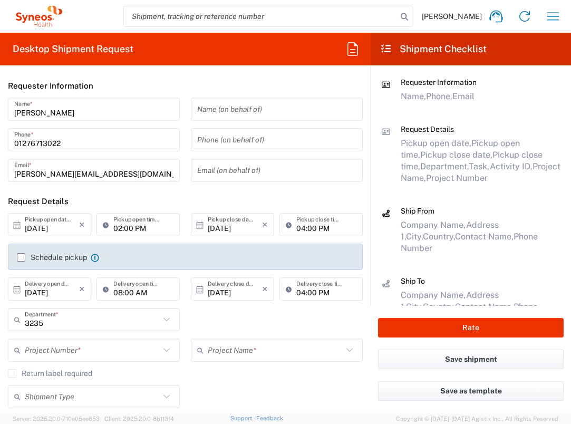
click at [107, 353] on input "text" at bounding box center [92, 350] width 135 height 18
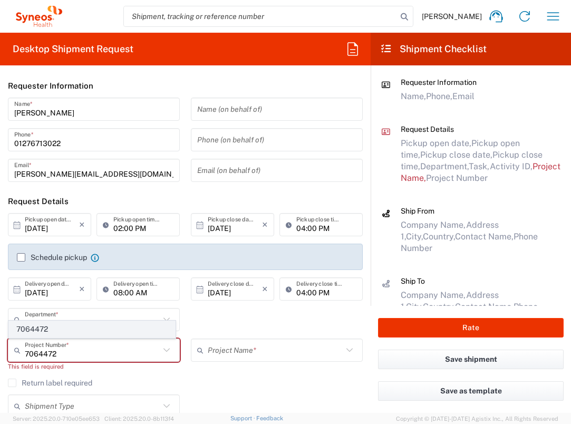
click at [88, 331] on span "7064472" at bounding box center [92, 329] width 166 height 16
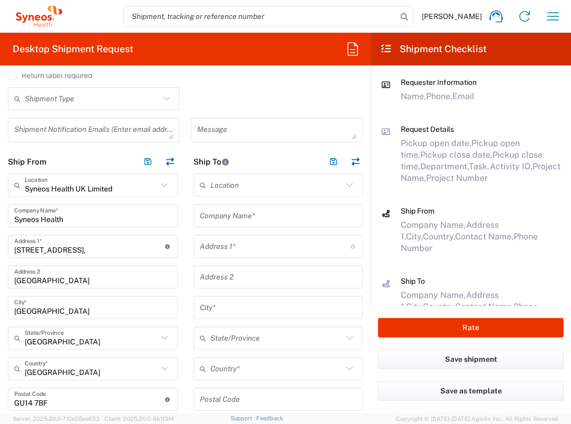
scroll to position [342, 0]
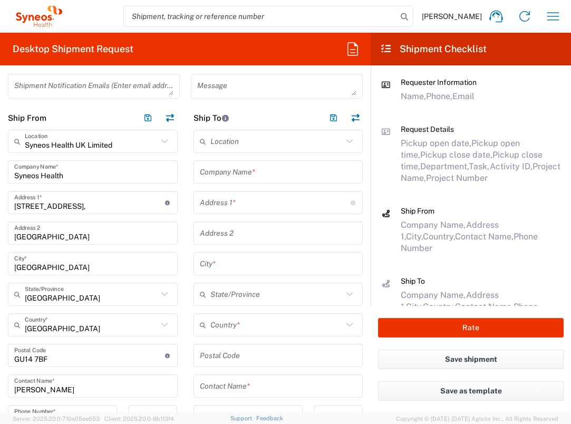
click at [277, 154] on div "Location [PERSON_NAME] LLC-[GEOGRAPHIC_DATA] [GEOGRAPHIC_DATA] [GEOGRAPHIC_DATA…" at bounding box center [278, 349] width 170 height 438
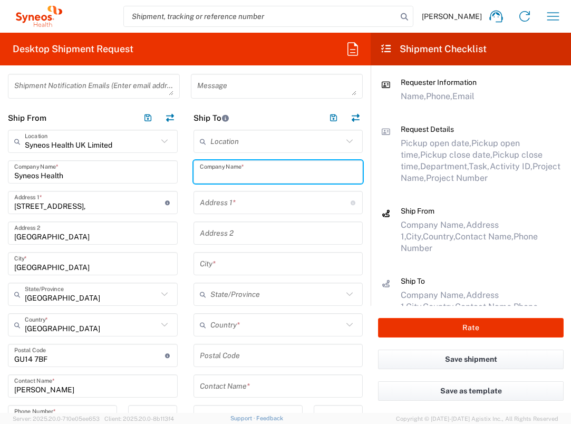
click at [277, 165] on input "text" at bounding box center [278, 172] width 157 height 18
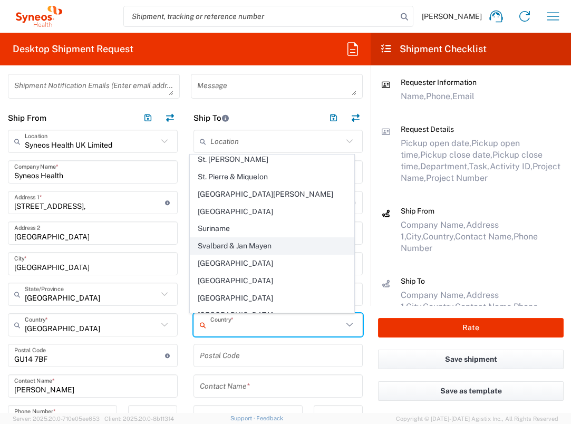
scroll to position [3781, 0]
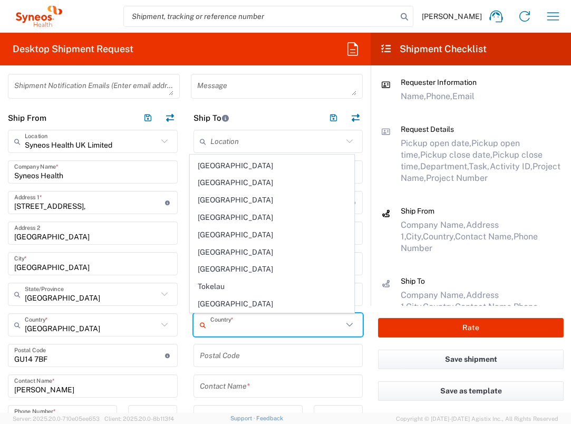
click at [223, 347] on span "[GEOGRAPHIC_DATA]" at bounding box center [271, 355] width 163 height 16
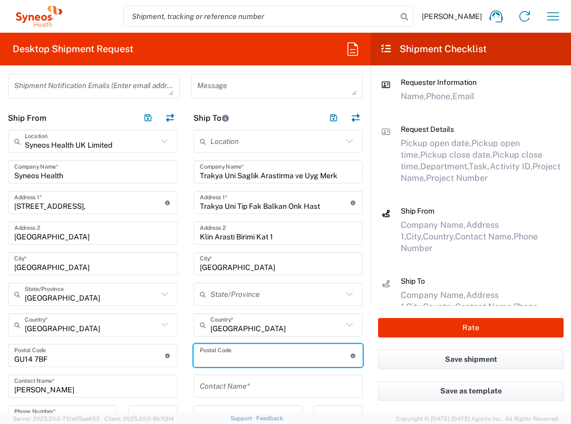
click at [245, 361] on input "undefined" at bounding box center [275, 355] width 151 height 18
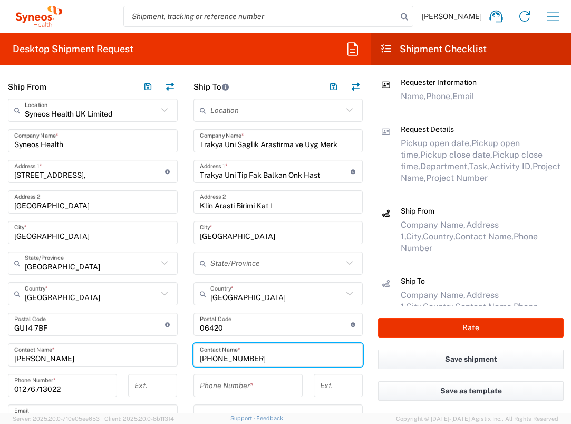
scroll to position [500, 0]
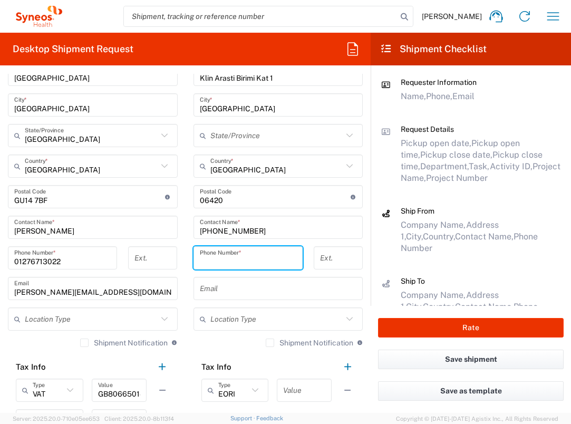
click at [263, 252] on input "tel" at bounding box center [248, 258] width 96 height 18
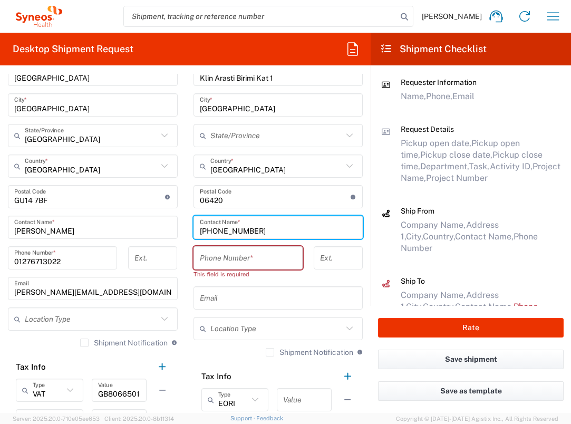
drag, startPoint x: 258, startPoint y: 230, endPoint x: 197, endPoint y: 230, distance: 60.6
click at [200, 230] on input "[PHONE_NUMBER]" at bounding box center [278, 227] width 157 height 18
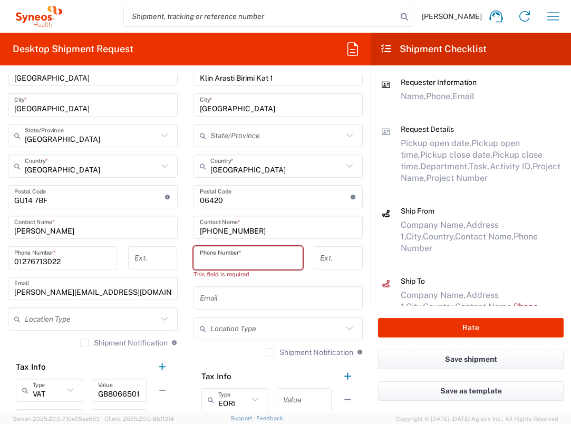
click at [227, 259] on input "tel" at bounding box center [248, 258] width 96 height 18
paste input "[PHONE_NUMBER]"
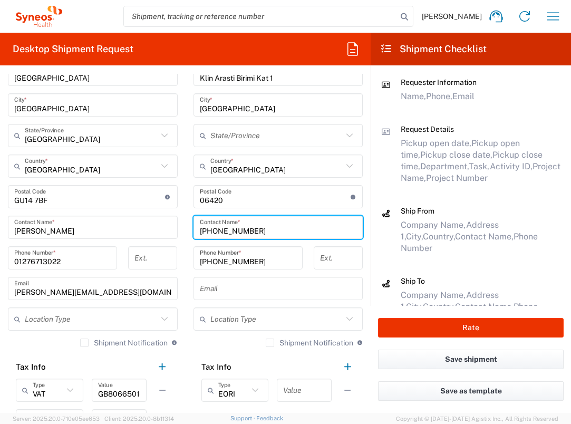
drag, startPoint x: 259, startPoint y: 228, endPoint x: 172, endPoint y: 228, distance: 87.0
click at [172, 228] on div "Ship From Syneos Health UK Limited Location Syneos Health UK Limited [PERSON_NA…" at bounding box center [185, 208] width 371 height 523
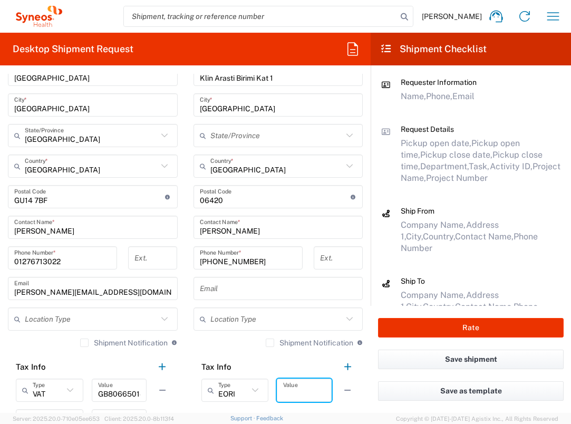
click at [298, 391] on input "text" at bounding box center [304, 390] width 42 height 18
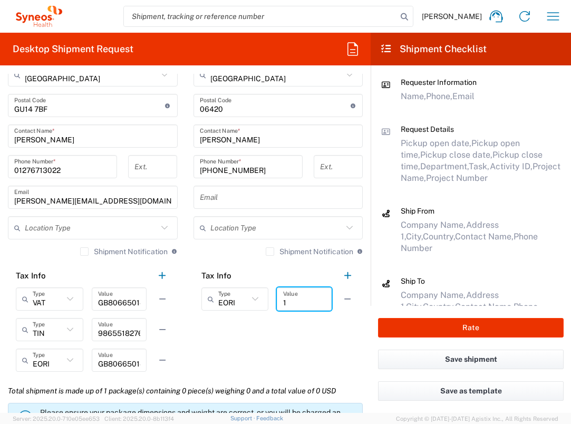
scroll to position [845, 0]
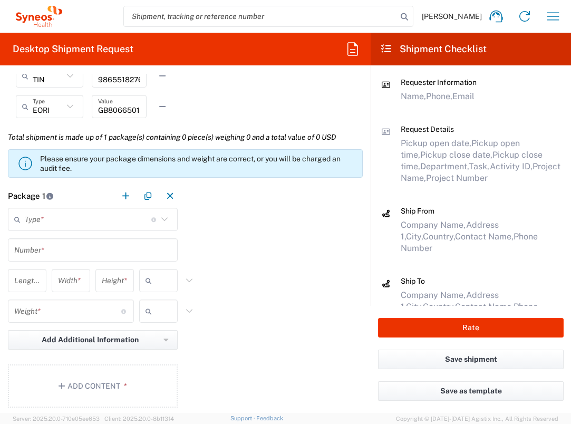
click at [136, 226] on input "text" at bounding box center [88, 219] width 127 height 18
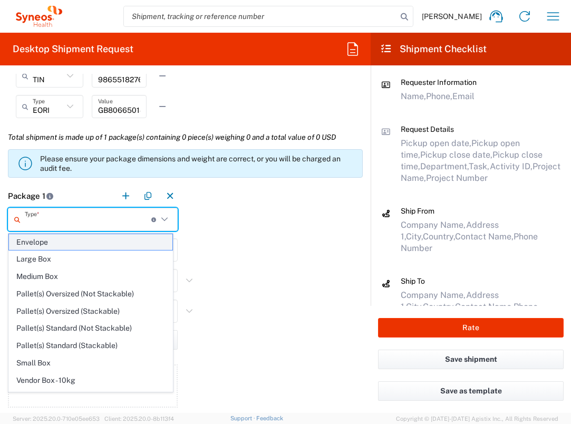
click at [128, 236] on span "Envelope" at bounding box center [90, 242] width 163 height 16
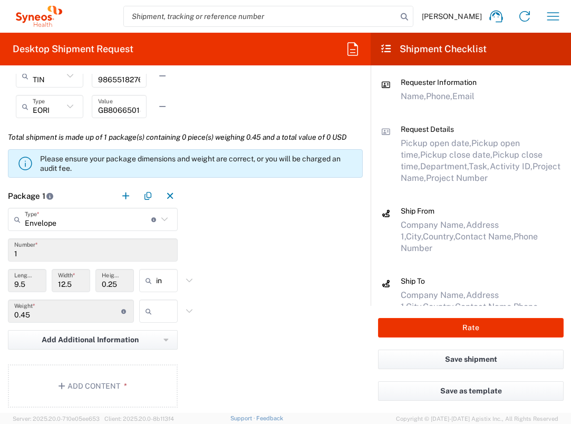
click at [163, 317] on input "text" at bounding box center [169, 311] width 26 height 17
click at [159, 351] on span "lbs" at bounding box center [154, 351] width 35 height 16
click at [159, 376] on button "Add Content *" at bounding box center [93, 385] width 170 height 43
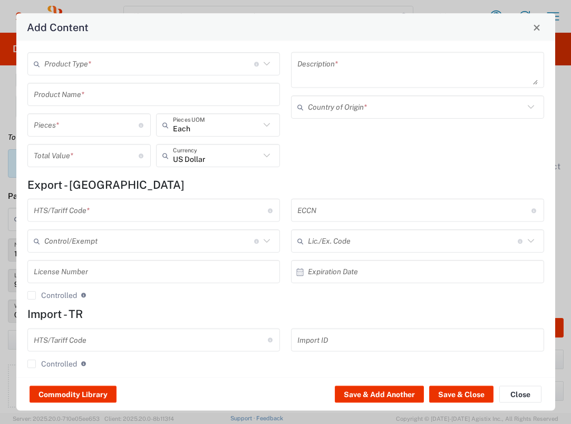
click at [178, 58] on input "text" at bounding box center [149, 63] width 210 height 18
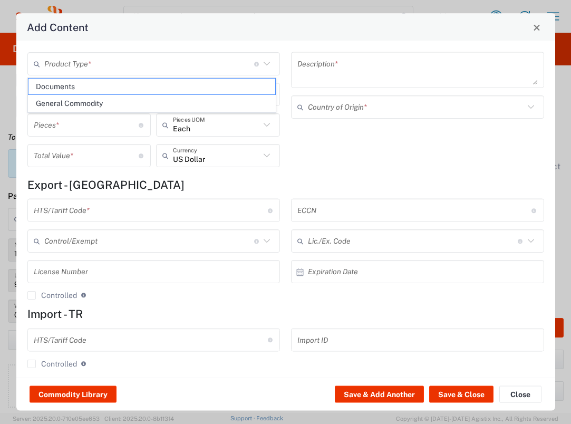
drag, startPoint x: 163, startPoint y: 80, endPoint x: 177, endPoint y: 103, distance: 27.4
click at [163, 80] on span "Documents" at bounding box center [151, 87] width 247 height 16
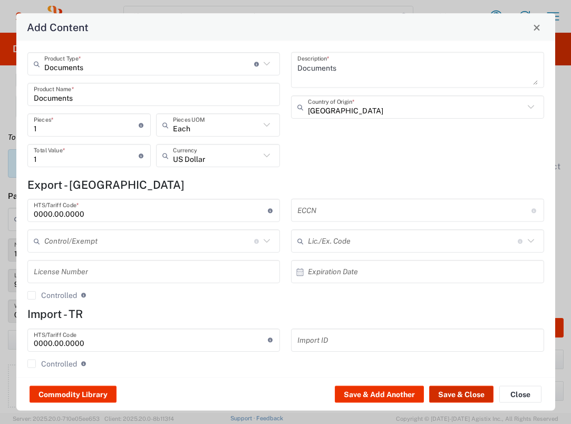
click at [456, 392] on button "Save & Close" at bounding box center [461, 394] width 64 height 17
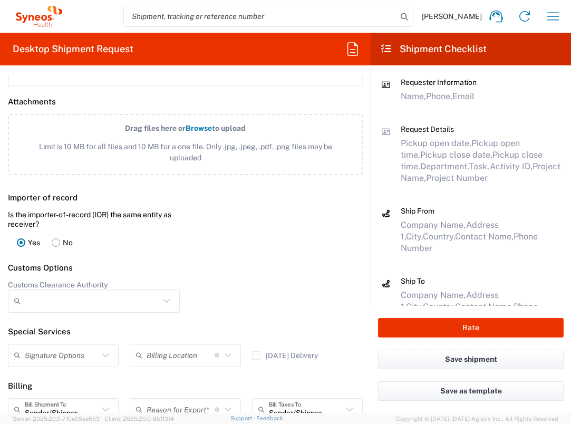
scroll to position [1396, 0]
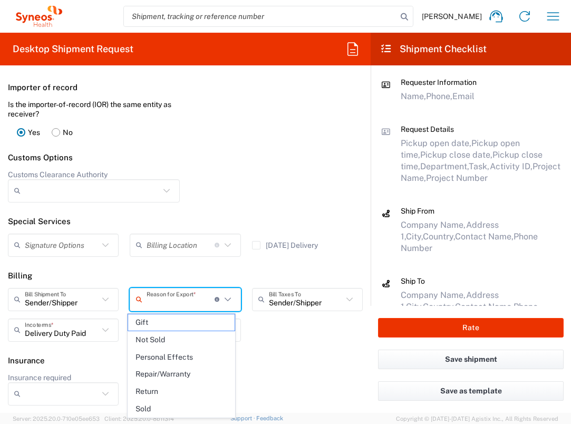
click at [200, 303] on input "text" at bounding box center [181, 299] width 68 height 18
click at [183, 343] on span "Not Sold" at bounding box center [181, 340] width 106 height 16
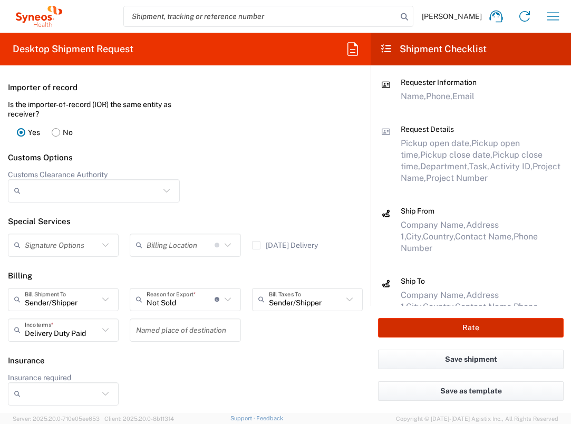
click at [497, 331] on button "Rate" at bounding box center [471, 328] width 186 height 20
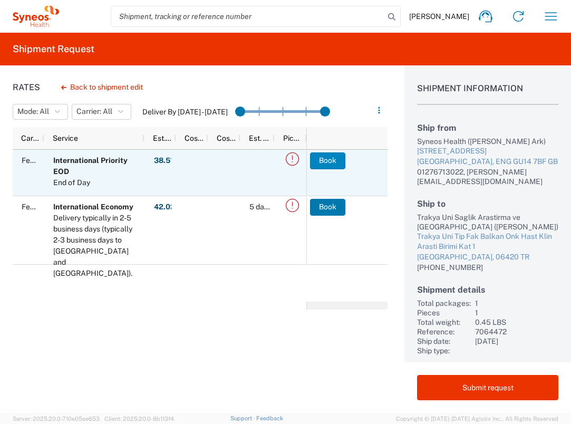
click at [328, 157] on button "Book" at bounding box center [327, 160] width 35 height 17
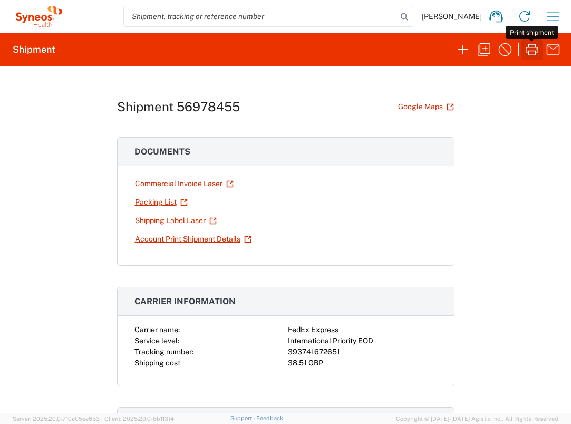
click at [529, 52] on icon "button" at bounding box center [531, 49] width 17 height 17
click at [552, 19] on icon "button" at bounding box center [553, 16] width 17 height 17
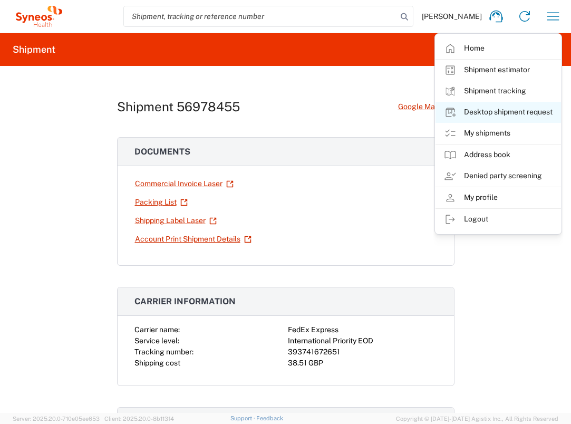
click at [514, 107] on link "Desktop shipment request" at bounding box center [497, 112] width 125 height 21
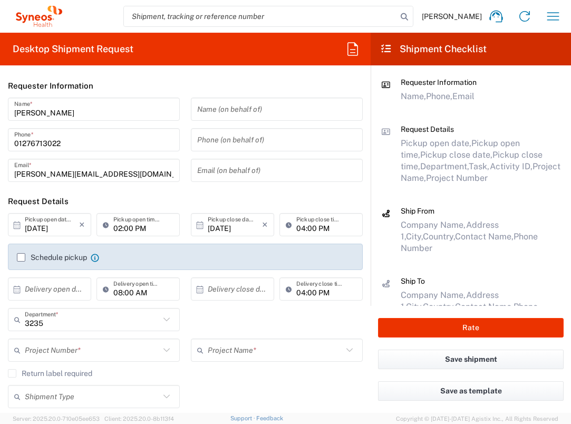
click at [68, 289] on input "text" at bounding box center [52, 289] width 54 height 18
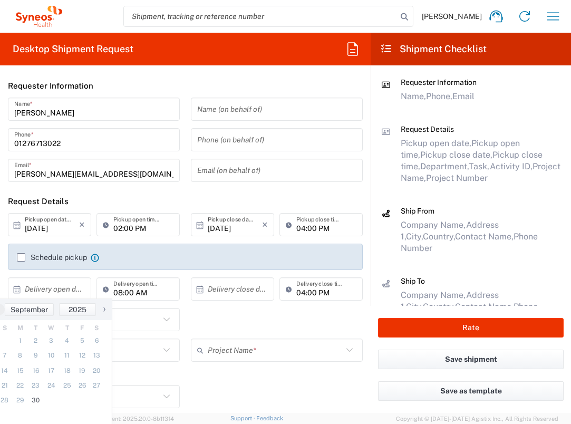
click at [103, 311] on span "›" at bounding box center [104, 309] width 16 height 13
click at [52, 342] on span "1" at bounding box center [50, 340] width 15 height 15
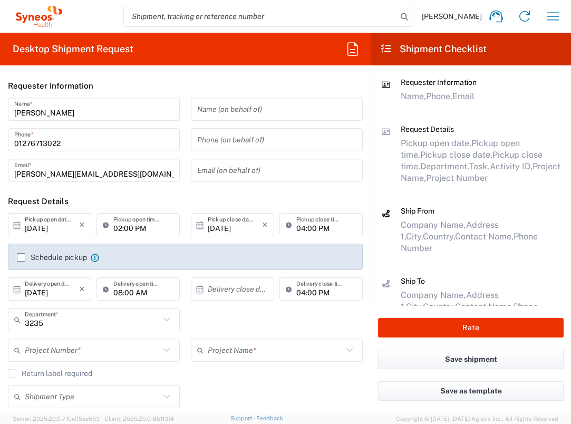
click at [210, 294] on input "text" at bounding box center [235, 289] width 54 height 18
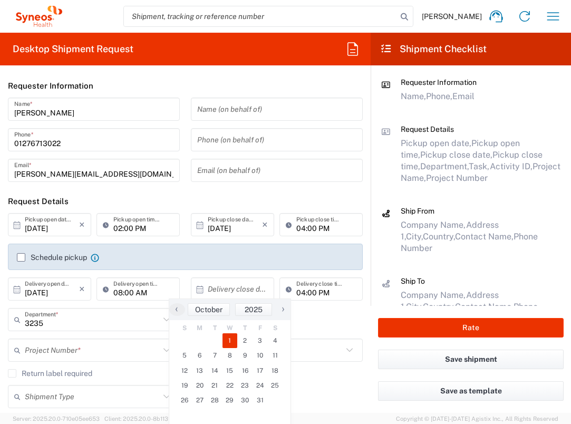
drag, startPoint x: 231, startPoint y: 338, endPoint x: 181, endPoint y: 341, distance: 50.2
click at [231, 338] on span "1" at bounding box center [229, 340] width 15 height 15
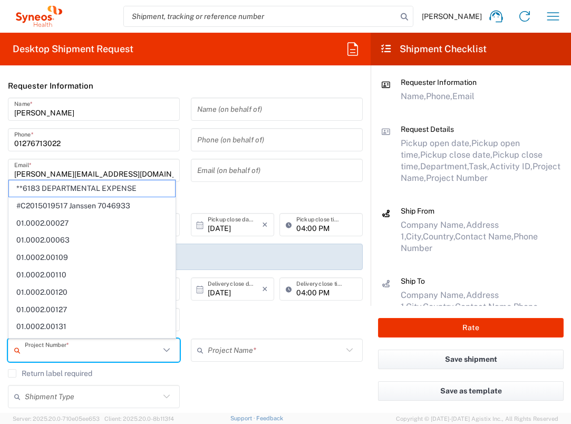
click at [128, 353] on input "text" at bounding box center [92, 350] width 135 height 18
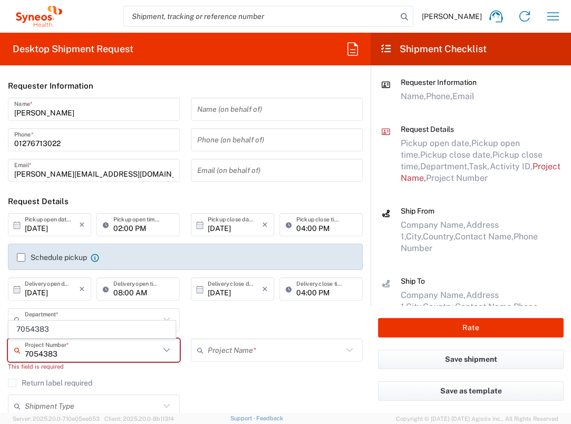
click at [70, 323] on span "7054383" at bounding box center [92, 329] width 166 height 16
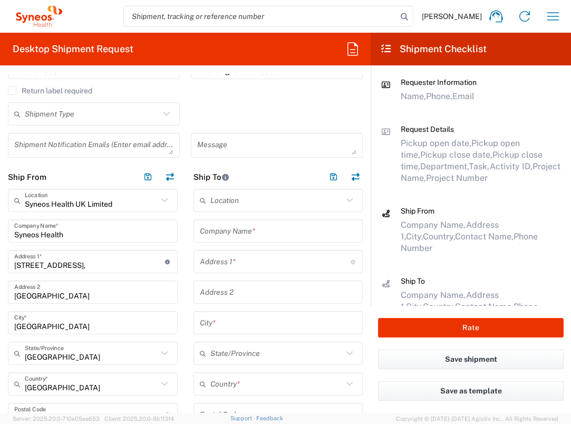
scroll to position [287, 0]
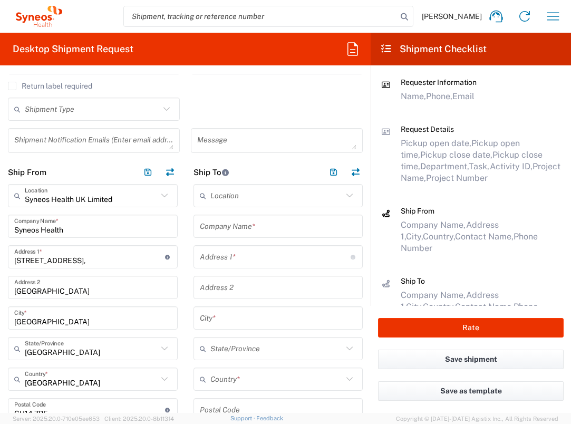
click at [274, 231] on input "text" at bounding box center [278, 226] width 157 height 18
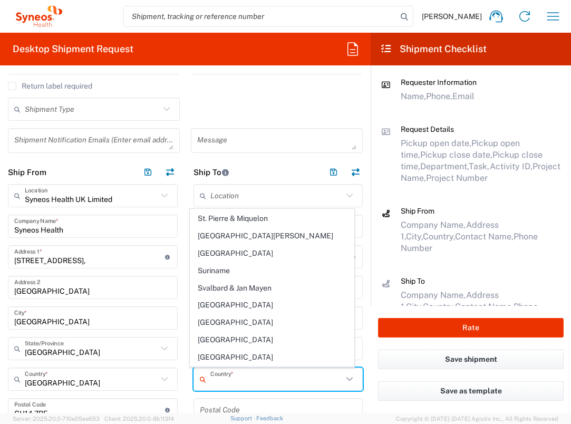
scroll to position [3799, 0]
click at [234, 383] on span "[GEOGRAPHIC_DATA]" at bounding box center [271, 391] width 163 height 16
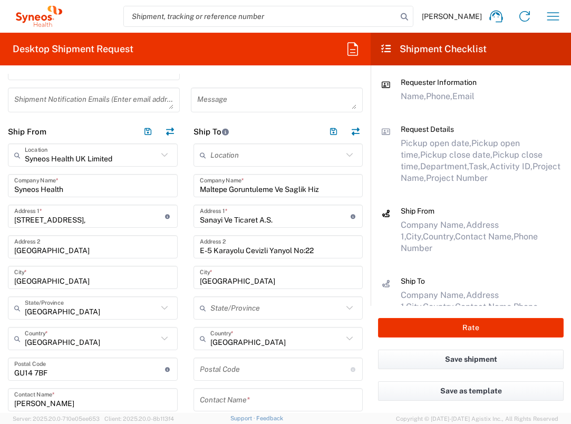
scroll to position [492, 0]
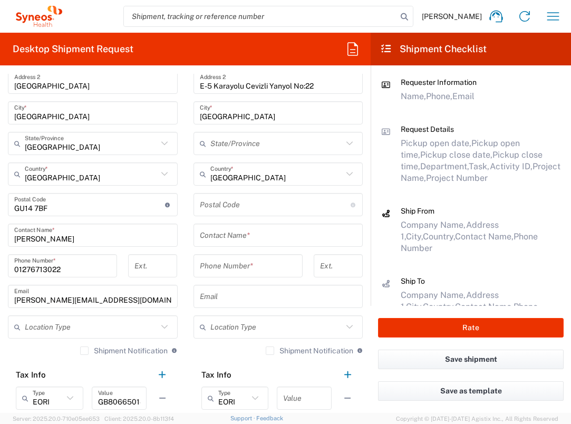
click at [254, 207] on input "undefined" at bounding box center [275, 205] width 151 height 18
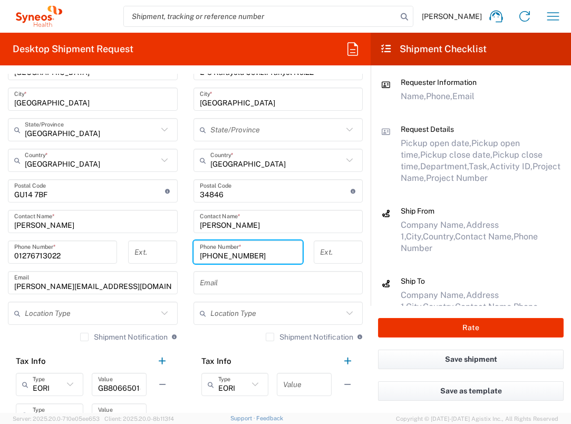
scroll to position [612, 0]
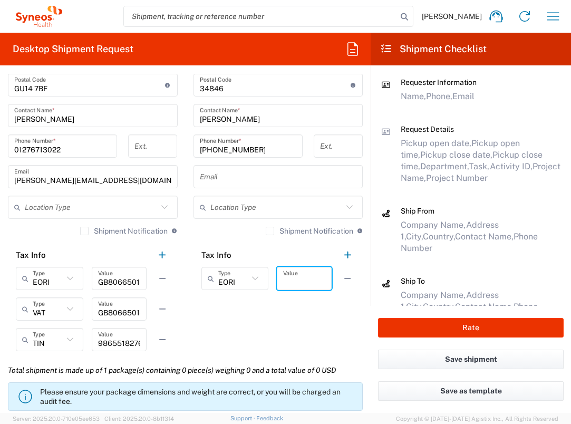
click at [293, 279] on input "text" at bounding box center [304, 278] width 42 height 18
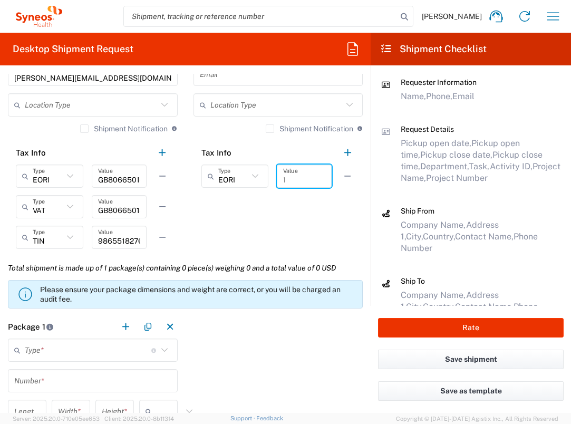
scroll to position [797, 0]
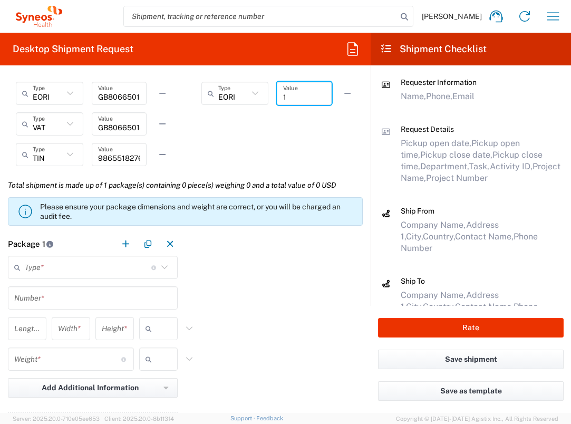
click at [117, 268] on input "text" at bounding box center [88, 267] width 127 height 18
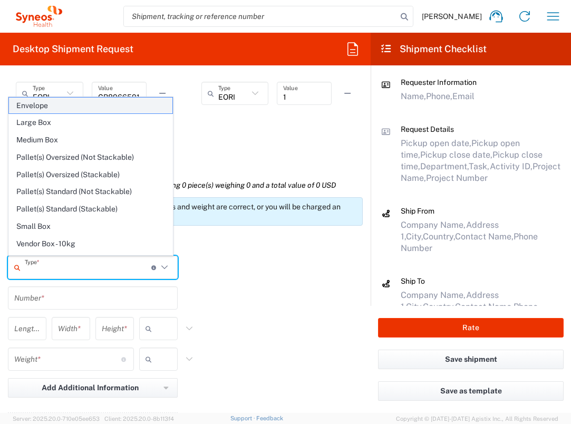
click at [84, 101] on span "Envelope" at bounding box center [90, 106] width 163 height 16
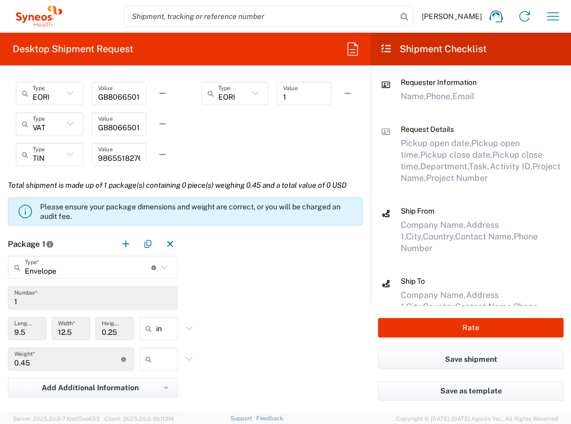
click at [161, 355] on input "text" at bounding box center [169, 359] width 26 height 17
drag, startPoint x: 164, startPoint y: 396, endPoint x: 179, endPoint y: 389, distance: 16.5
click at [166, 396] on span "lbs" at bounding box center [154, 399] width 35 height 16
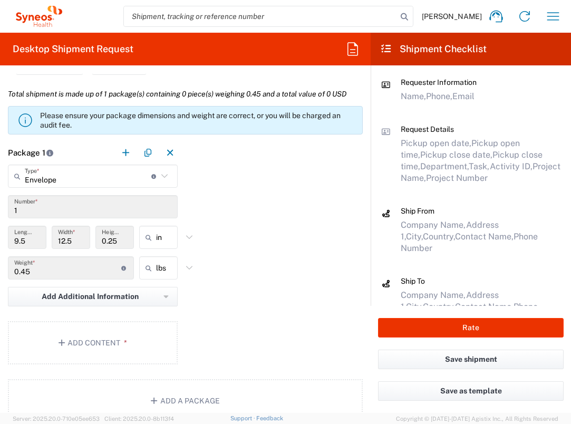
scroll to position [948, 0]
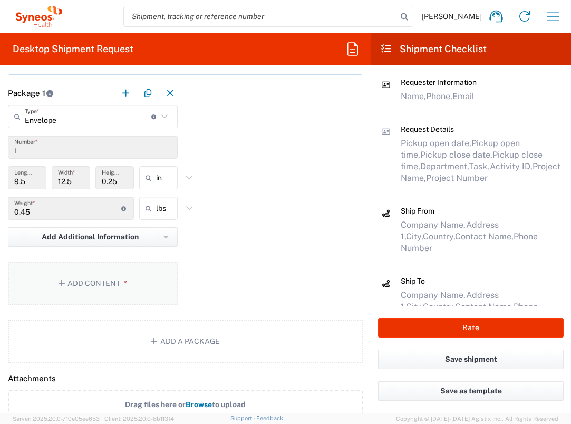
click at [112, 273] on button "Add Content *" at bounding box center [93, 282] width 170 height 43
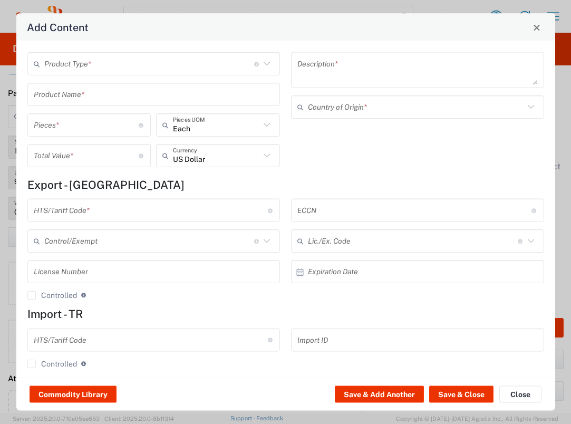
click at [113, 59] on input "text" at bounding box center [149, 63] width 210 height 18
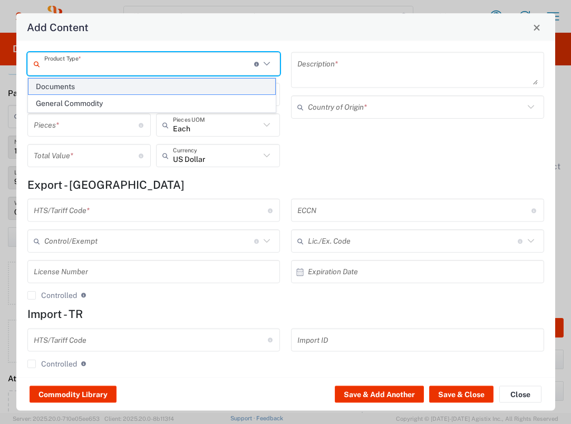
click at [110, 85] on span "Documents" at bounding box center [151, 87] width 247 height 16
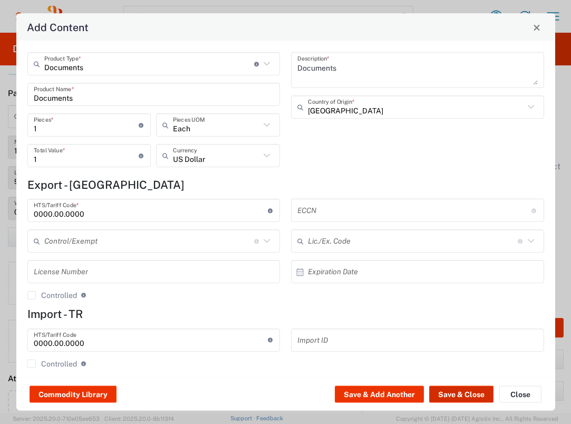
click at [444, 391] on button "Save & Close" at bounding box center [461, 394] width 64 height 17
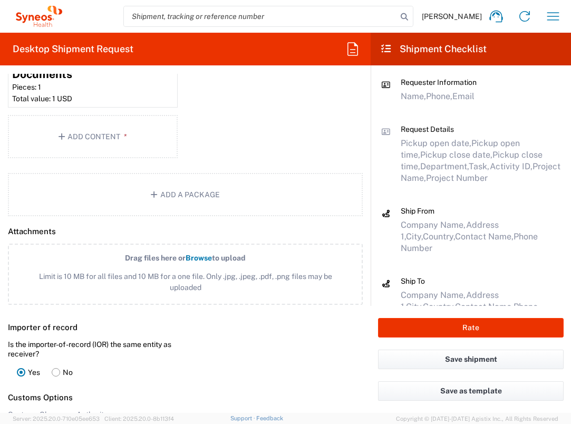
scroll to position [1306, 0]
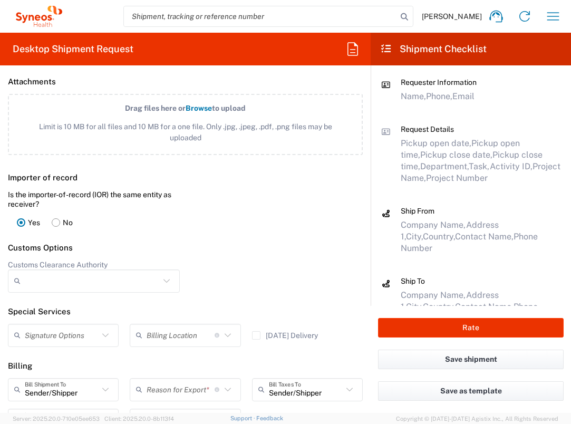
click at [183, 389] on input "text" at bounding box center [181, 389] width 68 height 18
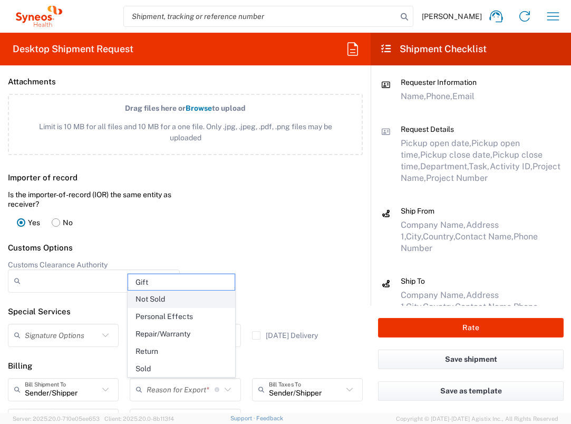
click at [182, 300] on span "Not Sold" at bounding box center [181, 299] width 106 height 16
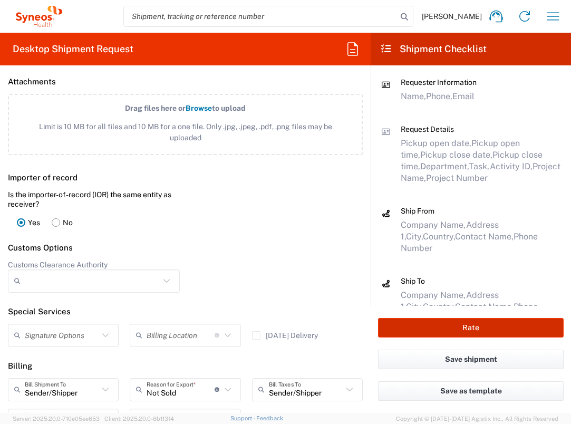
click at [449, 324] on button "Rate" at bounding box center [471, 328] width 186 height 20
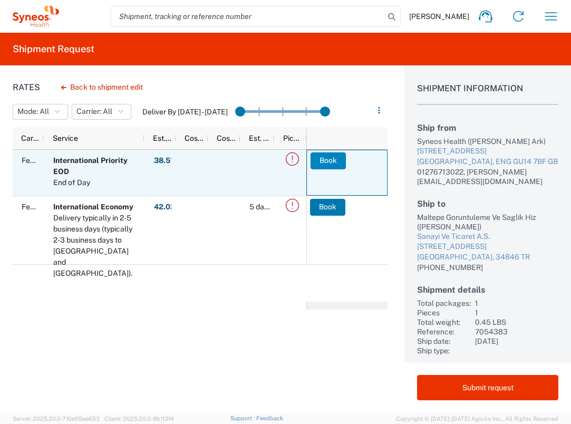
click at [327, 161] on button "Book" at bounding box center [328, 160] width 35 height 17
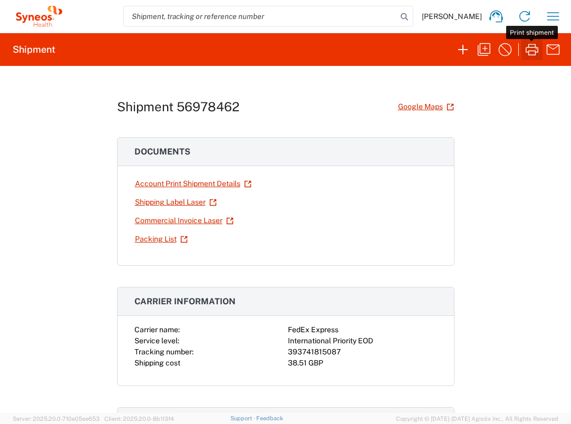
click at [531, 52] on icon "button" at bounding box center [531, 49] width 17 height 17
click at [548, 20] on icon "button" at bounding box center [553, 16] width 12 height 8
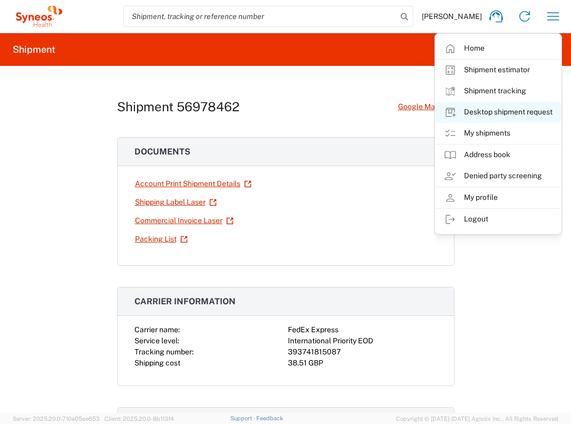
click at [527, 106] on link "Desktop shipment request" at bounding box center [497, 112] width 125 height 21
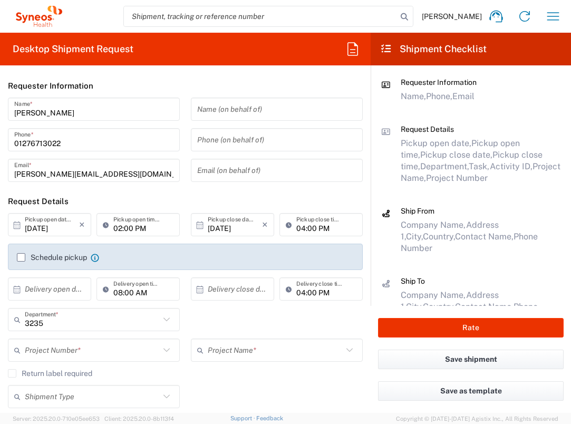
click at [60, 287] on input "text" at bounding box center [52, 289] width 54 height 18
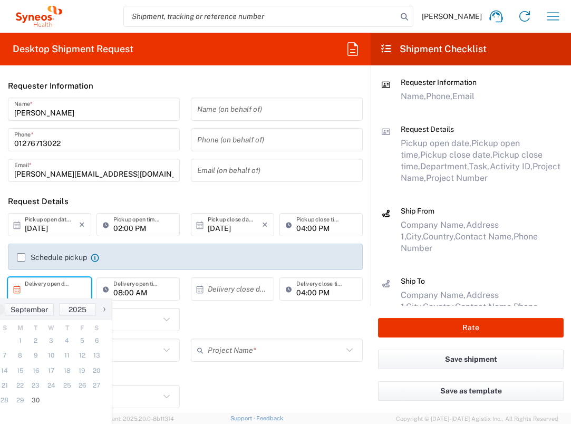
click at [100, 311] on span "›" at bounding box center [104, 309] width 16 height 13
drag, startPoint x: 57, startPoint y: 342, endPoint x: 122, endPoint y: 312, distance: 71.0
click at [54, 342] on span "1" at bounding box center [50, 340] width 15 height 15
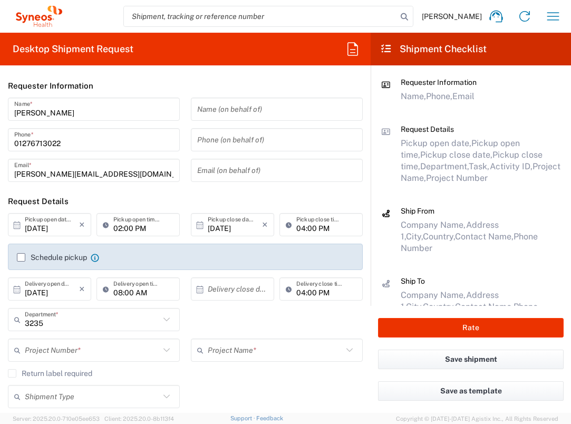
click at [218, 289] on input "text" at bounding box center [235, 289] width 54 height 18
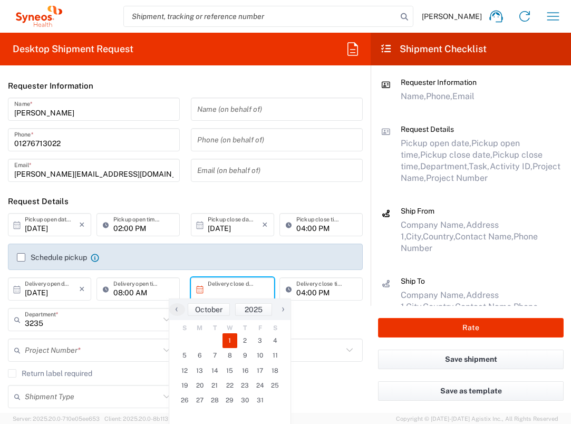
click at [229, 342] on span "1" at bounding box center [229, 340] width 15 height 15
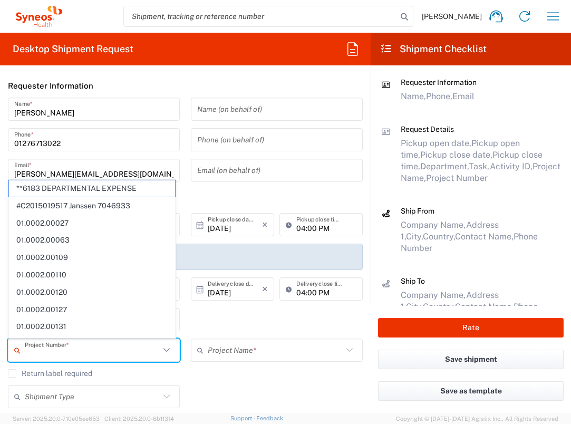
click at [65, 350] on input "text" at bounding box center [92, 350] width 135 height 18
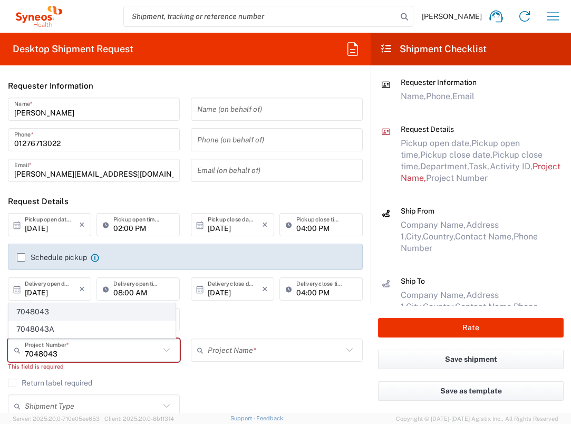
click at [74, 306] on span "7048043" at bounding box center [92, 312] width 166 height 16
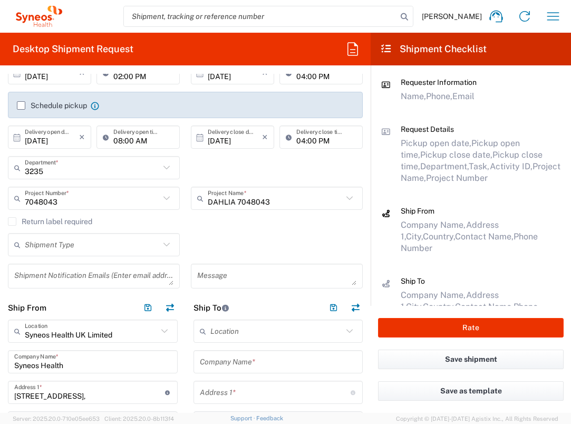
scroll to position [152, 0]
click at [267, 364] on input "text" at bounding box center [278, 362] width 157 height 18
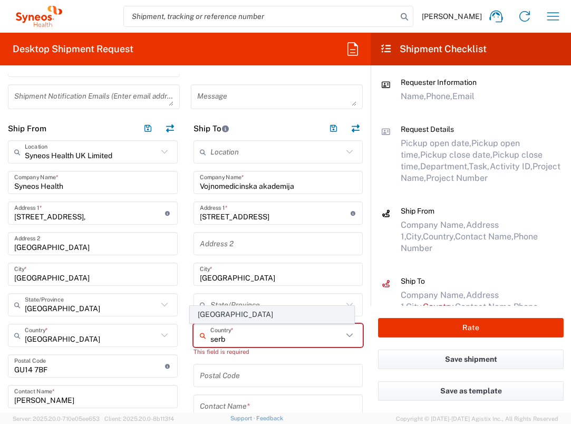
click at [202, 315] on span "[GEOGRAPHIC_DATA]" at bounding box center [271, 314] width 163 height 16
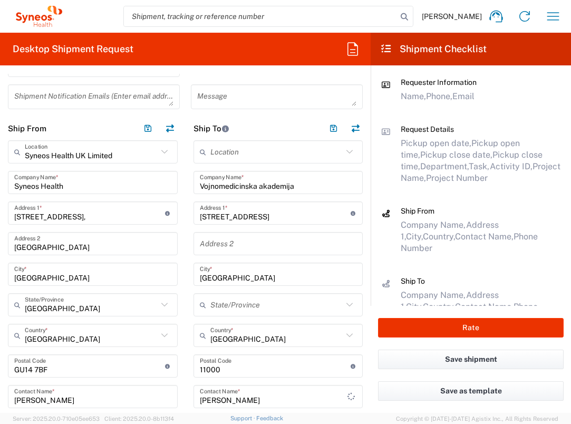
scroll to position [515, 0]
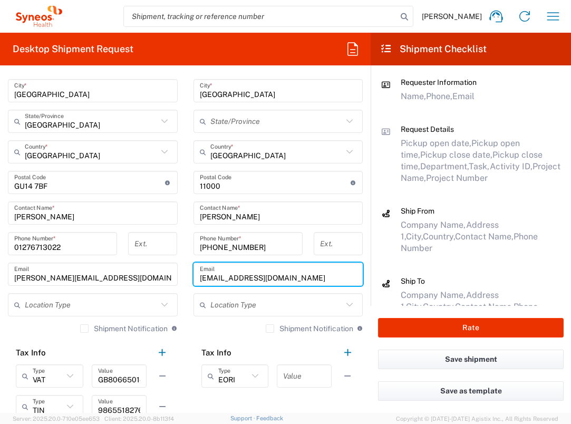
click at [295, 366] on div "Value" at bounding box center [304, 375] width 55 height 23
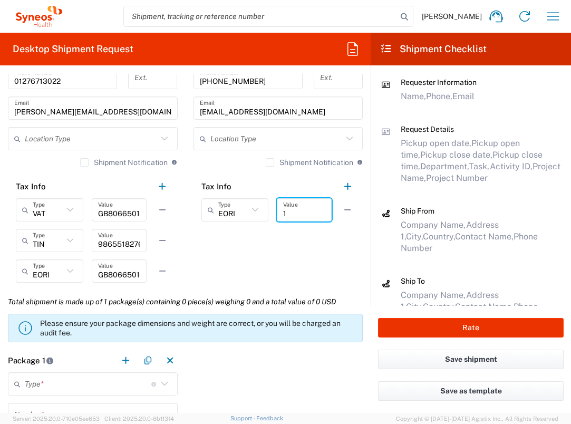
scroll to position [681, 0]
click at [108, 379] on input "text" at bounding box center [88, 383] width 127 height 18
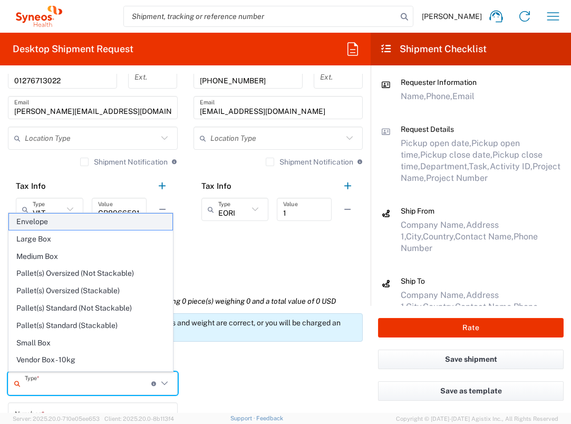
click at [85, 221] on span "Envelope" at bounding box center [90, 222] width 163 height 16
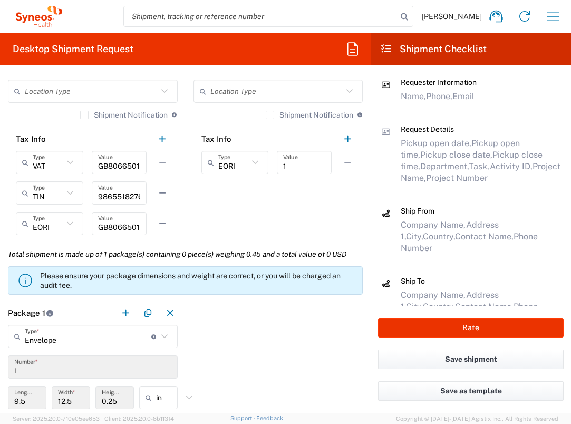
scroll to position [825, 0]
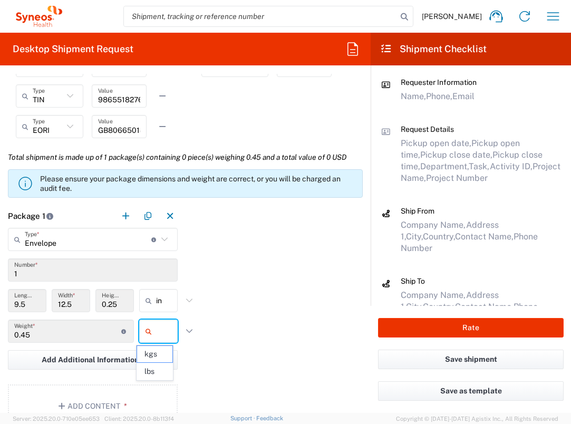
click at [160, 331] on input "text" at bounding box center [169, 331] width 26 height 17
click at [158, 377] on span "lbs" at bounding box center [154, 371] width 35 height 16
click at [137, 395] on button "Add Content *" at bounding box center [93, 405] width 170 height 43
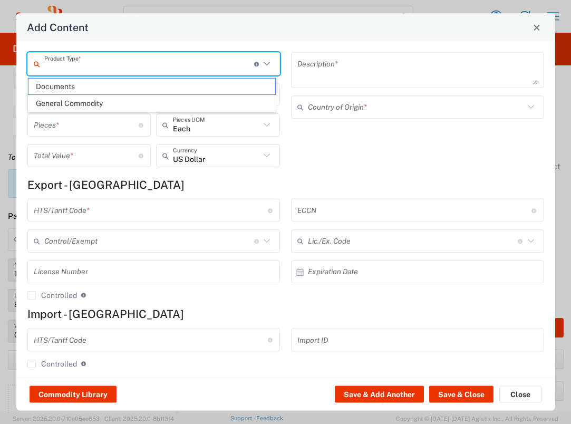
click at [175, 61] on input "text" at bounding box center [149, 63] width 210 height 18
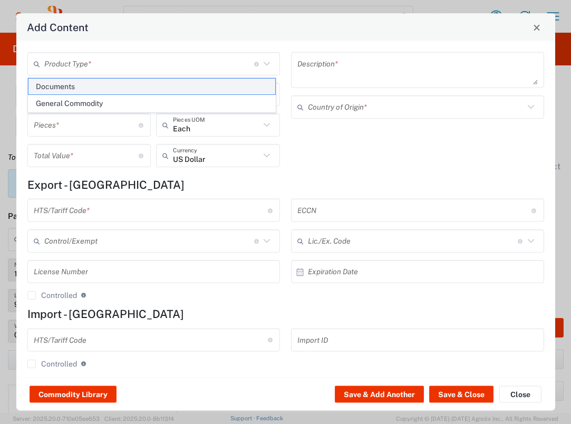
click at [166, 88] on span "Documents" at bounding box center [151, 87] width 247 height 16
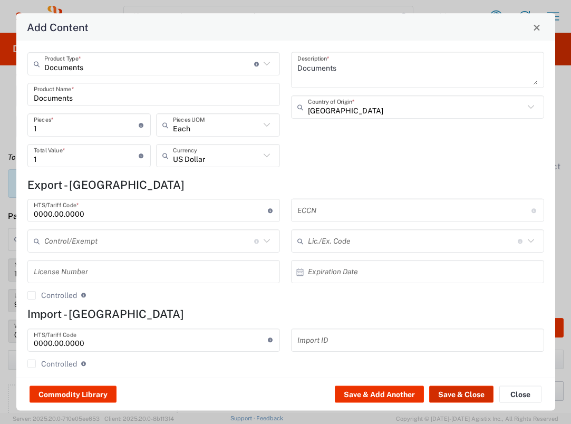
drag, startPoint x: 447, startPoint y: 390, endPoint x: 440, endPoint y: 384, distance: 9.4
click at [447, 391] on button "Save & Close" at bounding box center [461, 394] width 64 height 17
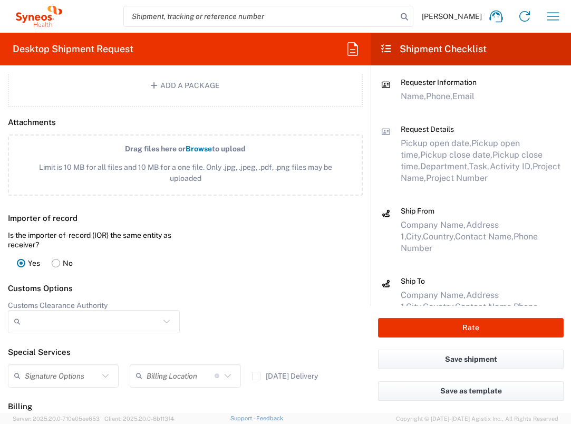
scroll to position [1368, 0]
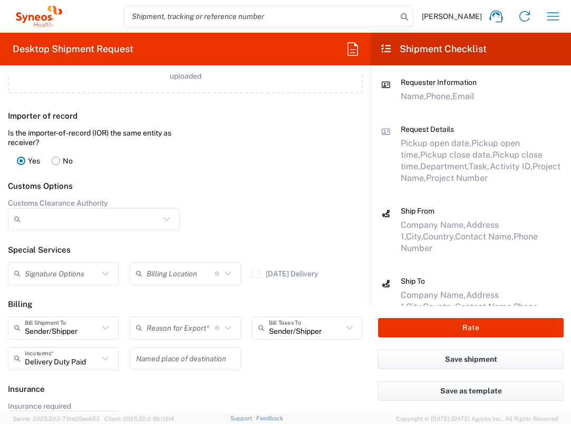
click at [192, 328] on input "text" at bounding box center [181, 327] width 68 height 18
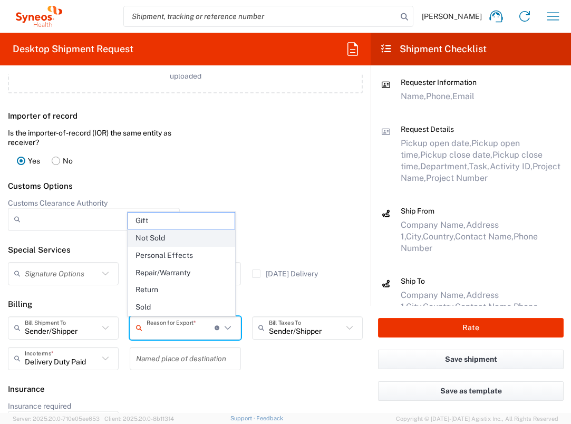
click at [196, 238] on span "Not Sold" at bounding box center [181, 238] width 106 height 16
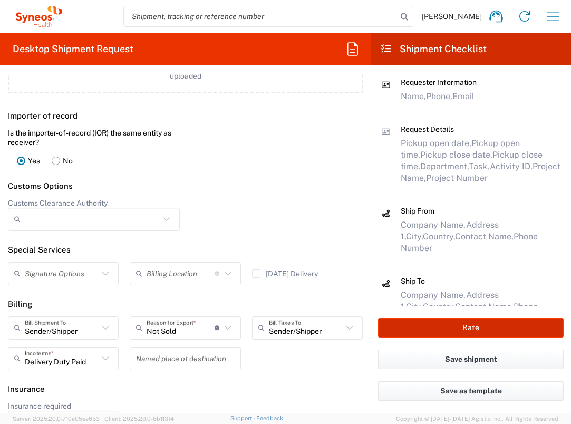
click at [424, 321] on button "Rate" at bounding box center [471, 328] width 186 height 20
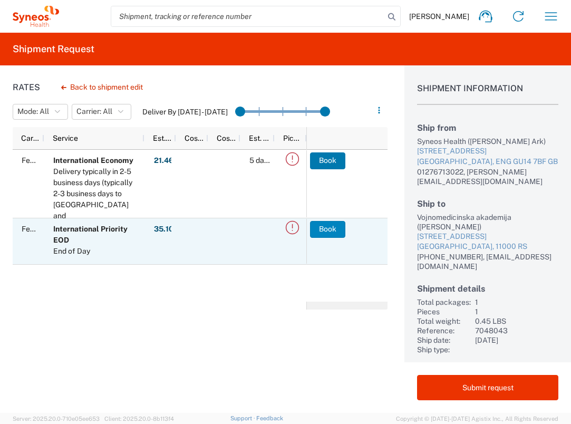
click at [315, 230] on button "Book" at bounding box center [327, 229] width 35 height 17
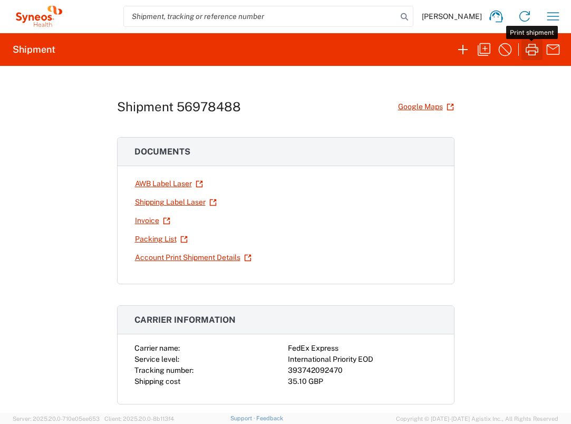
click at [525, 45] on icon "button" at bounding box center [531, 49] width 17 height 17
click at [546, 18] on icon "button" at bounding box center [553, 16] width 17 height 17
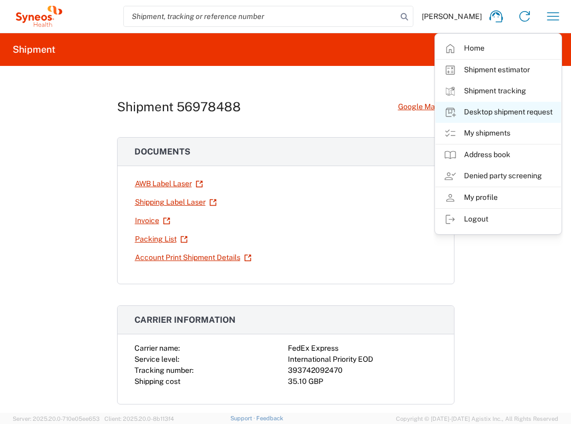
click at [520, 110] on link "Desktop shipment request" at bounding box center [497, 112] width 125 height 21
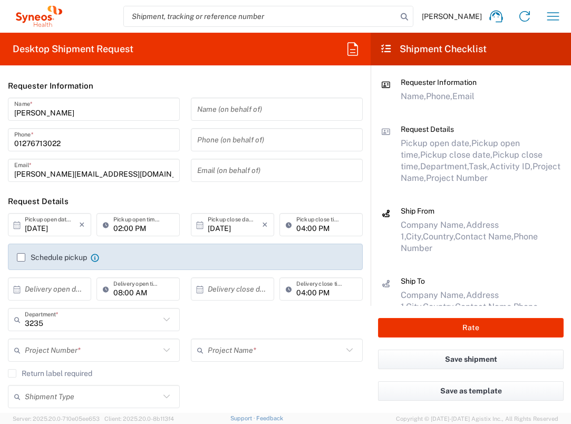
click at [66, 287] on input "text" at bounding box center [52, 289] width 54 height 18
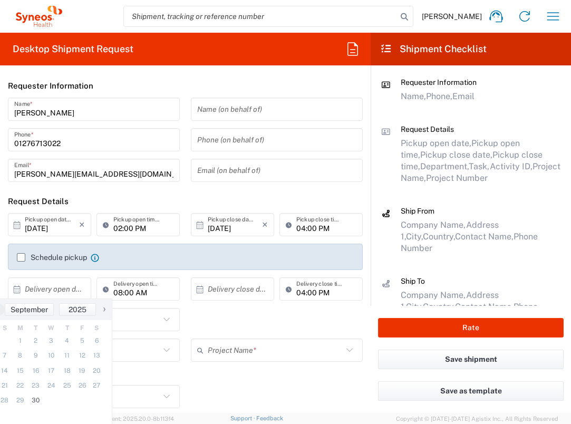
click at [106, 311] on span "›" at bounding box center [104, 309] width 16 height 13
click at [49, 345] on span "1" at bounding box center [50, 340] width 15 height 15
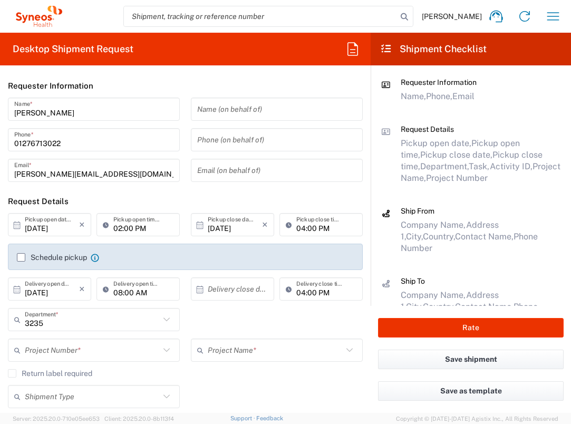
click at [235, 287] on input "text" at bounding box center [235, 289] width 54 height 18
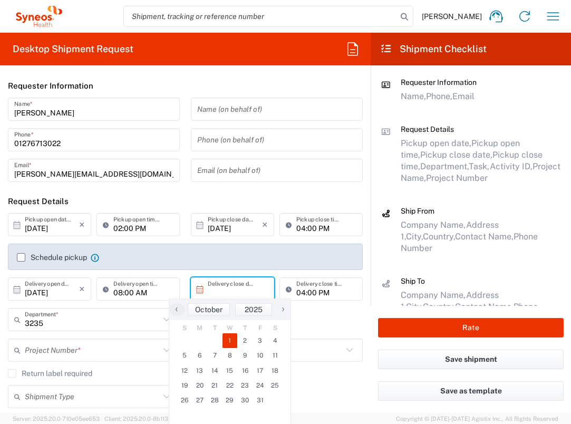
click at [228, 342] on span "1" at bounding box center [229, 340] width 15 height 15
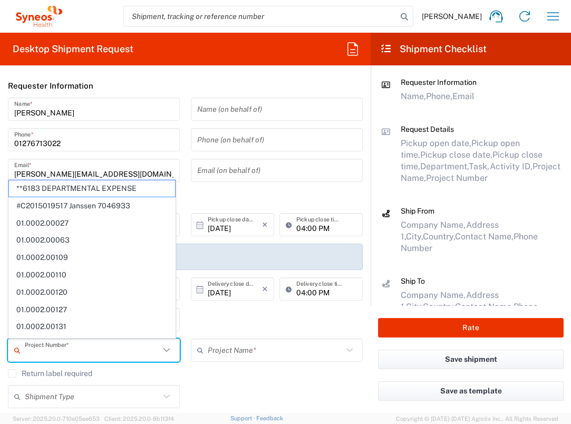
click at [84, 355] on input "text" at bounding box center [92, 350] width 135 height 18
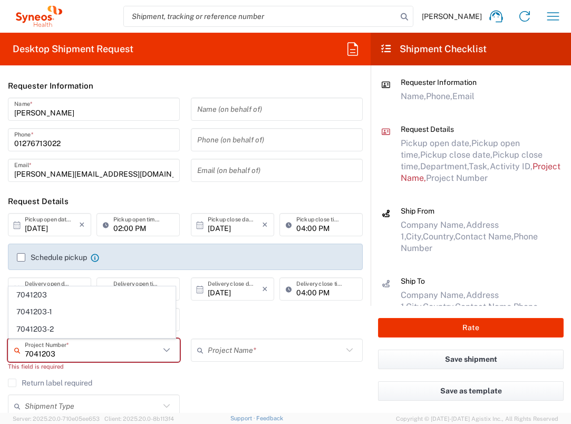
click at [28, 298] on span "7041203" at bounding box center [92, 295] width 166 height 16
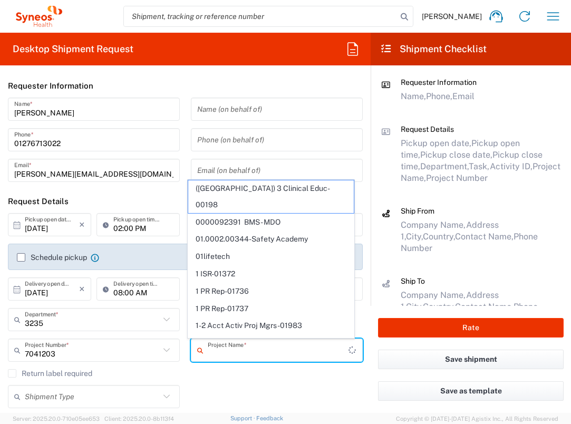
click at [235, 354] on input "text" at bounding box center [278, 350] width 141 height 18
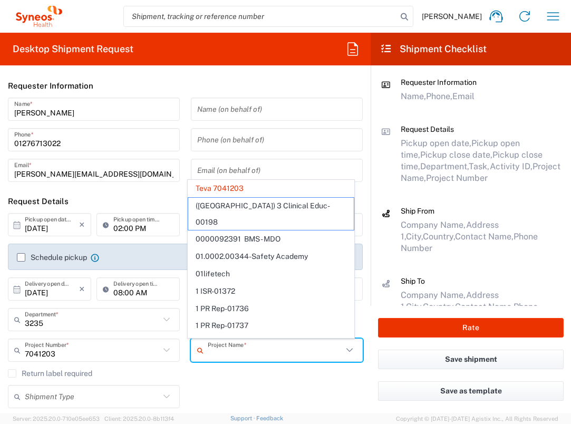
click at [238, 397] on div "Shipment Type Batch Regular" at bounding box center [186, 400] width 366 height 31
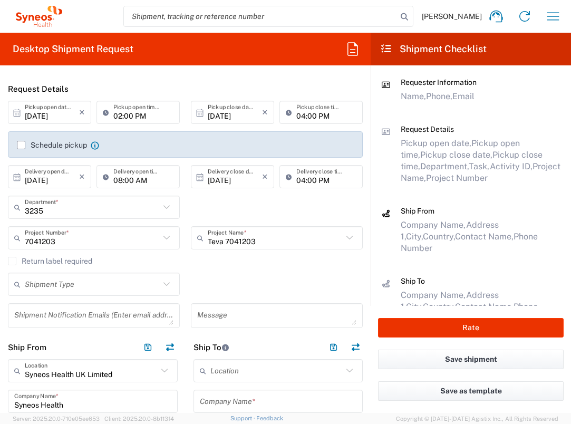
scroll to position [401, 0]
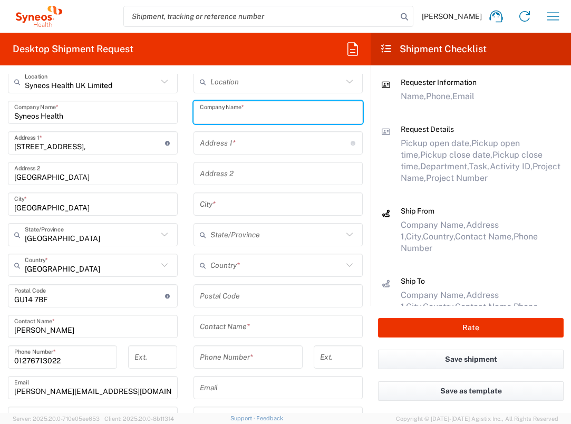
click at [264, 112] on input "text" at bounding box center [278, 112] width 157 height 18
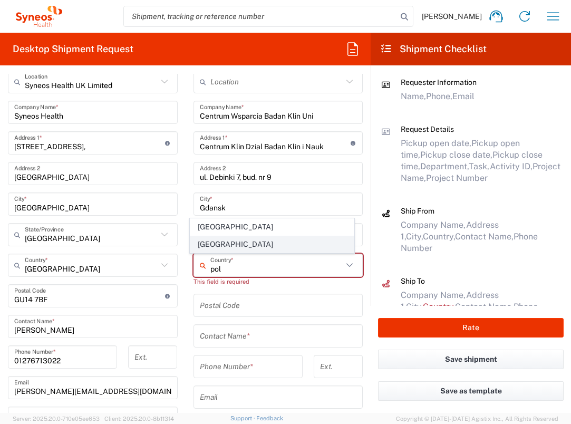
click at [230, 248] on span "[GEOGRAPHIC_DATA]" at bounding box center [271, 244] width 163 height 16
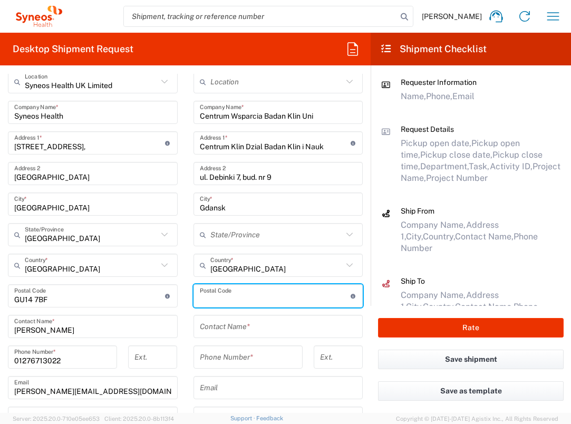
click at [227, 293] on input "undefined" at bounding box center [275, 296] width 151 height 18
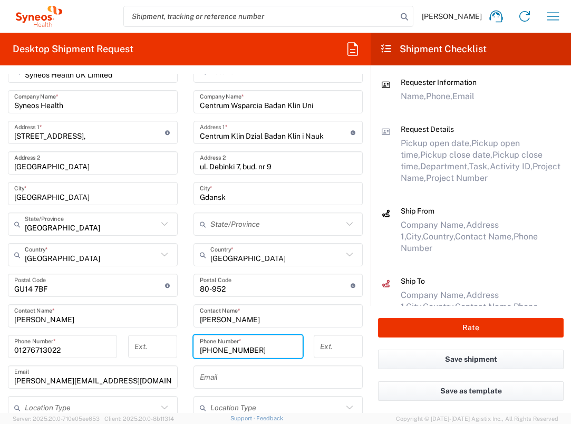
scroll to position [509, 0]
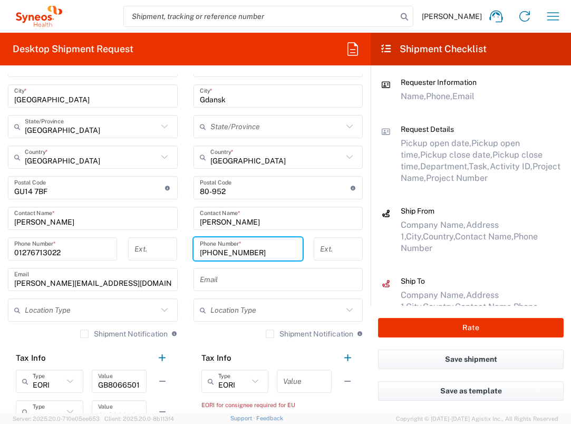
click at [306, 380] on input "text" at bounding box center [304, 381] width 42 height 18
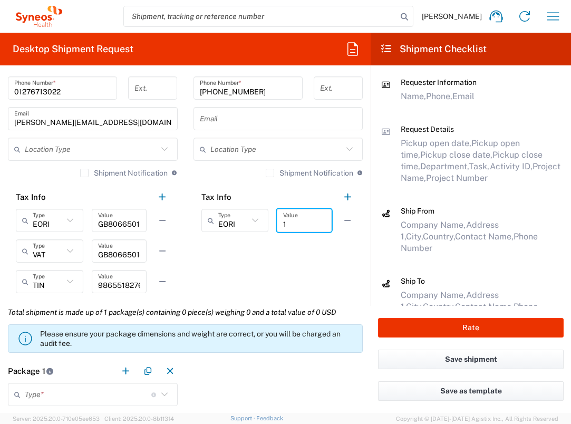
scroll to position [829, 0]
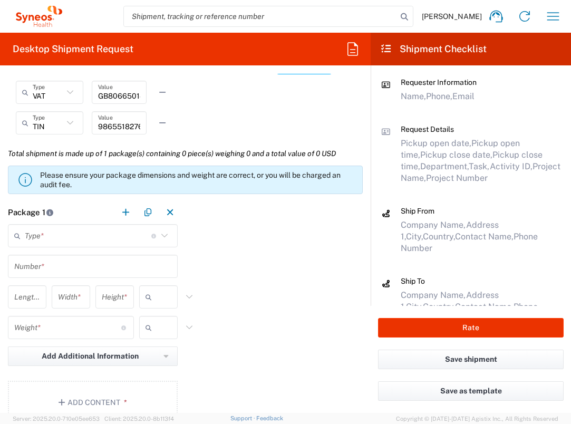
click at [103, 230] on input "text" at bounding box center [88, 236] width 127 height 18
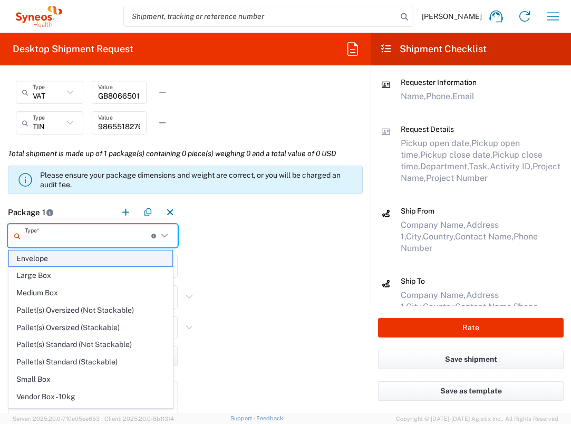
click at [98, 255] on span "Envelope" at bounding box center [90, 258] width 163 height 16
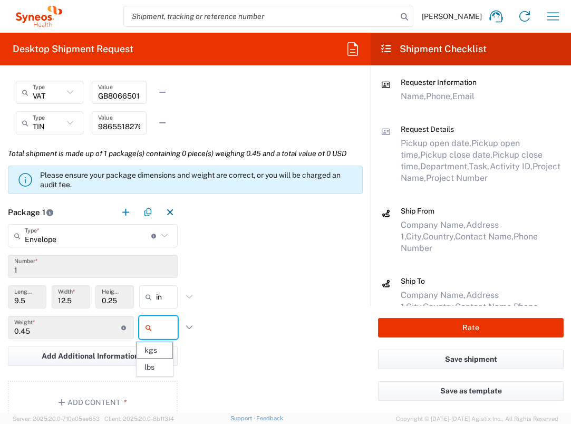
click at [161, 326] on input "text" at bounding box center [169, 327] width 26 height 17
click at [166, 374] on span "lbs" at bounding box center [154, 367] width 35 height 16
click at [114, 400] on button "Add Content *" at bounding box center [93, 402] width 170 height 43
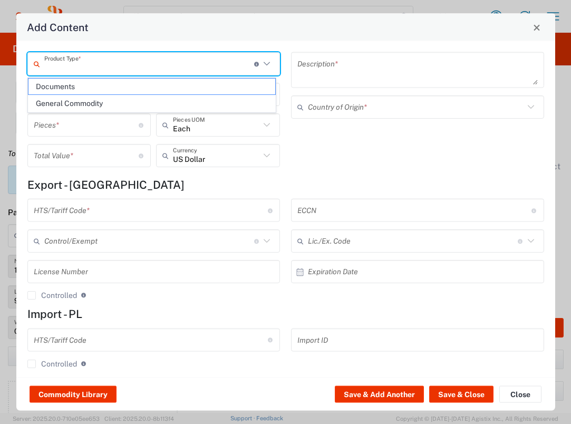
click at [183, 56] on input "text" at bounding box center [149, 63] width 210 height 18
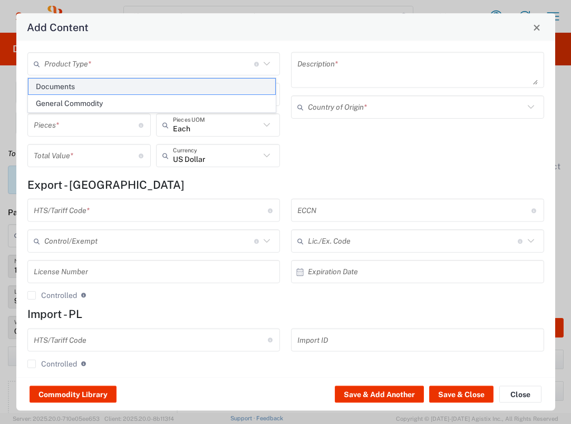
click at [174, 85] on span "Documents" at bounding box center [151, 87] width 247 height 16
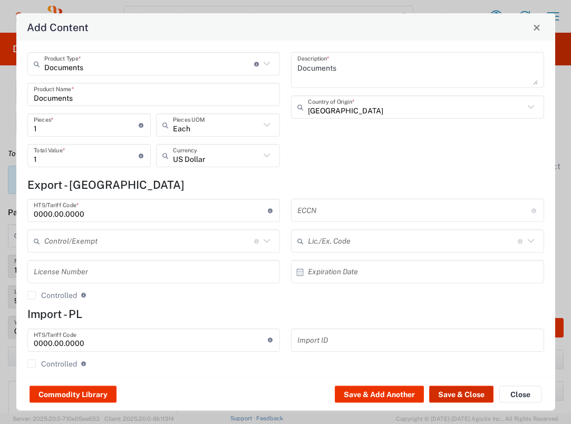
click at [472, 396] on button "Save & Close" at bounding box center [461, 394] width 64 height 17
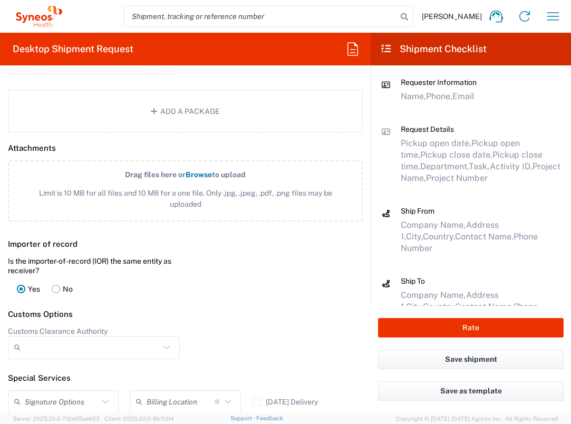
scroll to position [1396, 0]
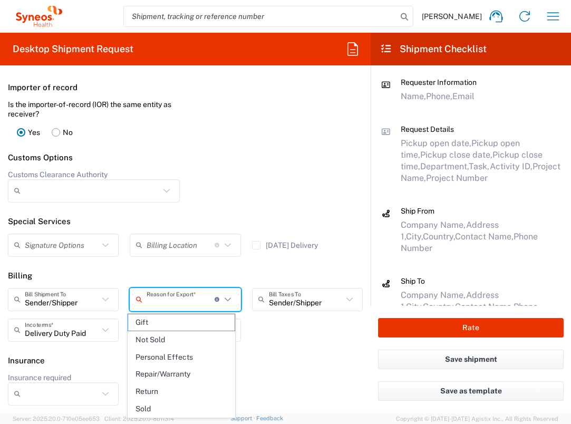
click at [192, 302] on input "text" at bounding box center [181, 299] width 68 height 18
drag, startPoint x: 185, startPoint y: 340, endPoint x: 269, endPoint y: 346, distance: 84.5
click at [185, 340] on span "Not Sold" at bounding box center [181, 340] width 106 height 16
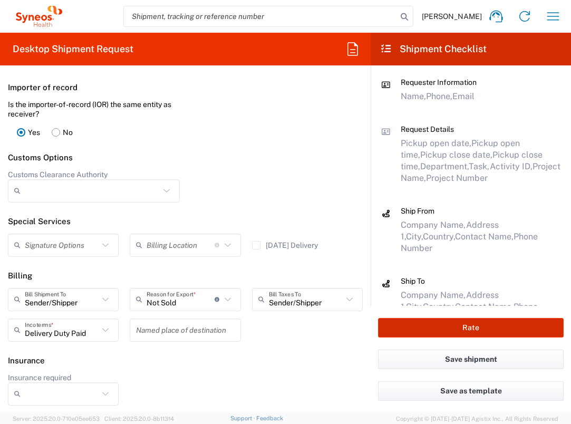
click at [439, 331] on button "Rate" at bounding box center [471, 328] width 186 height 20
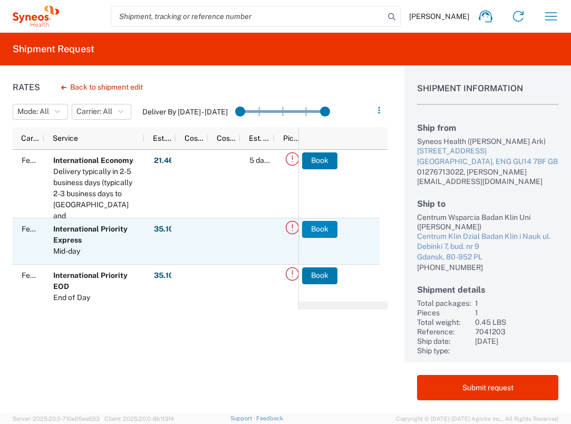
click at [317, 234] on button "Book" at bounding box center [319, 229] width 35 height 17
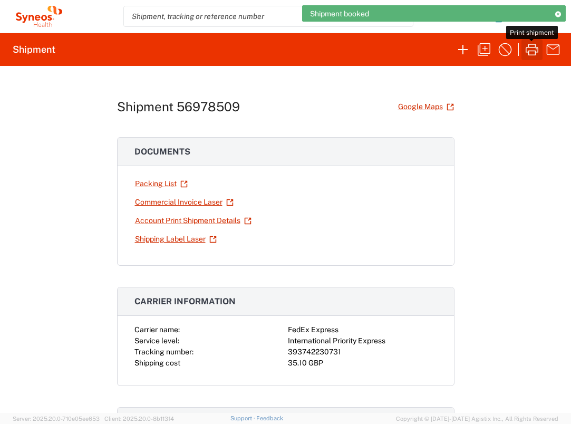
click at [528, 47] on icon "button" at bounding box center [532, 50] width 13 height 12
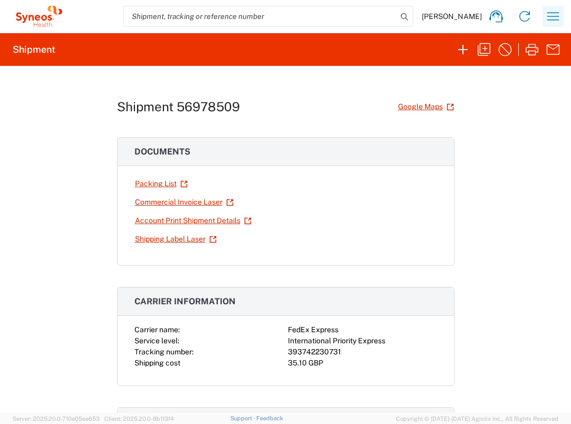
click at [556, 12] on icon "button" at bounding box center [553, 16] width 17 height 17
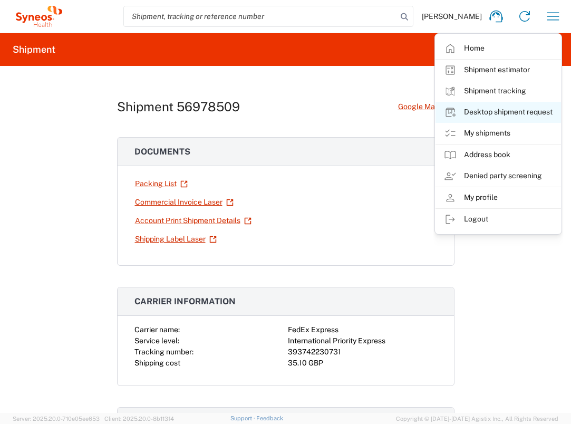
click at [510, 112] on link "Desktop shipment request" at bounding box center [497, 112] width 125 height 21
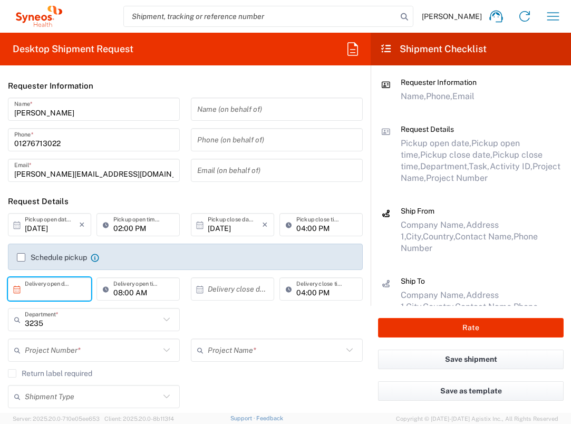
click at [41, 294] on input "text" at bounding box center [52, 289] width 54 height 18
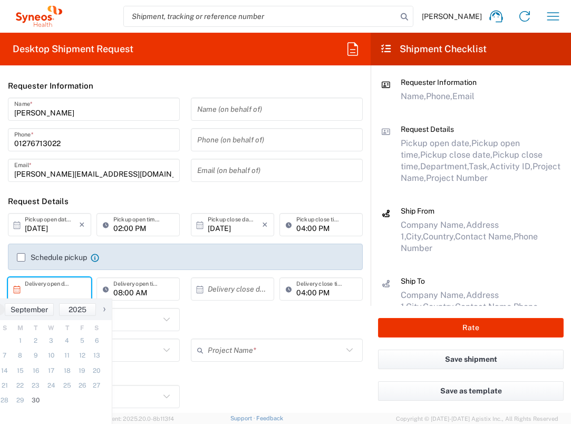
click at [104, 312] on span "›" at bounding box center [104, 309] width 16 height 13
click at [52, 342] on span "1" at bounding box center [50, 340] width 15 height 15
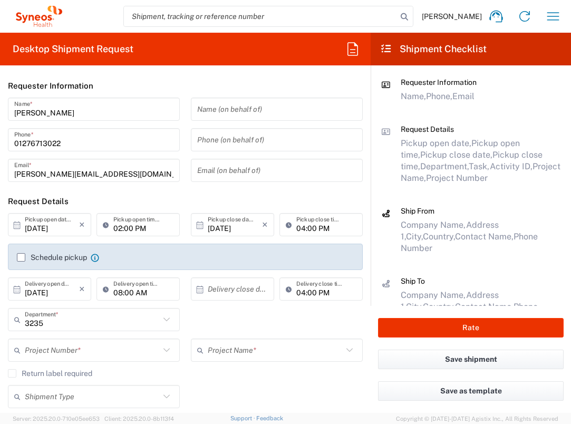
click at [241, 289] on input "text" at bounding box center [235, 289] width 54 height 18
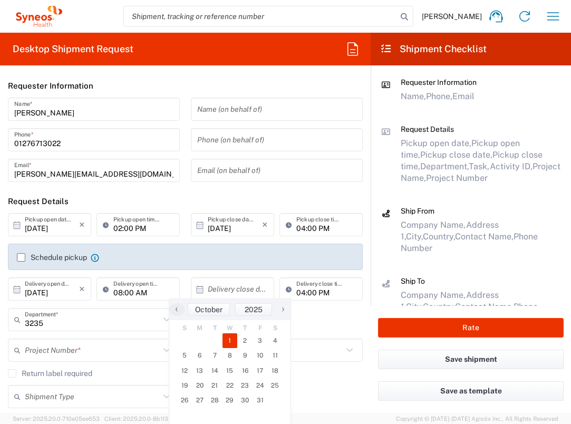
click at [226, 344] on span "1" at bounding box center [229, 340] width 15 height 15
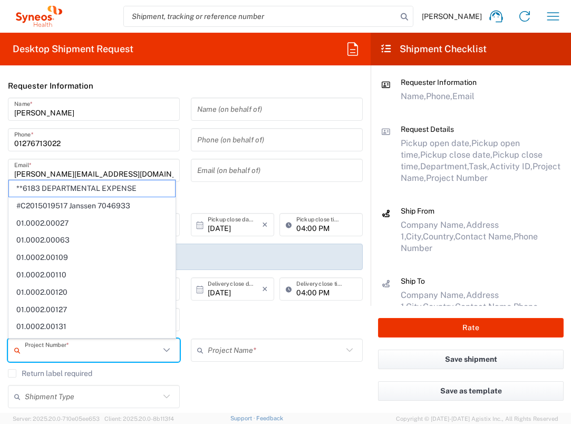
click at [98, 354] on input "text" at bounding box center [92, 350] width 135 height 18
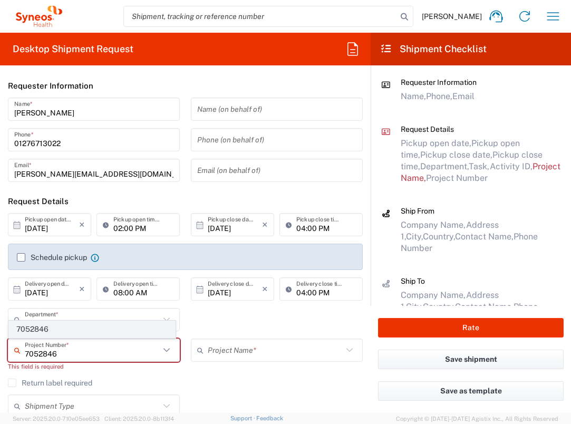
click at [96, 329] on span "7052846" at bounding box center [92, 329] width 166 height 16
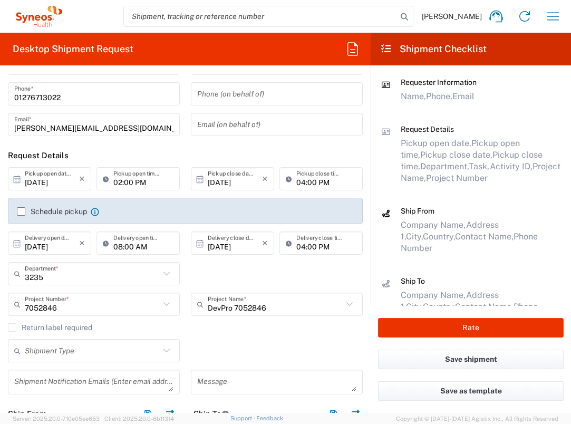
scroll to position [154, 0]
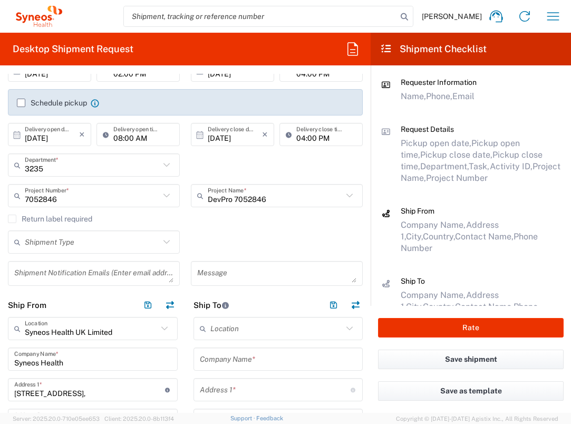
click at [250, 360] on input "text" at bounding box center [278, 359] width 157 height 18
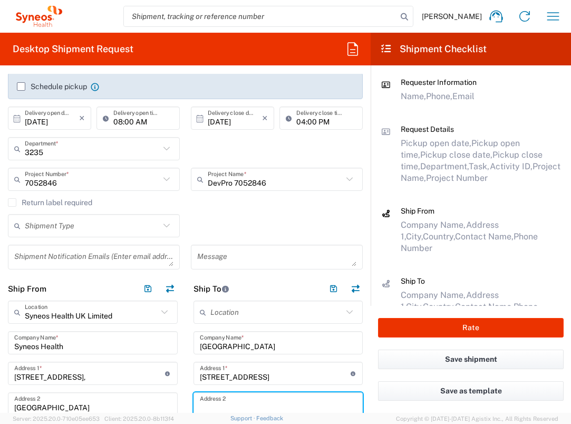
scroll to position [362, 0]
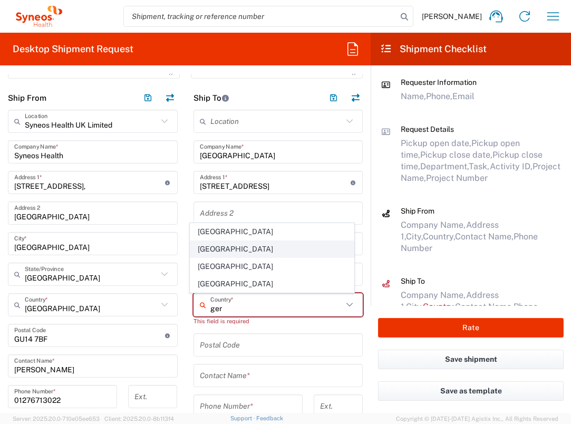
click at [212, 248] on span "[GEOGRAPHIC_DATA]" at bounding box center [271, 249] width 163 height 16
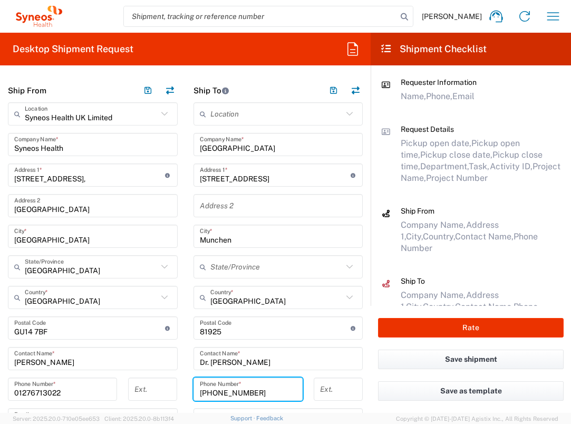
scroll to position [491, 0]
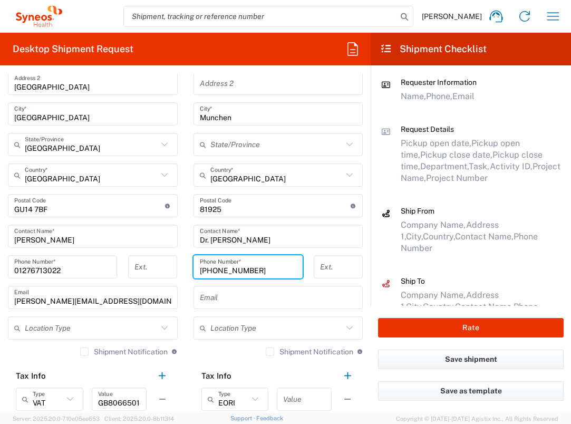
click at [264, 303] on input "text" at bounding box center [278, 297] width 157 height 18
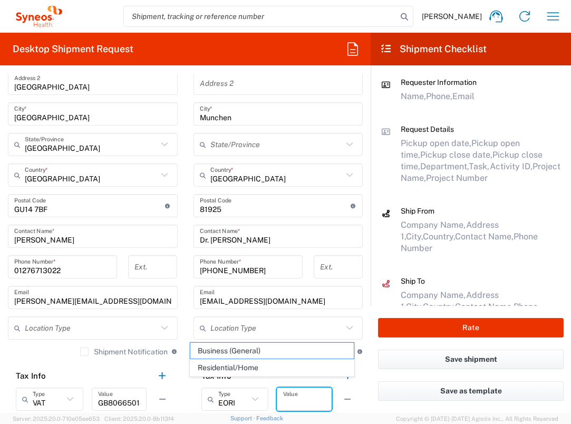
click at [315, 404] on input "text" at bounding box center [304, 399] width 42 height 18
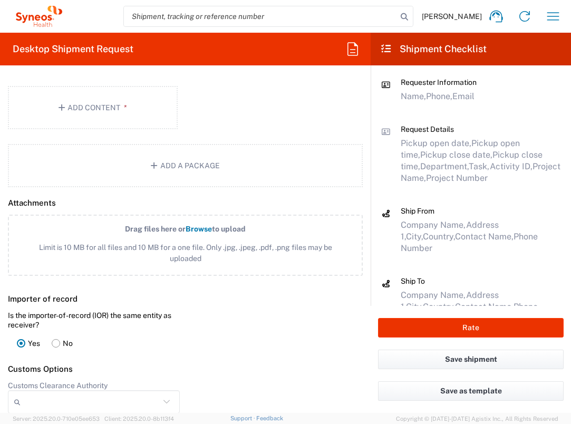
scroll to position [938, 0]
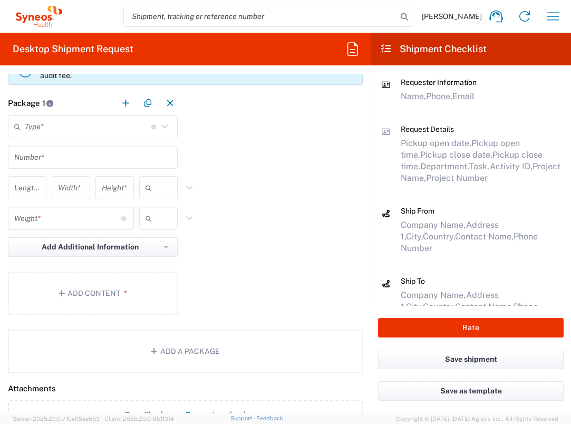
click at [80, 128] on input "text" at bounding box center [88, 127] width 127 height 18
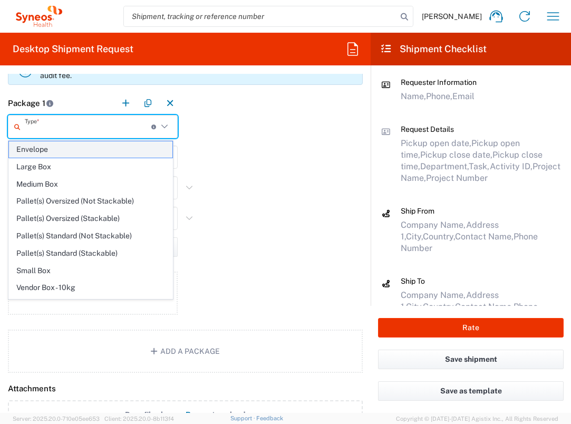
click at [78, 149] on span "Envelope" at bounding box center [90, 149] width 163 height 16
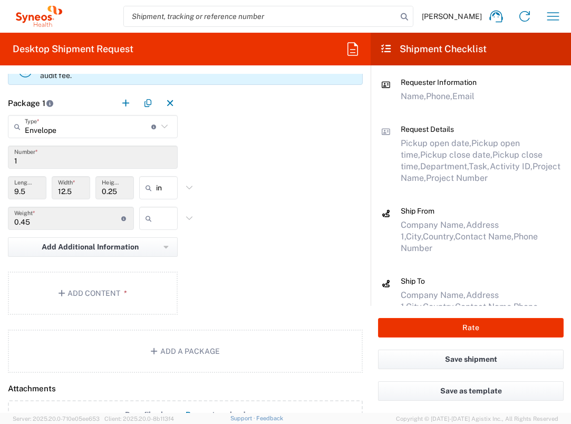
click at [145, 217] on icon at bounding box center [150, 218] width 11 height 17
click at [158, 254] on span "lbs" at bounding box center [154, 258] width 35 height 16
click at [140, 280] on button "Add Content *" at bounding box center [93, 292] width 170 height 43
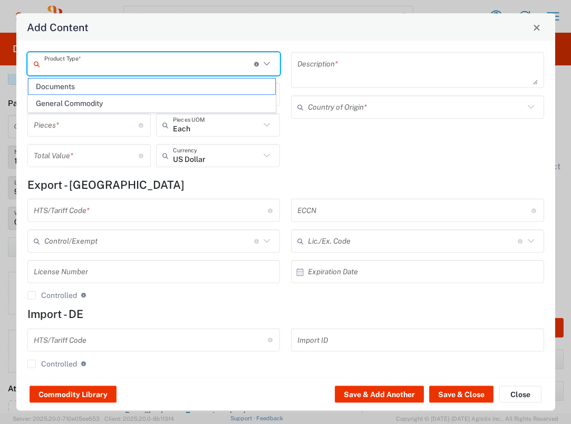
click at [164, 66] on input "text" at bounding box center [149, 63] width 210 height 18
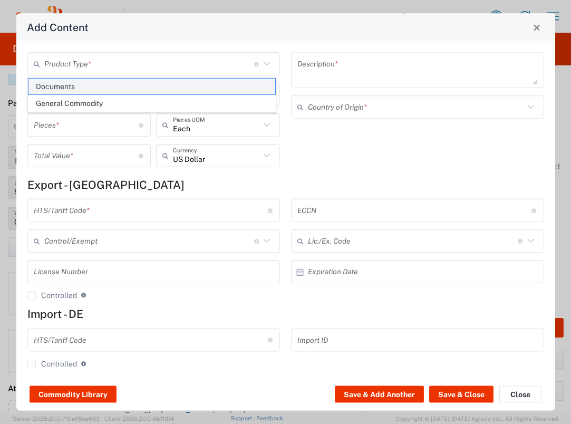
click at [164, 79] on span "Documents" at bounding box center [151, 87] width 247 height 16
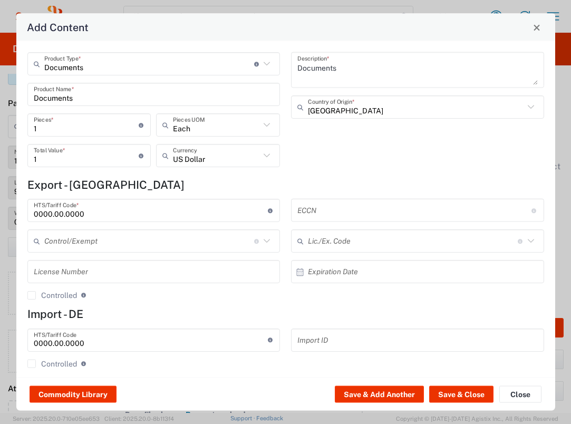
scroll to position [9, 0]
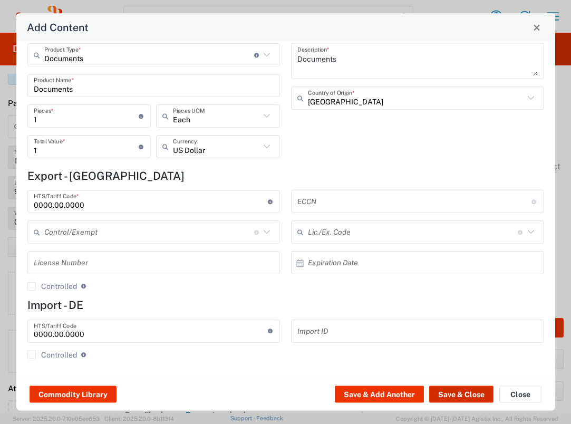
click at [471, 389] on button "Save & Close" at bounding box center [461, 394] width 64 height 17
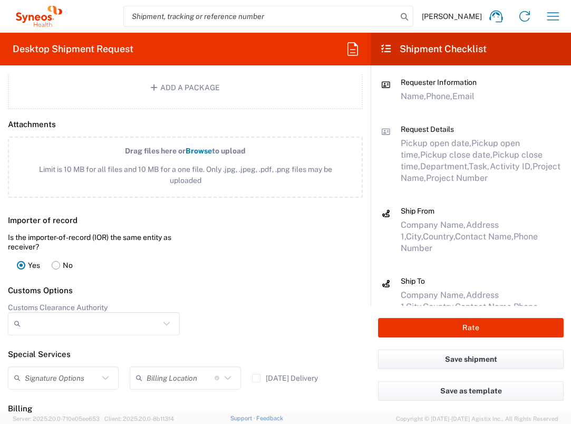
scroll to position [1384, 0]
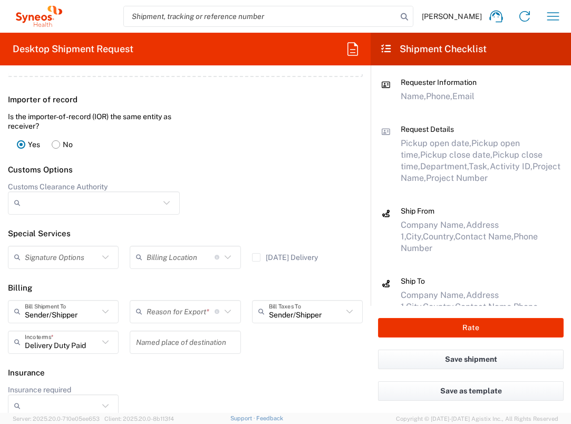
click at [172, 308] on input "text" at bounding box center [181, 311] width 68 height 18
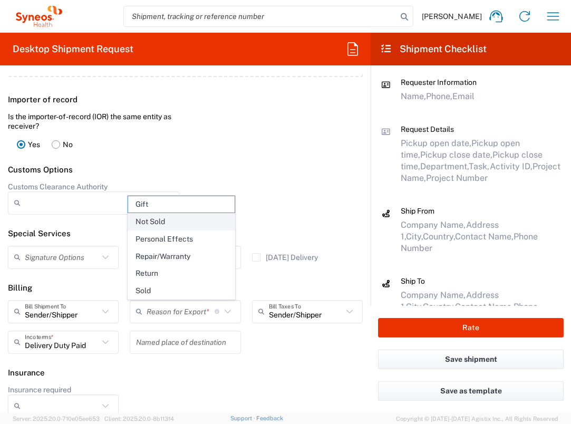
click at [180, 224] on span "Not Sold" at bounding box center [181, 222] width 106 height 16
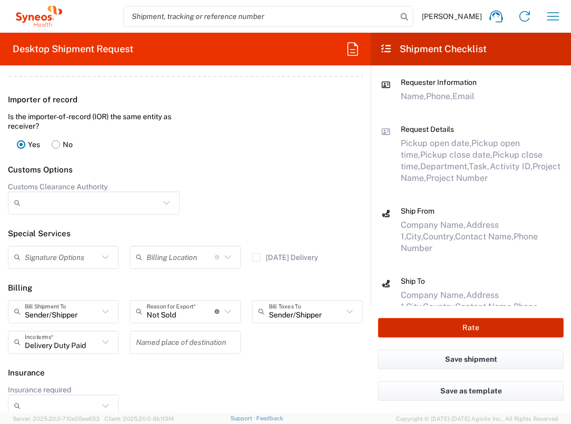
click at [455, 319] on button "Rate" at bounding box center [471, 328] width 186 height 20
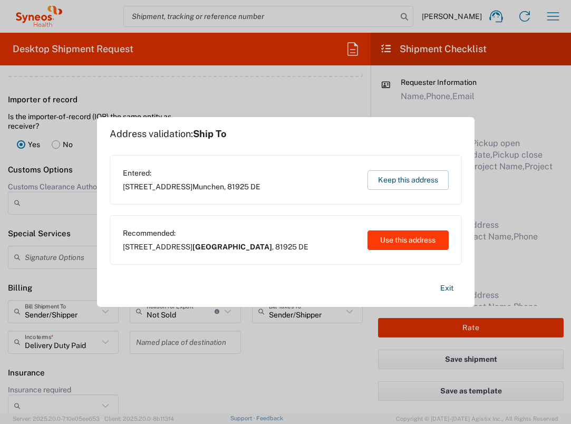
click at [412, 241] on button "Use this address" at bounding box center [407, 240] width 81 height 20
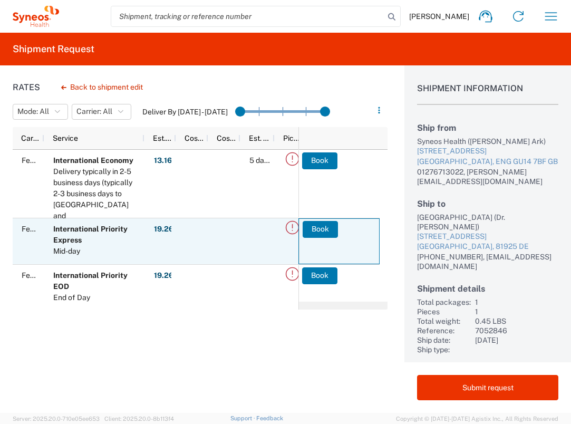
click at [314, 238] on agx-ag-table-action-cell "Book" at bounding box center [339, 241] width 80 height 45
click at [331, 233] on button "Book" at bounding box center [320, 229] width 35 height 17
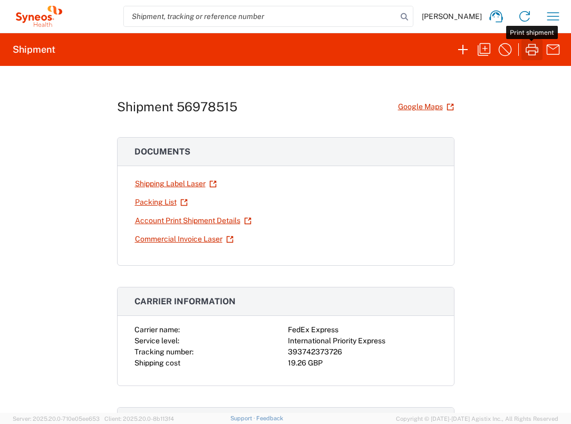
click at [530, 49] on icon "button" at bounding box center [531, 49] width 17 height 17
click at [559, 18] on icon "button" at bounding box center [553, 16] width 17 height 17
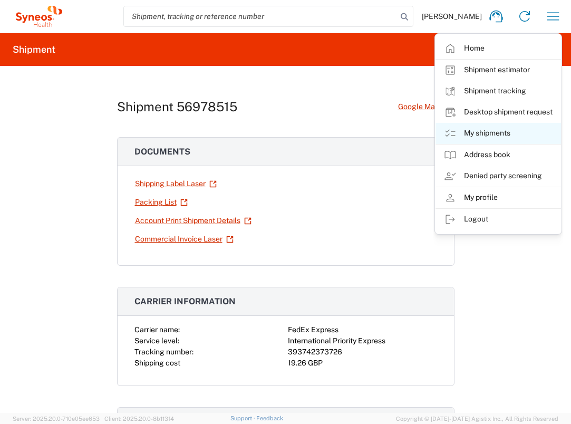
click at [498, 130] on link "My shipments" at bounding box center [497, 133] width 125 height 21
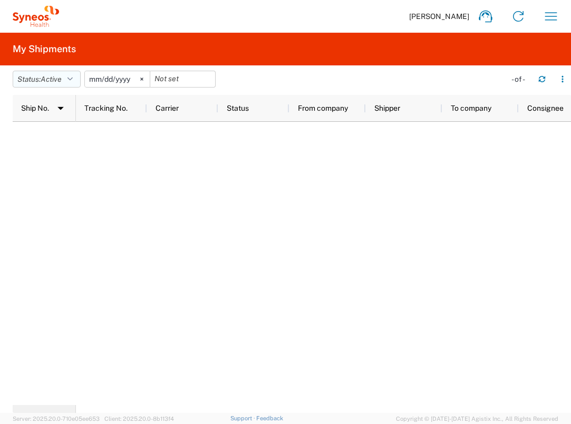
click at [73, 79] on icon "button" at bounding box center [69, 78] width 5 height 7
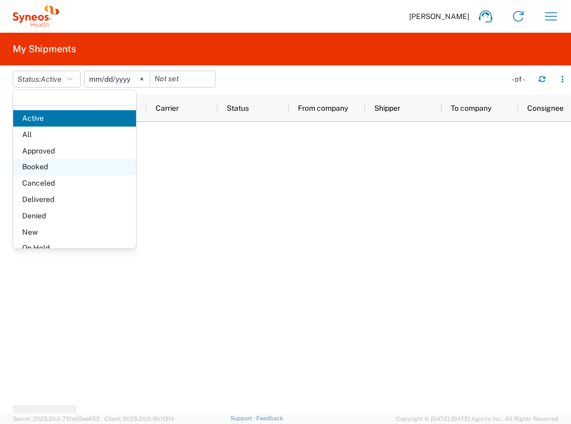
click at [72, 162] on span "Booked" at bounding box center [74, 167] width 123 height 16
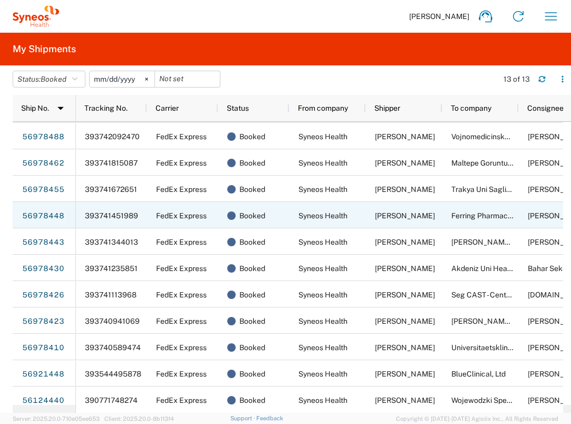
scroll to position [60, 0]
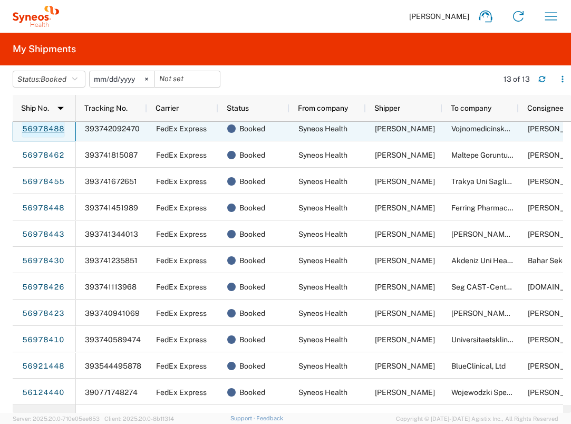
click at [54, 130] on link "56978488" at bounding box center [43, 129] width 43 height 17
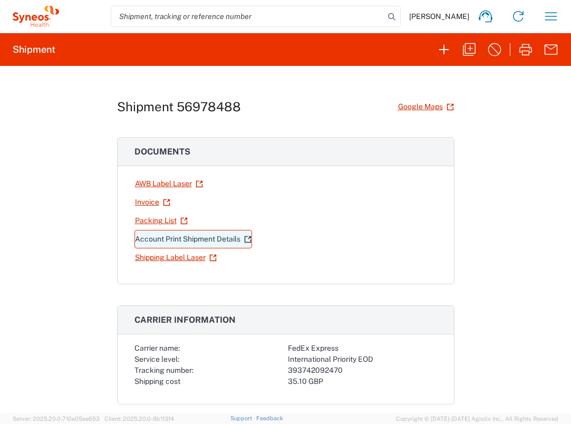
click at [200, 239] on link "Account Print Shipment Details" at bounding box center [193, 239] width 118 height 18
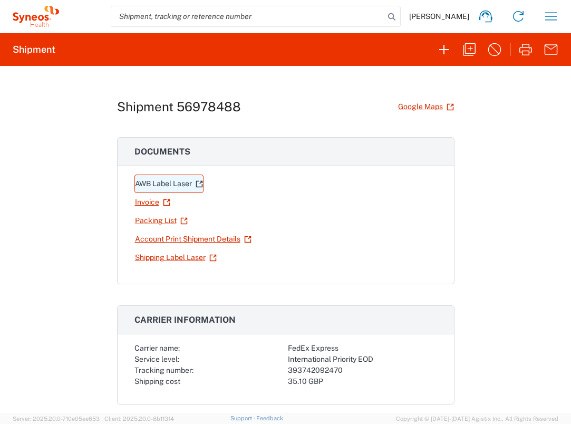
click at [167, 181] on link "AWB Label Laser" at bounding box center [168, 183] width 69 height 18
